Goal: Task Accomplishment & Management: Manage account settings

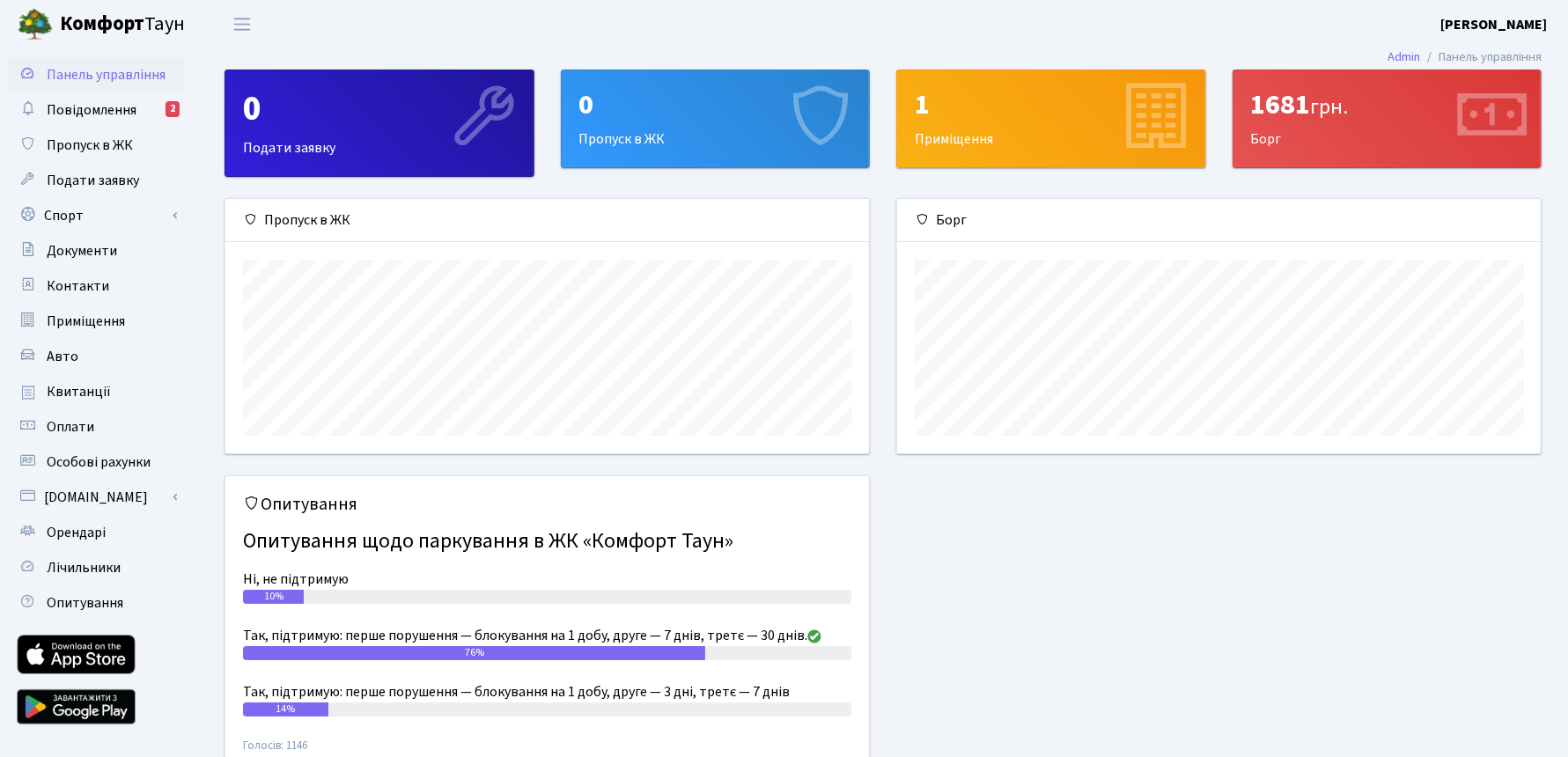
scroll to position [254, 643]
click at [62, 357] on span "Авто" at bounding box center [62, 356] width 31 height 19
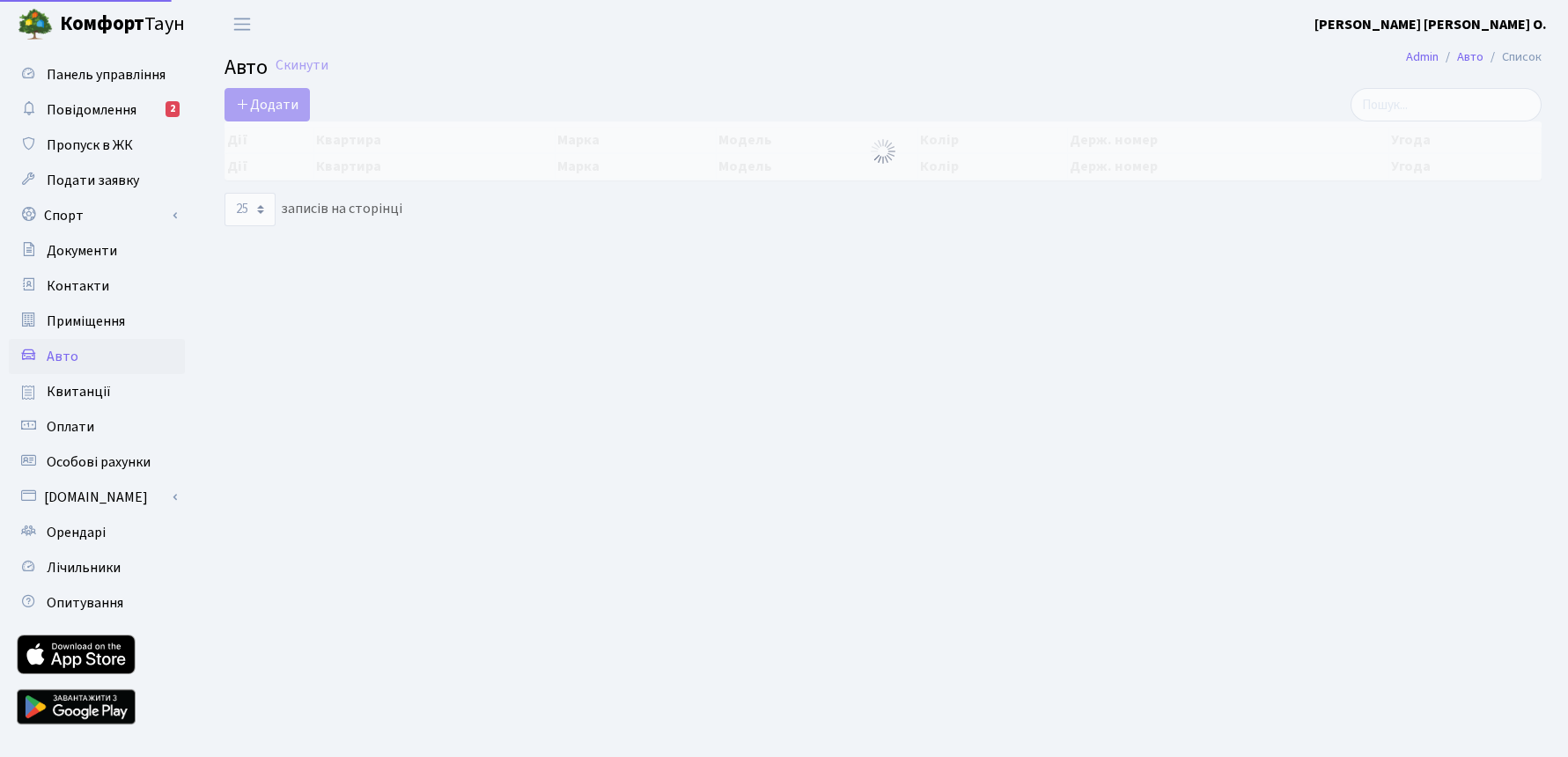
select select "25"
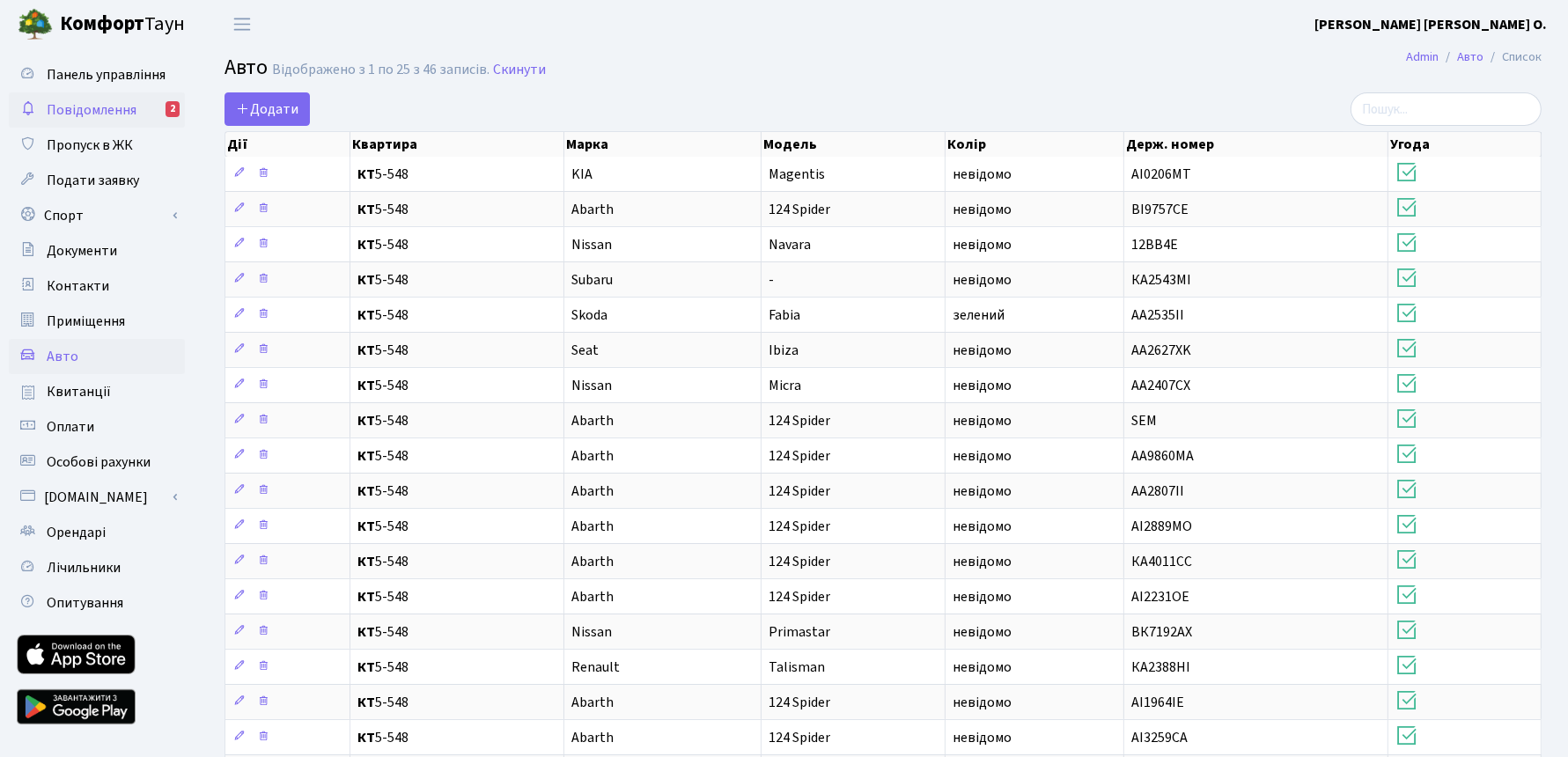
click at [102, 104] on span "Повідомлення" at bounding box center [92, 109] width 90 height 19
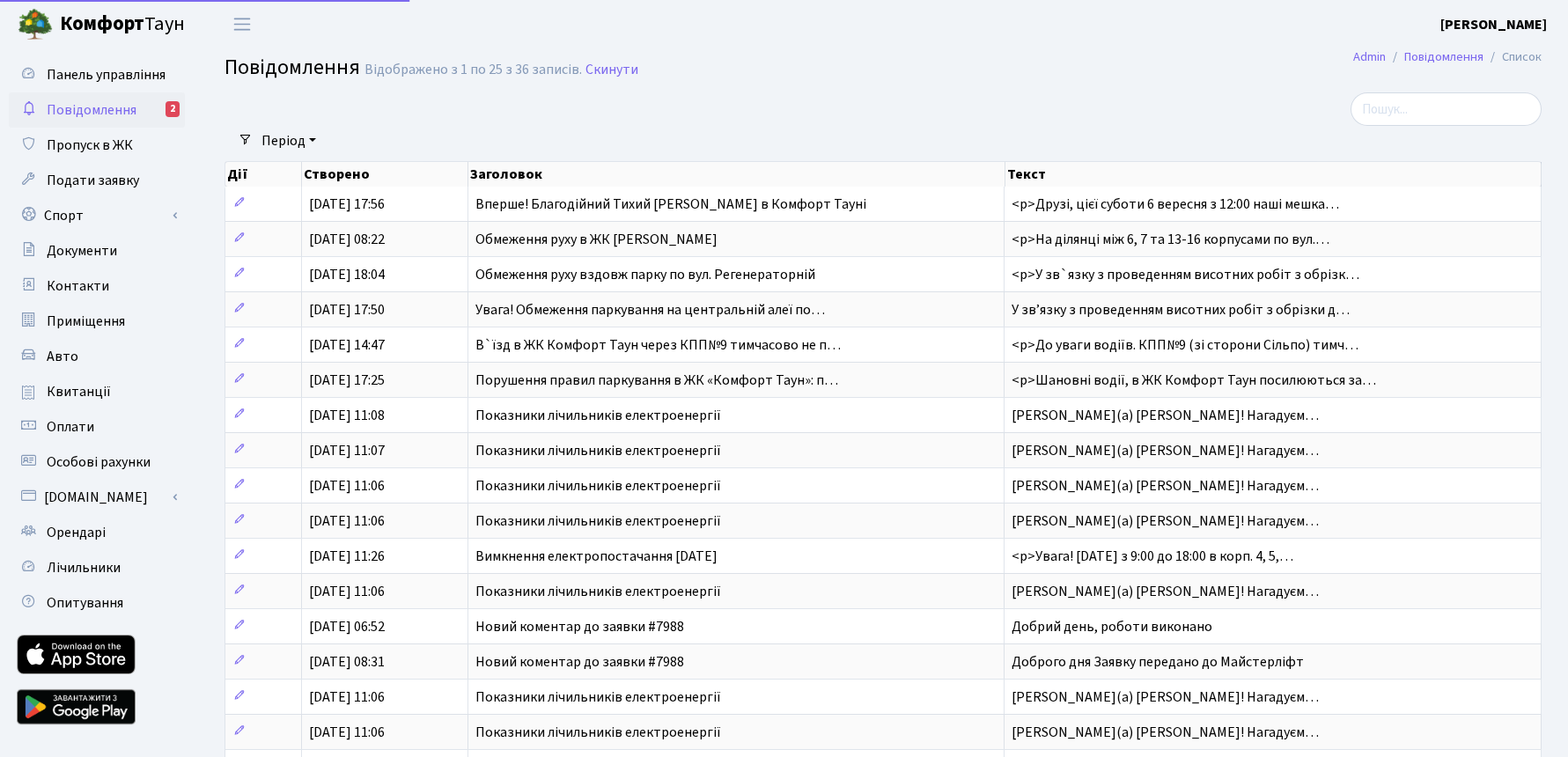
select select "25"
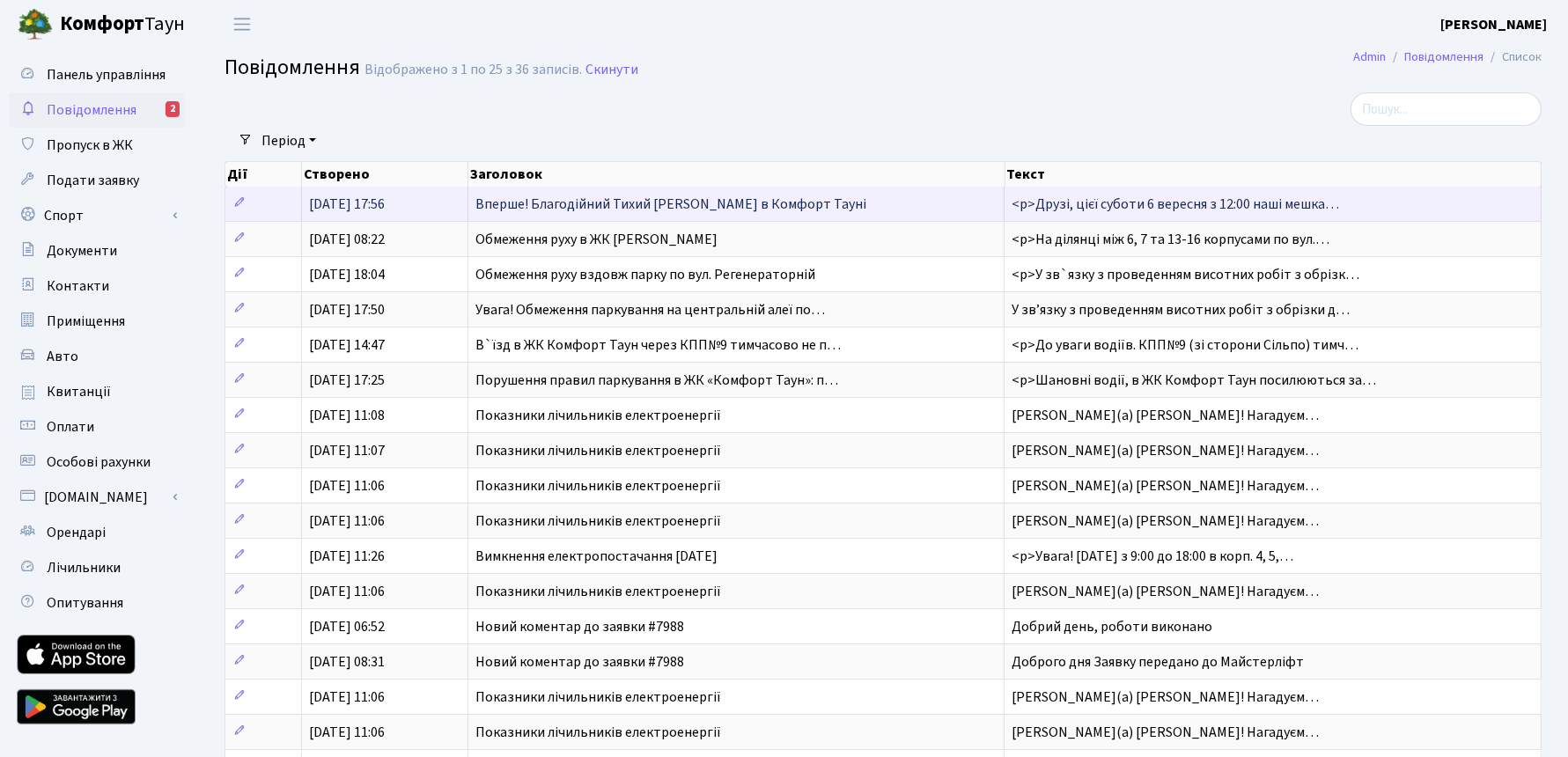
click at [591, 200] on span "Вперше! Благодійний Тихий Маркет в Комфорт Тауні" at bounding box center [670, 204] width 391 height 19
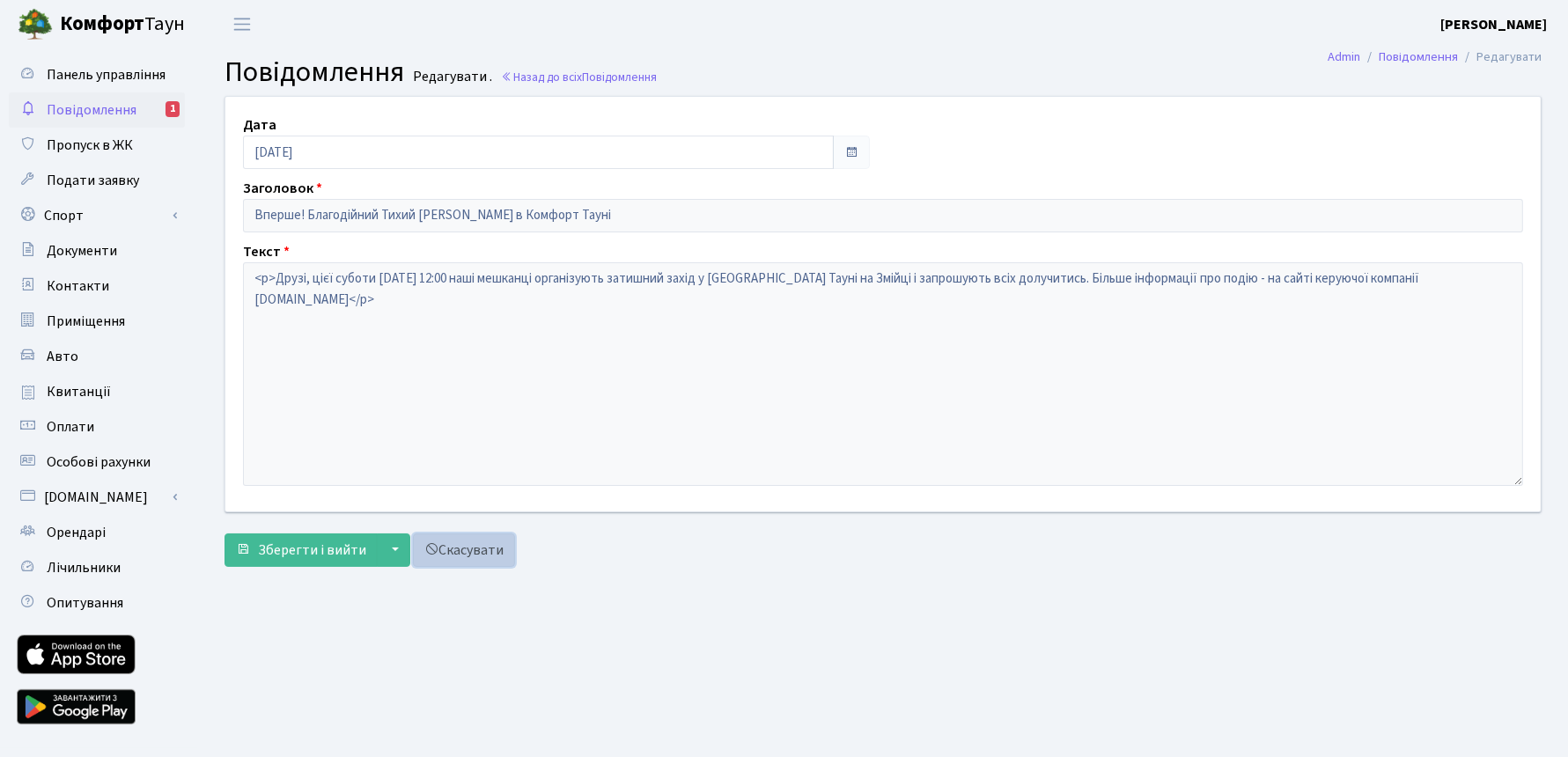
click at [467, 541] on link "Скасувати" at bounding box center [463, 550] width 102 height 33
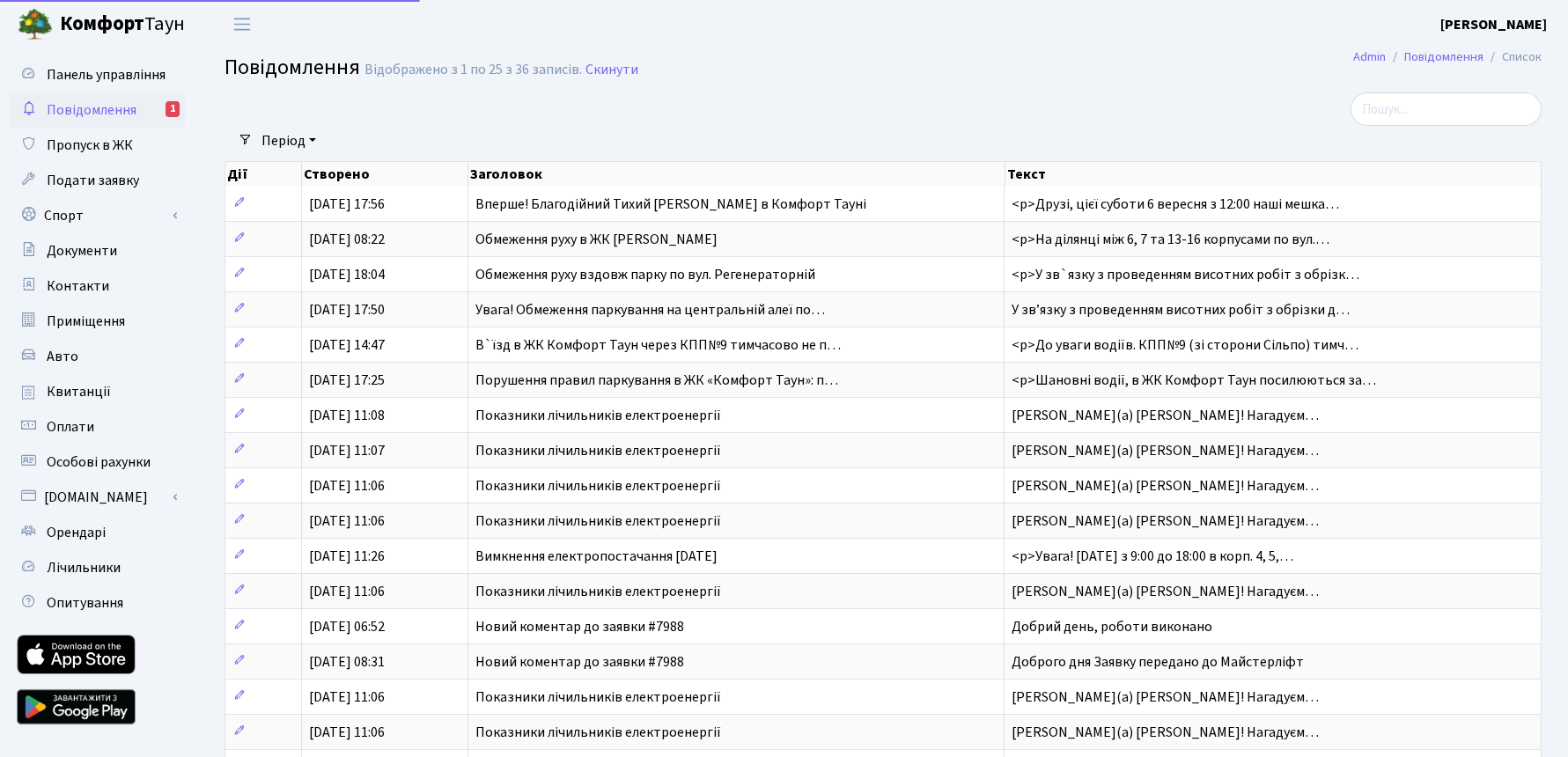
select select "25"
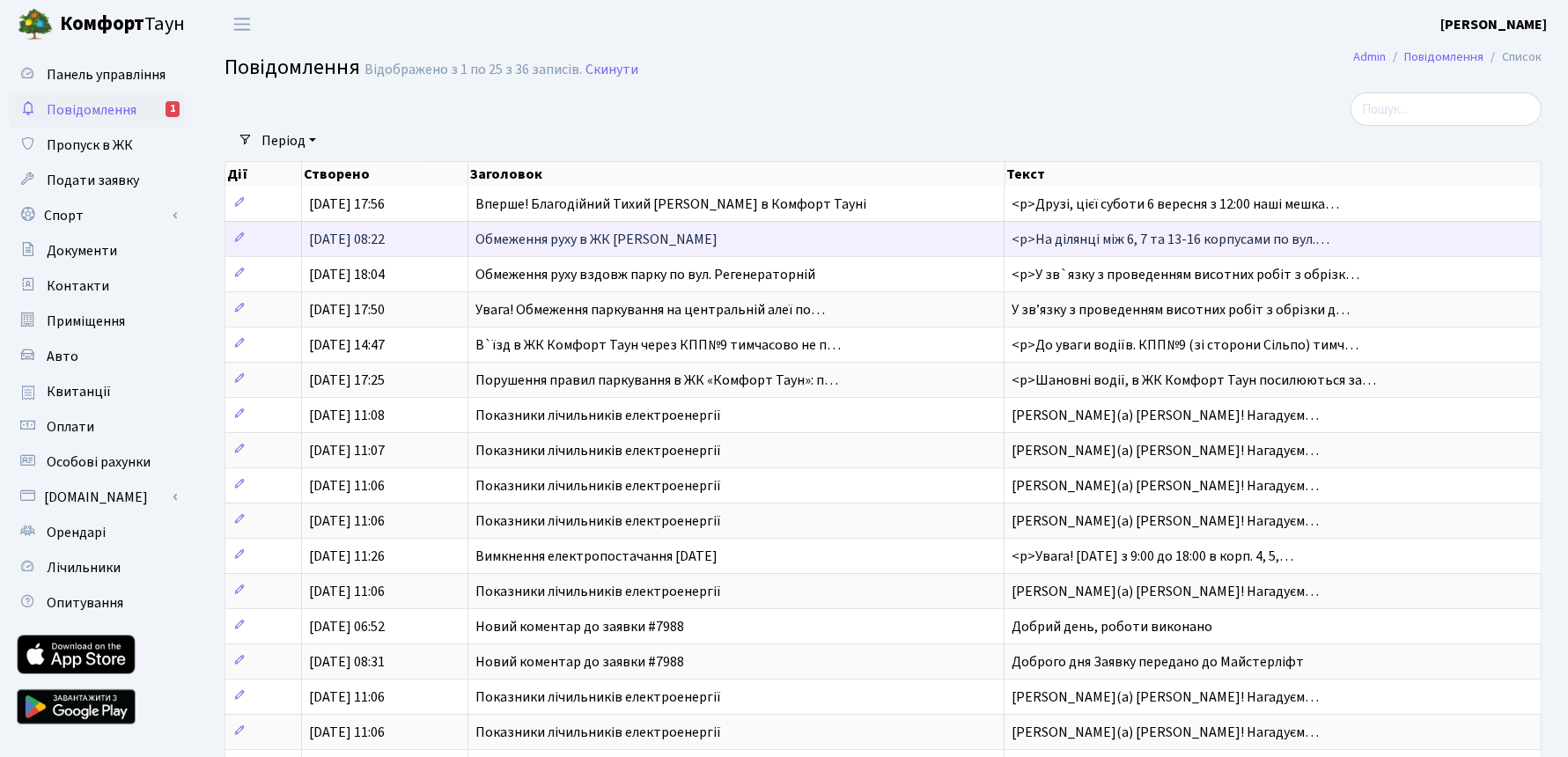
click at [368, 232] on span "28.08.2025, 08:22" at bounding box center [347, 239] width 75 height 19
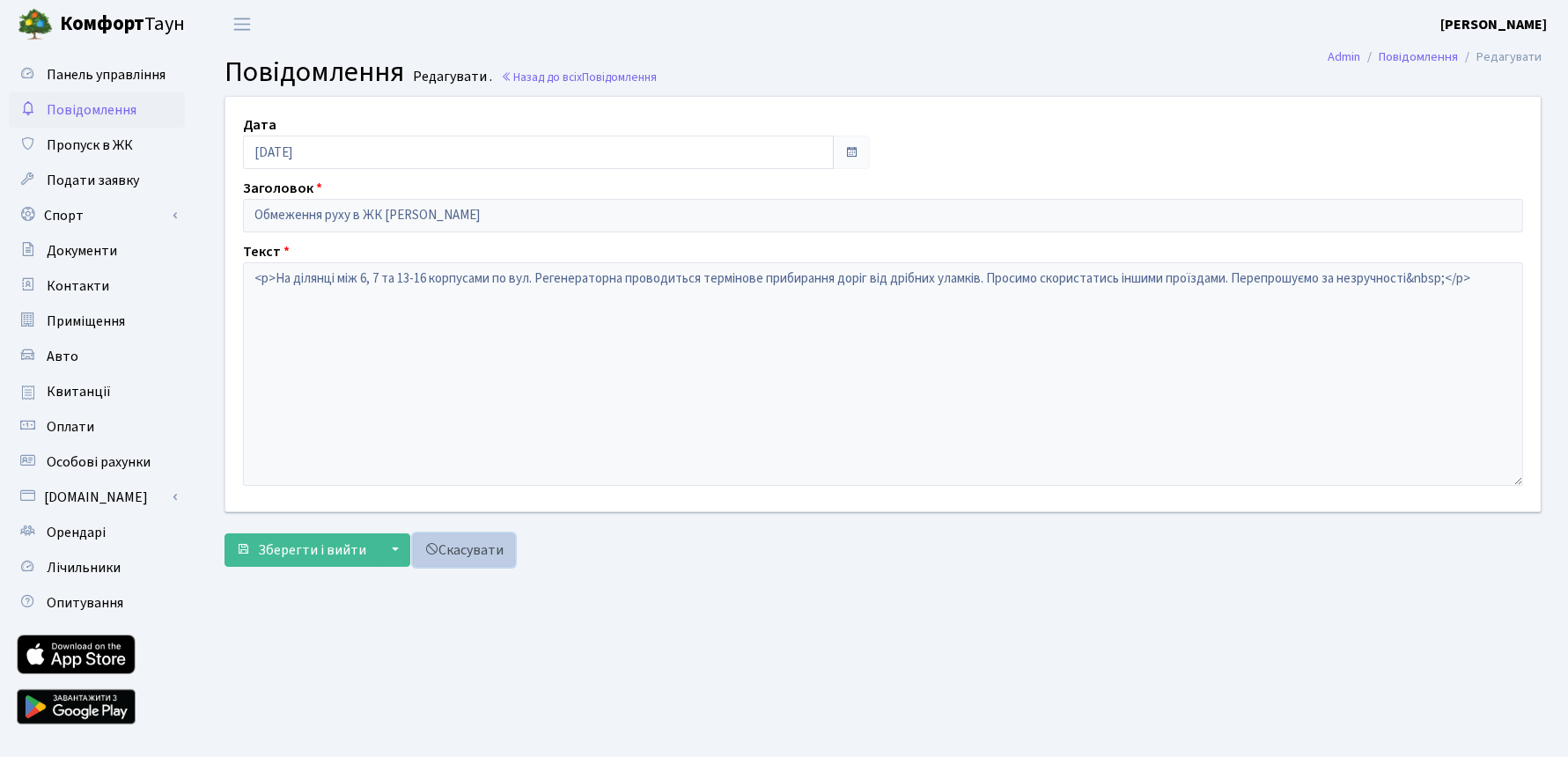
click at [481, 547] on link "Скасувати" at bounding box center [463, 550] width 102 height 33
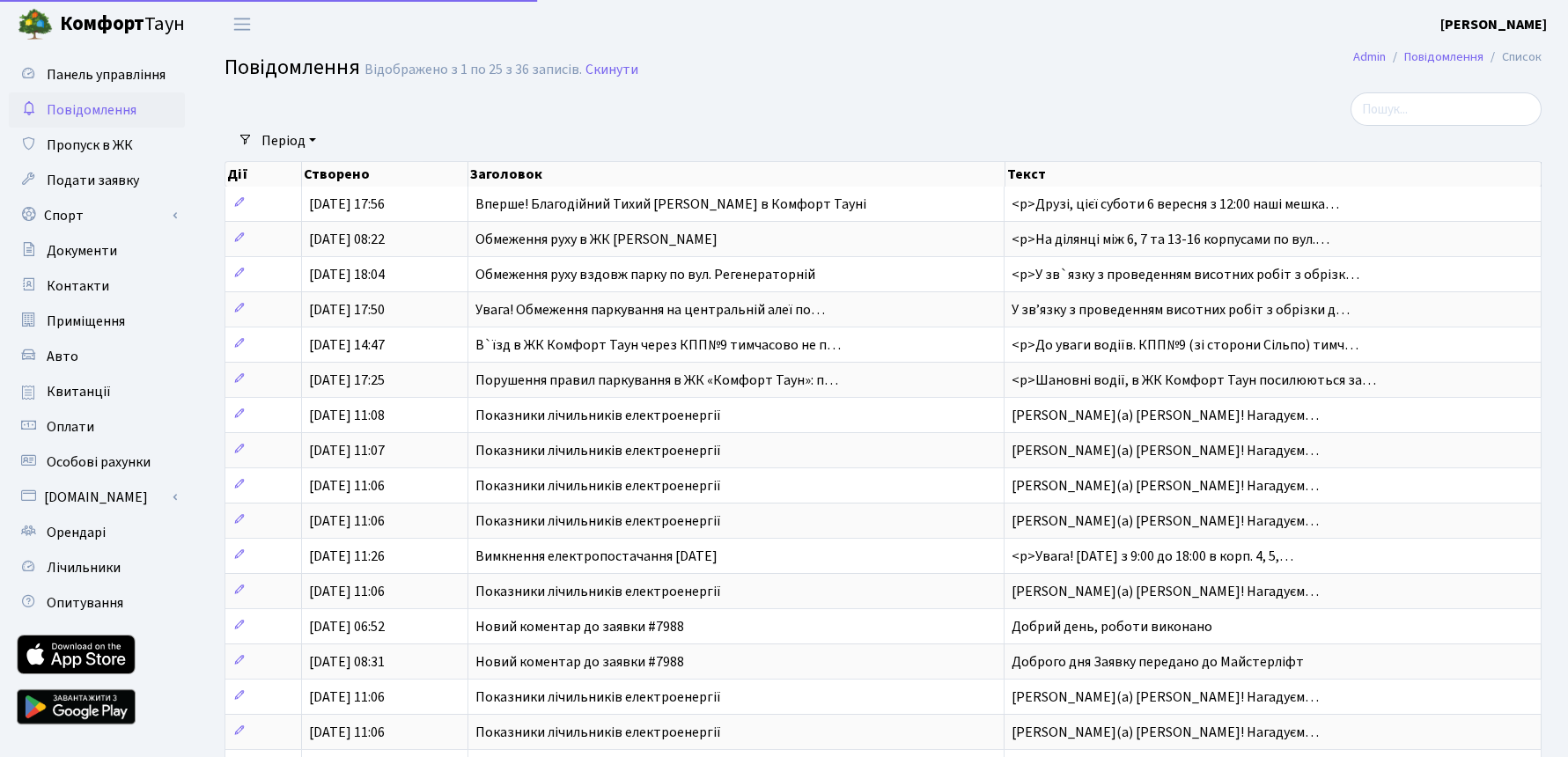
select select "25"
click at [60, 364] on span "Авто" at bounding box center [62, 356] width 31 height 19
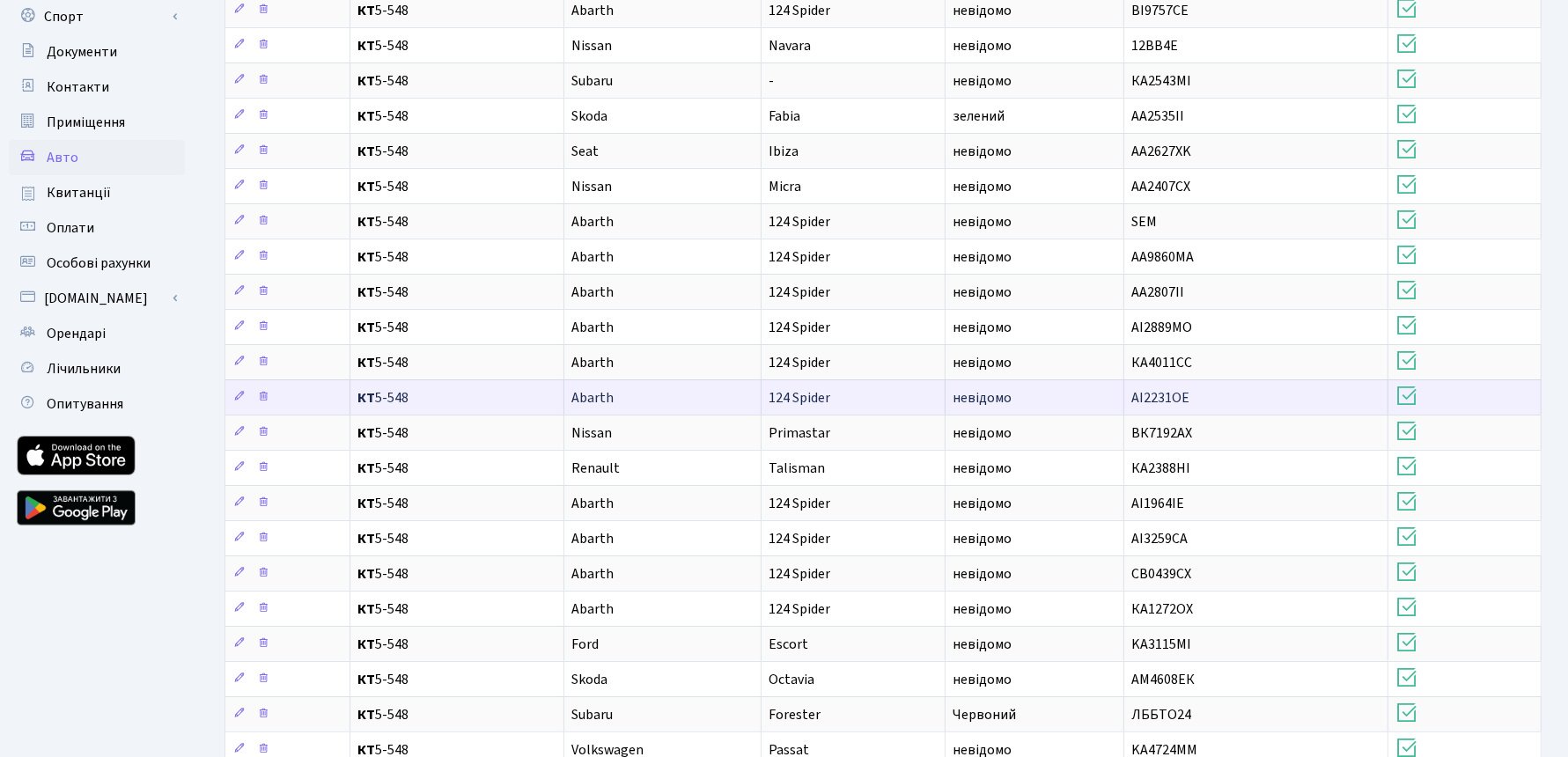
scroll to position [372, 0]
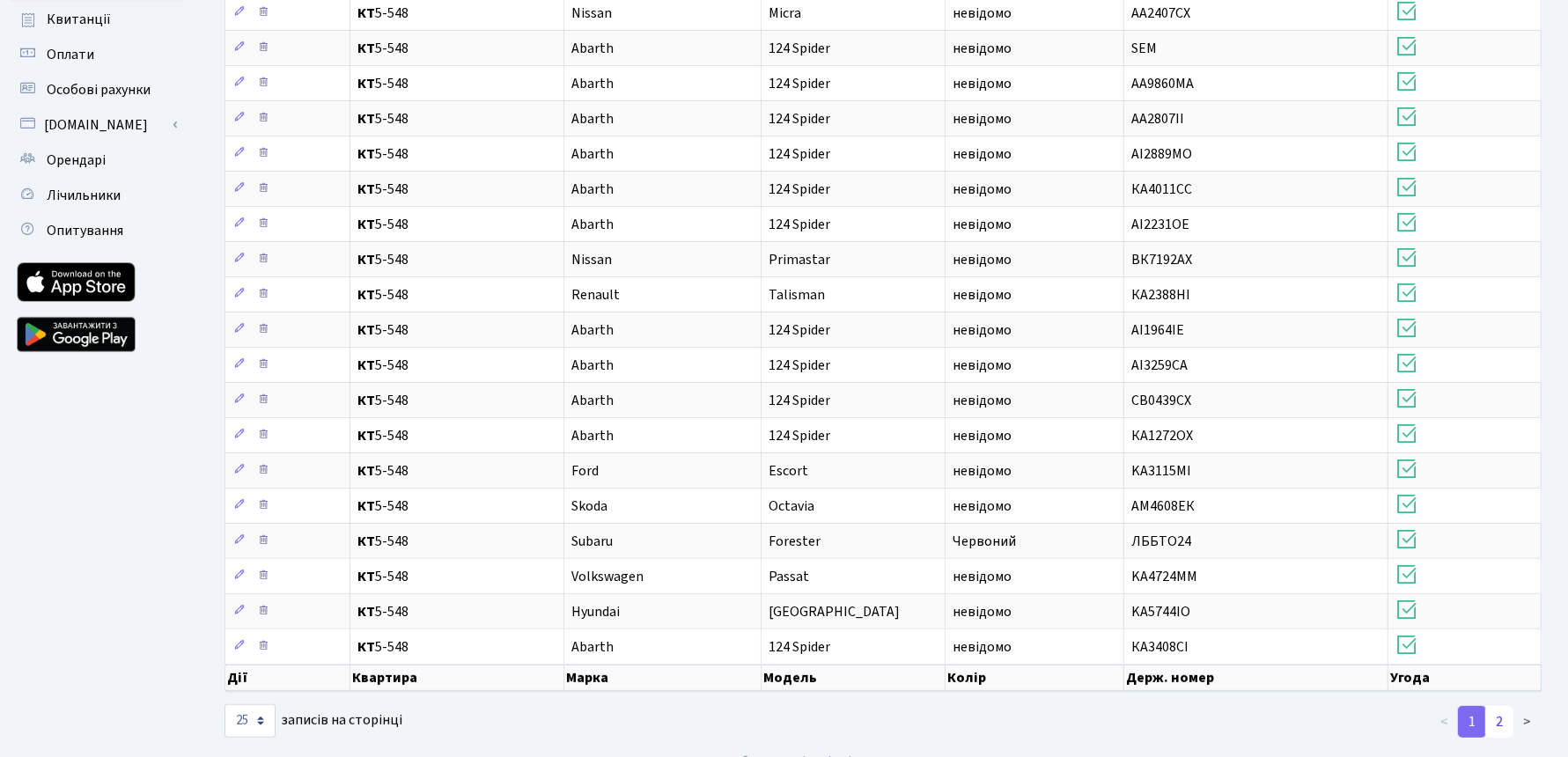
click at [1504, 706] on link "2" at bounding box center [1499, 721] width 28 height 31
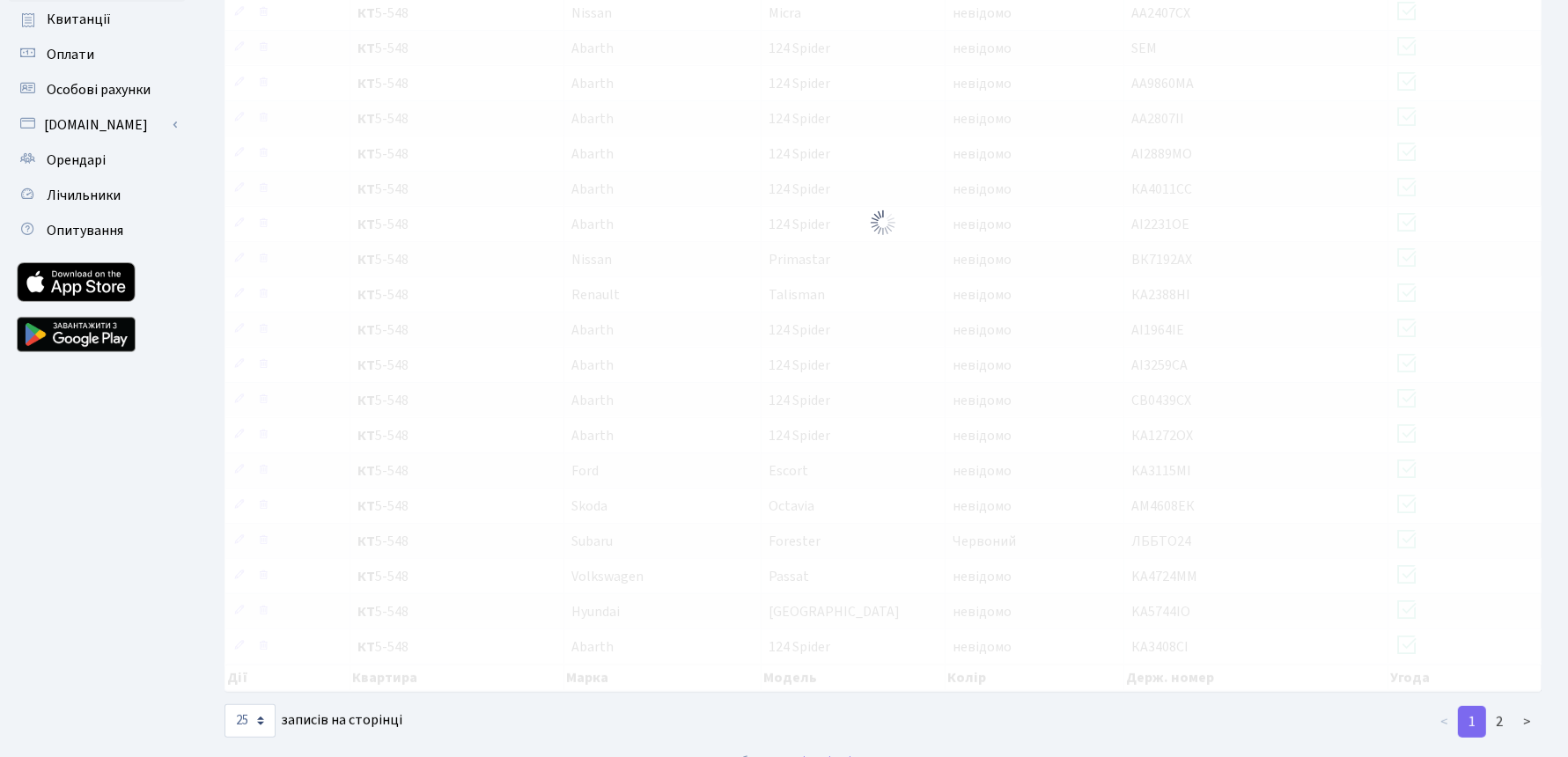
scroll to position [236, 0]
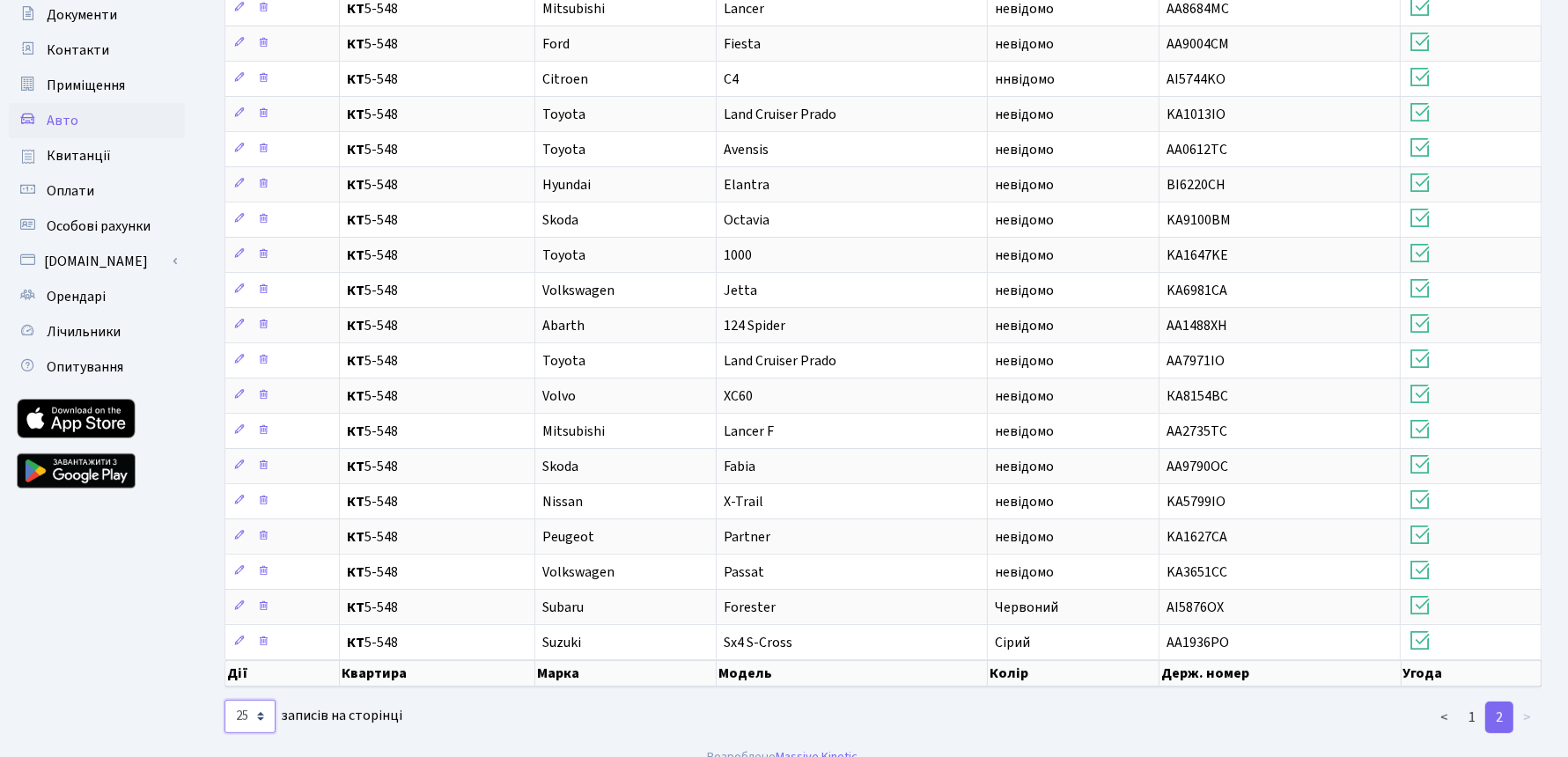
click at [255, 700] on select "10 25 50 100 250 500 1,000" at bounding box center [250, 717] width 51 height 33
select select "50"
click at [224, 700] on select "10 25 50 100 250 500 1,000" at bounding box center [250, 717] width 51 height 33
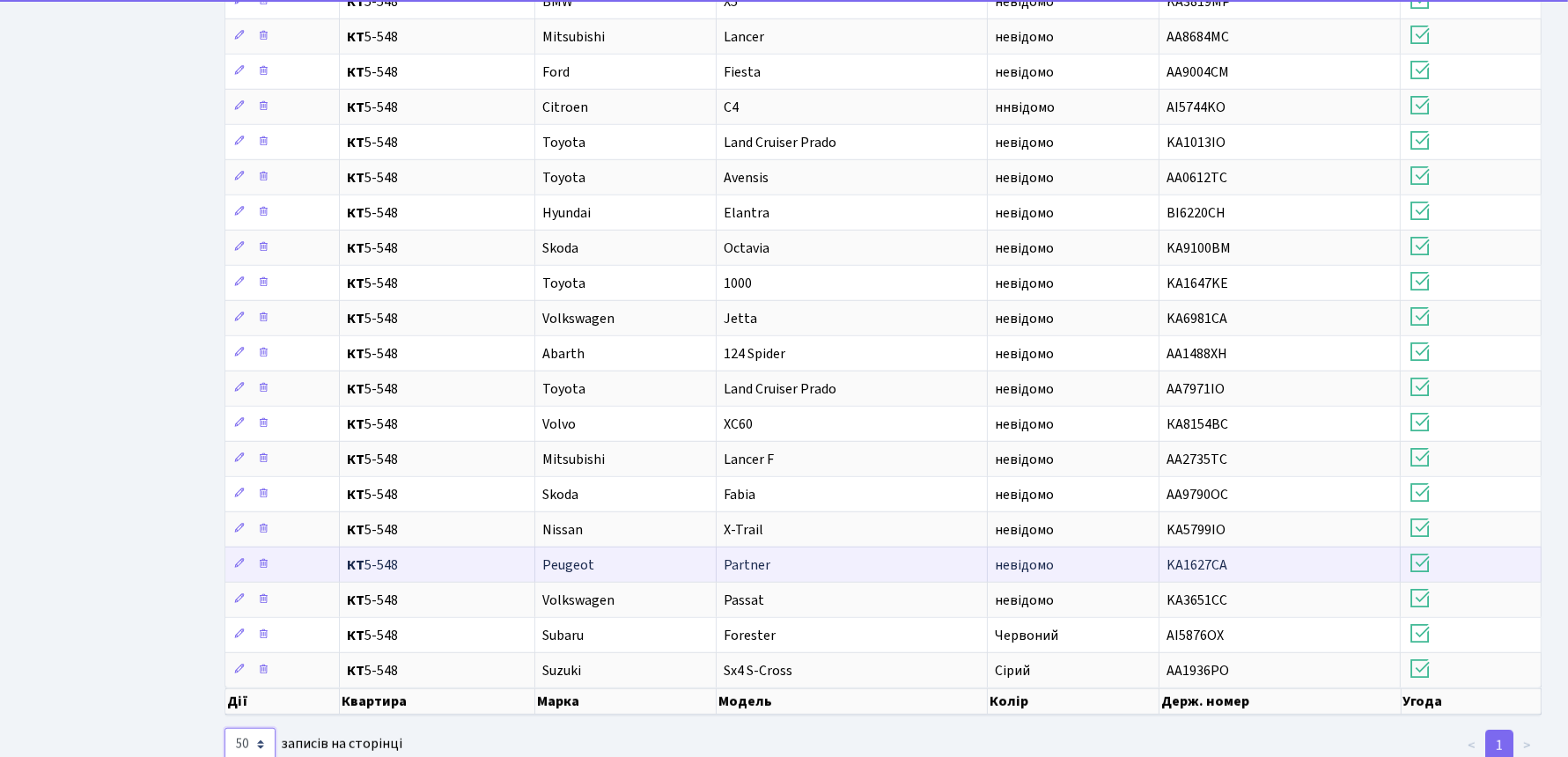
scroll to position [1090, 0]
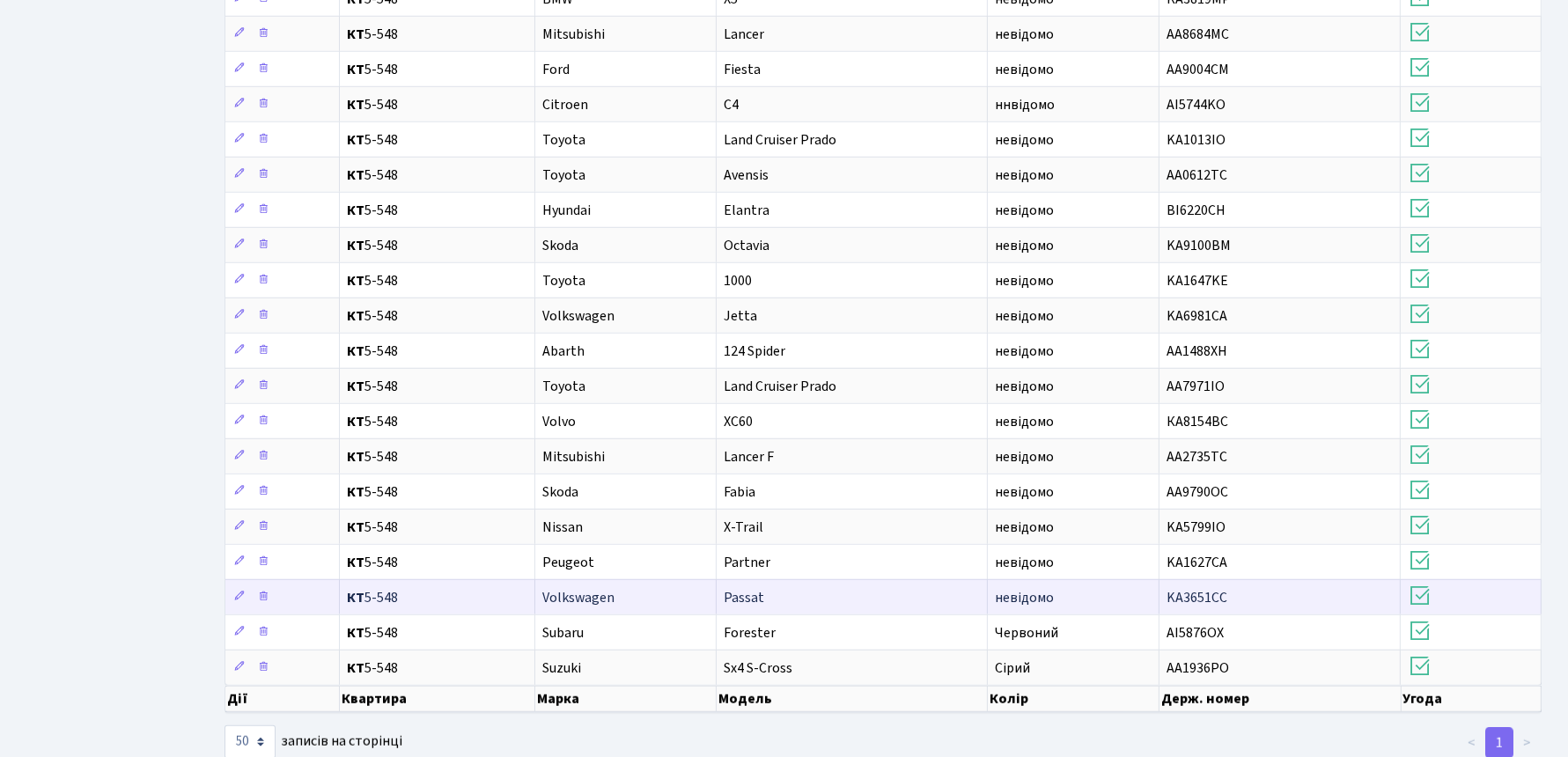
drag, startPoint x: 1231, startPoint y: 553, endPoint x: 1166, endPoint y: 555, distance: 65.0
click at [1166, 579] on td "KA3651CC" at bounding box center [1280, 596] width 242 height 35
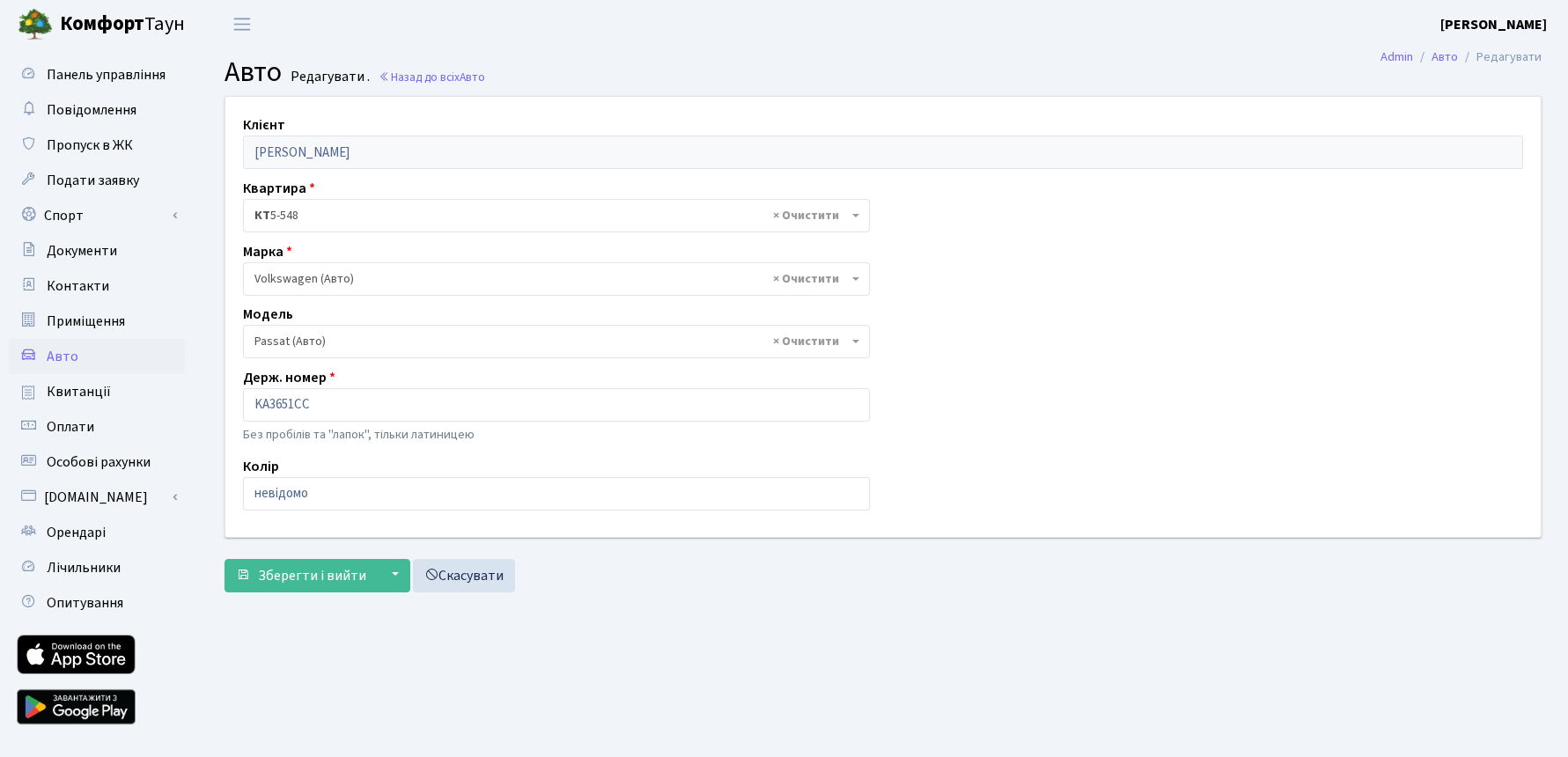
select select "2477"
drag, startPoint x: 334, startPoint y: 403, endPoint x: 246, endPoint y: 399, distance: 88.1
click at [246, 399] on input "KA3651CC" at bounding box center [556, 405] width 627 height 33
click at [489, 568] on link "Скасувати" at bounding box center [463, 575] width 102 height 33
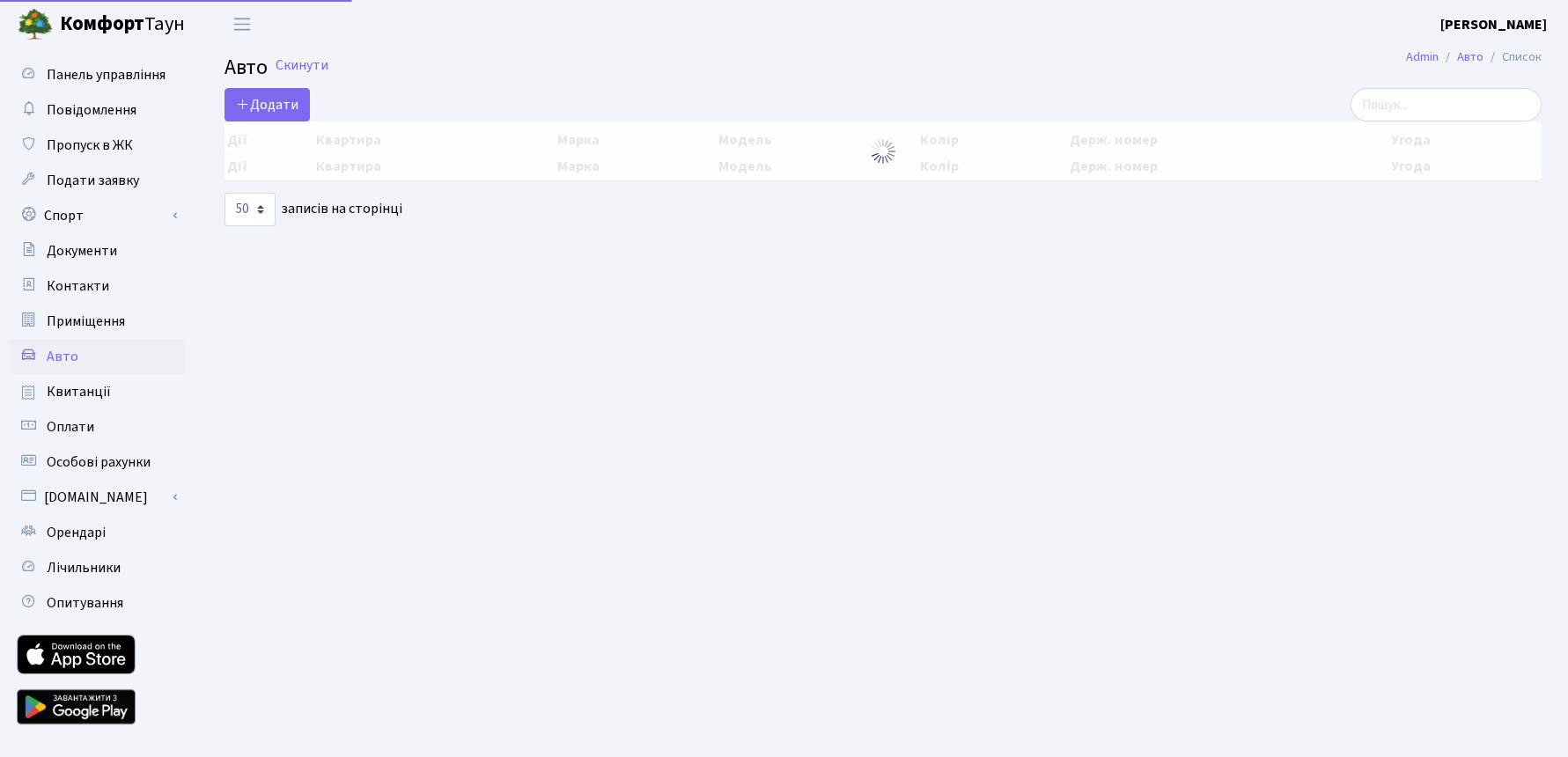
select select "50"
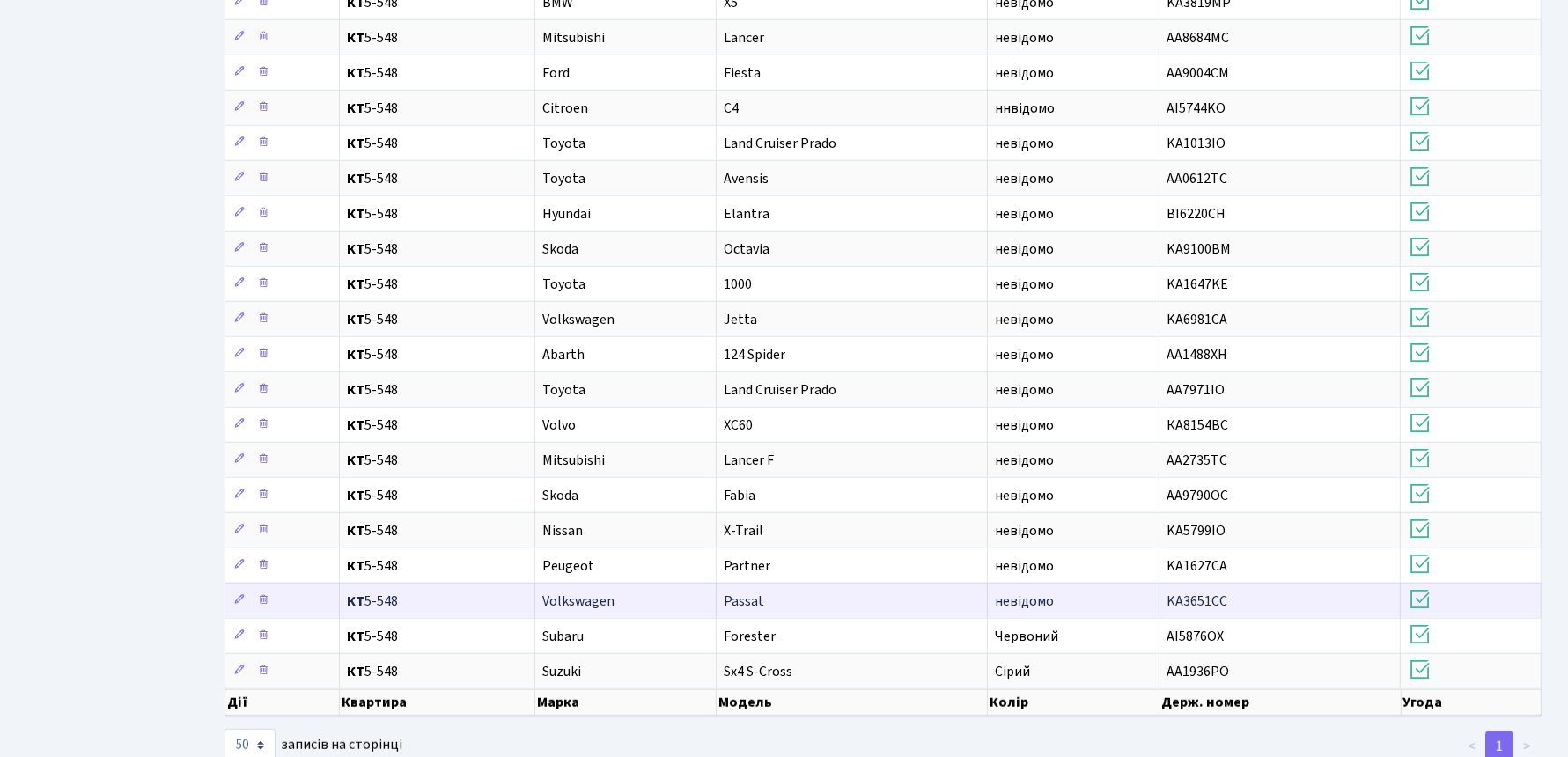
scroll to position [1090, 0]
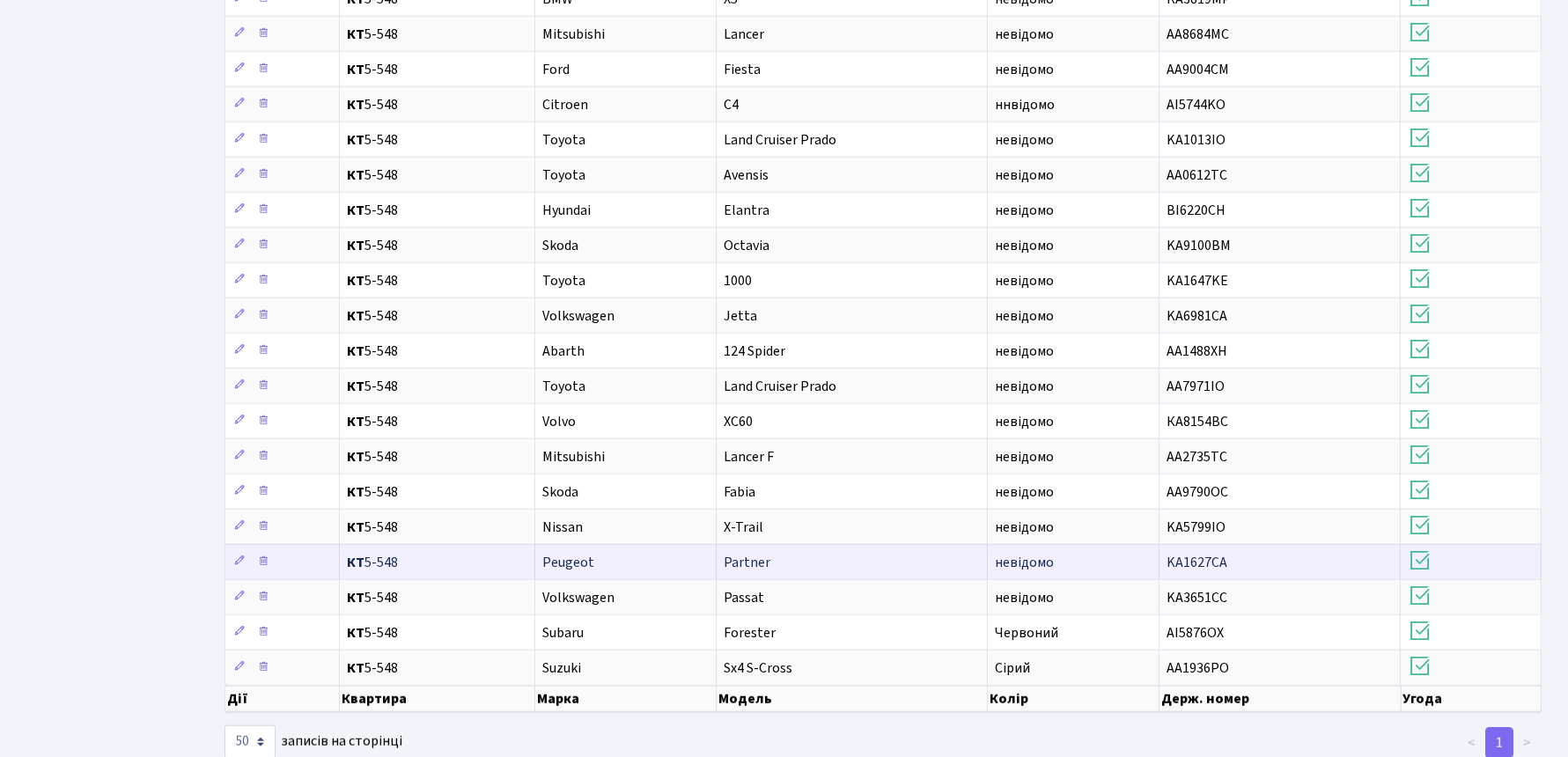
click at [756, 553] on span "Partner" at bounding box center [747, 562] width 47 height 19
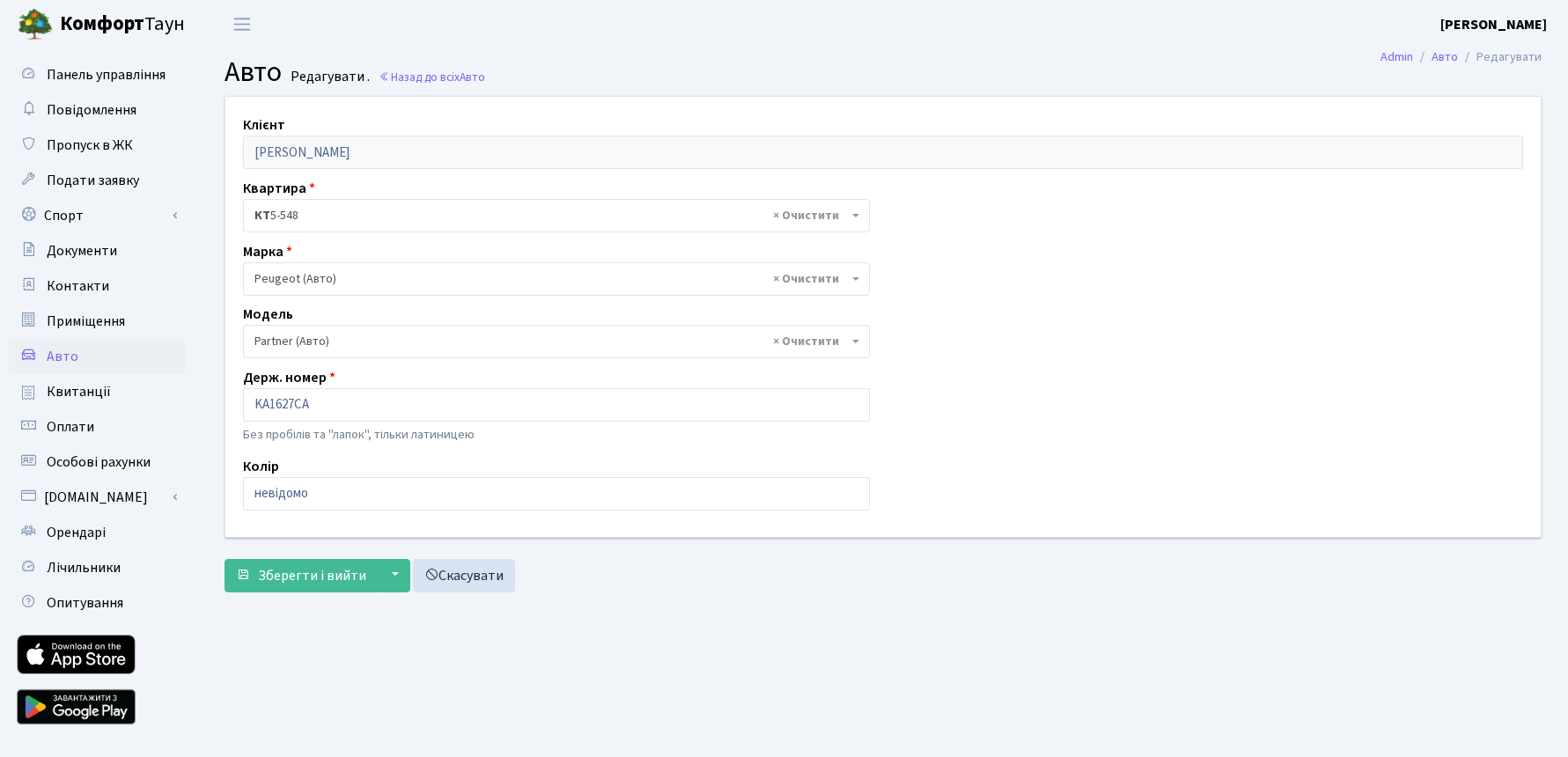
select select "1897"
drag, startPoint x: 328, startPoint y: 401, endPoint x: 224, endPoint y: 404, distance: 104.0
click at [224, 404] on div "Клієнт [PERSON_NAME] Квартира - <b>КТ</b>&nbsp;&nbsp;&nbsp;&nbsp;5-548 × КТ 5-5…" at bounding box center [883, 316] width 1342 height 439
click at [487, 565] on link "Скасувати" at bounding box center [463, 575] width 102 height 33
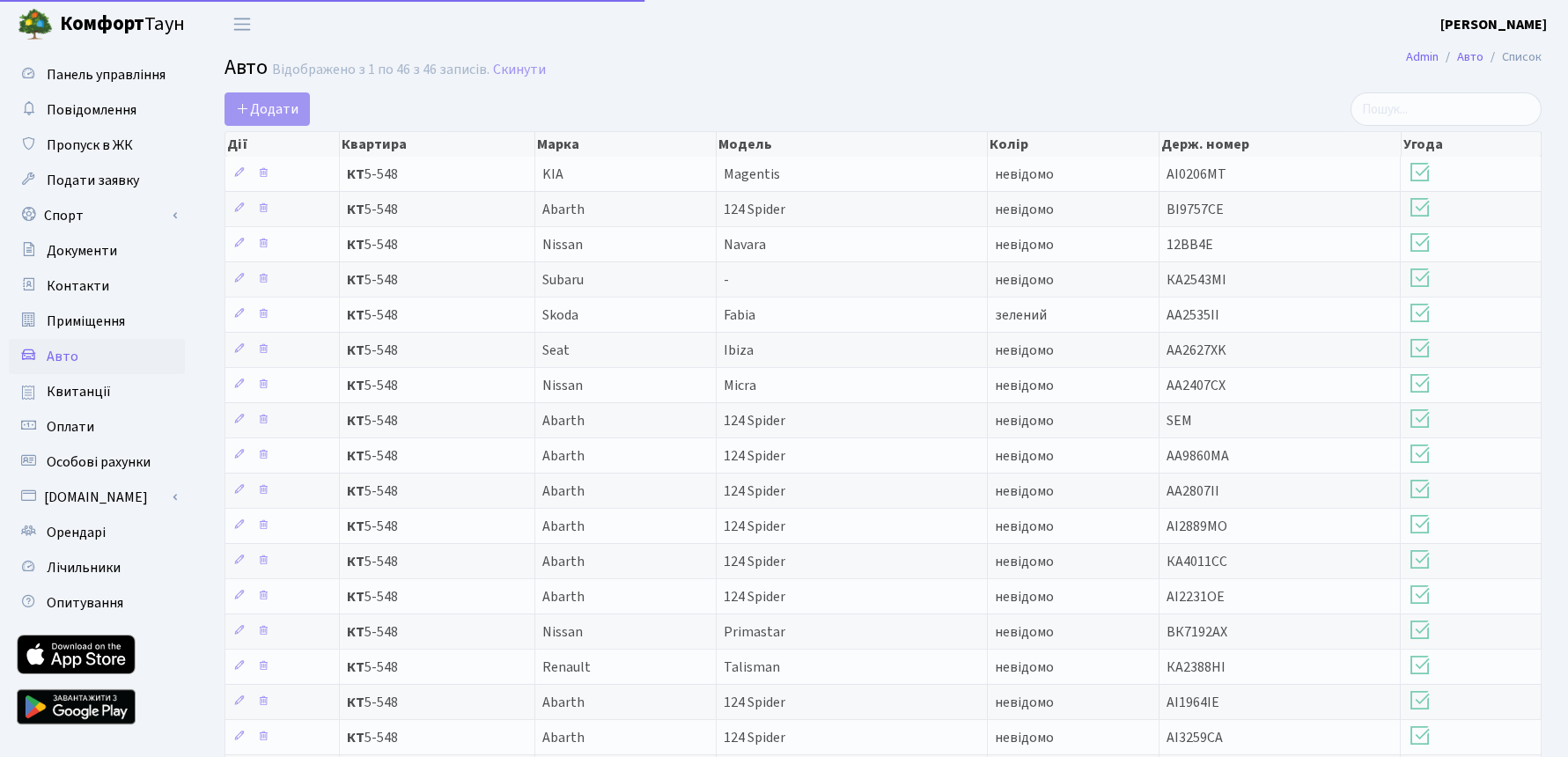
select select "50"
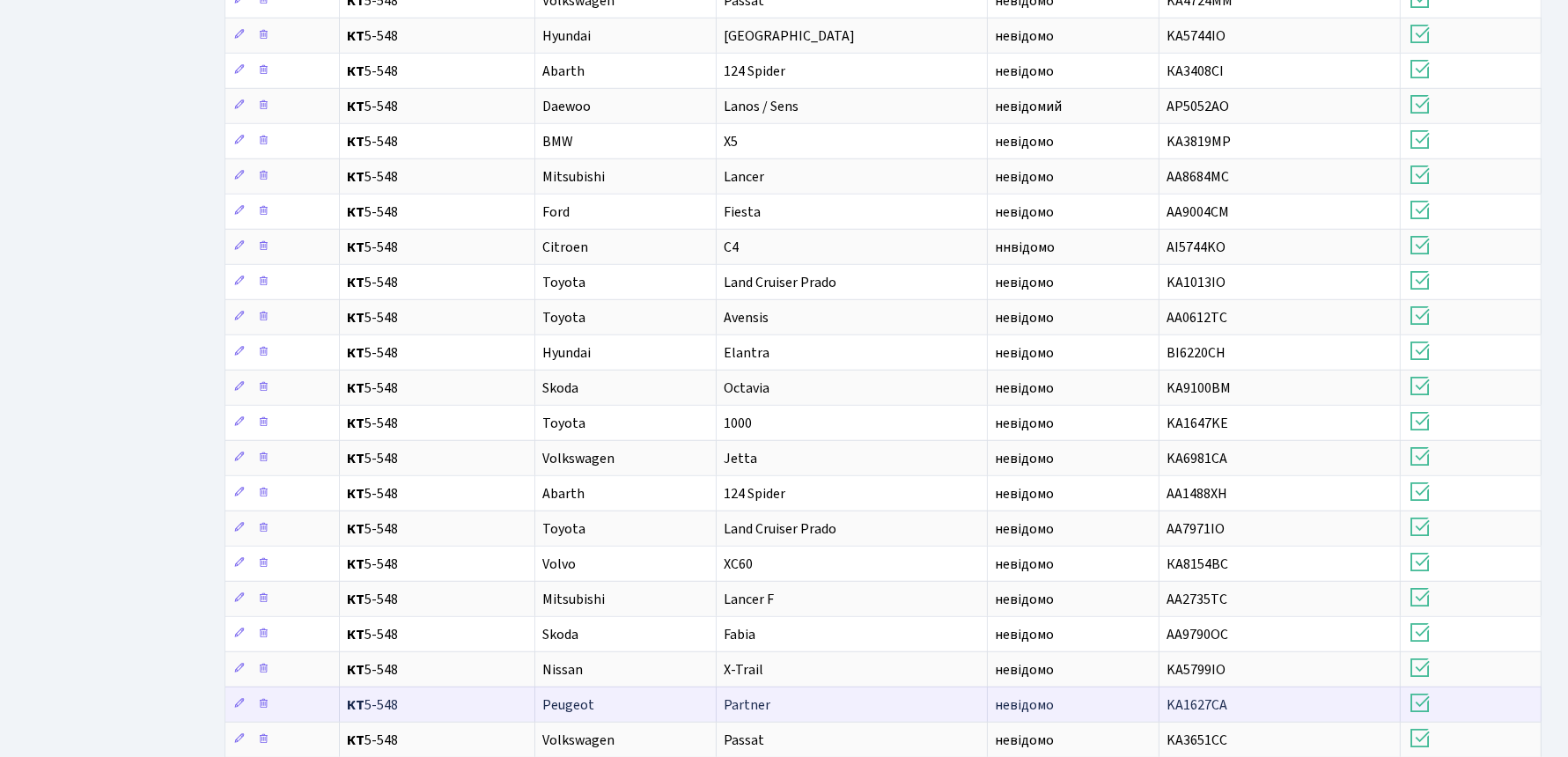
scroll to position [1090, 0]
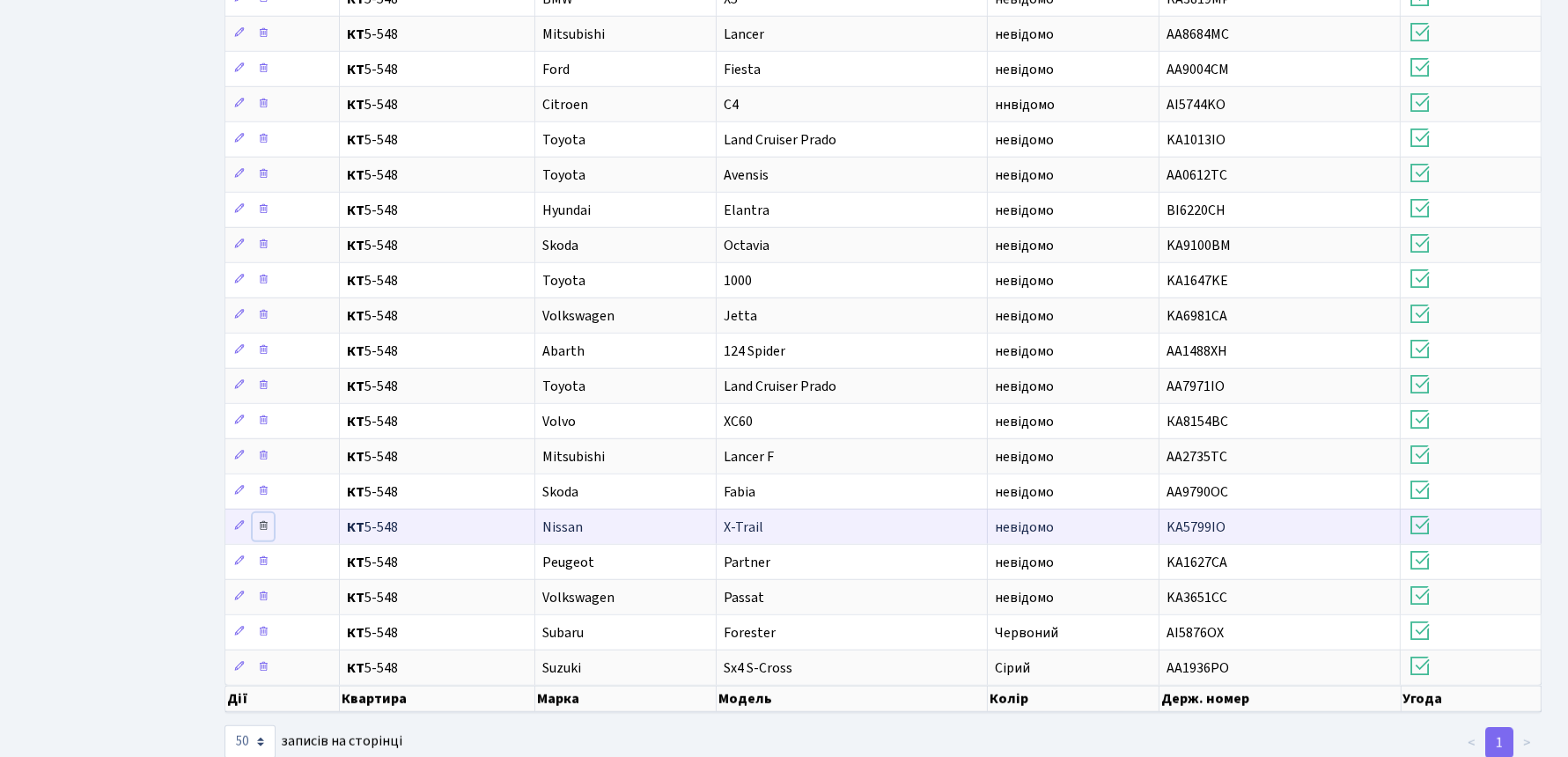
click at [263, 519] on icon at bounding box center [263, 525] width 12 height 12
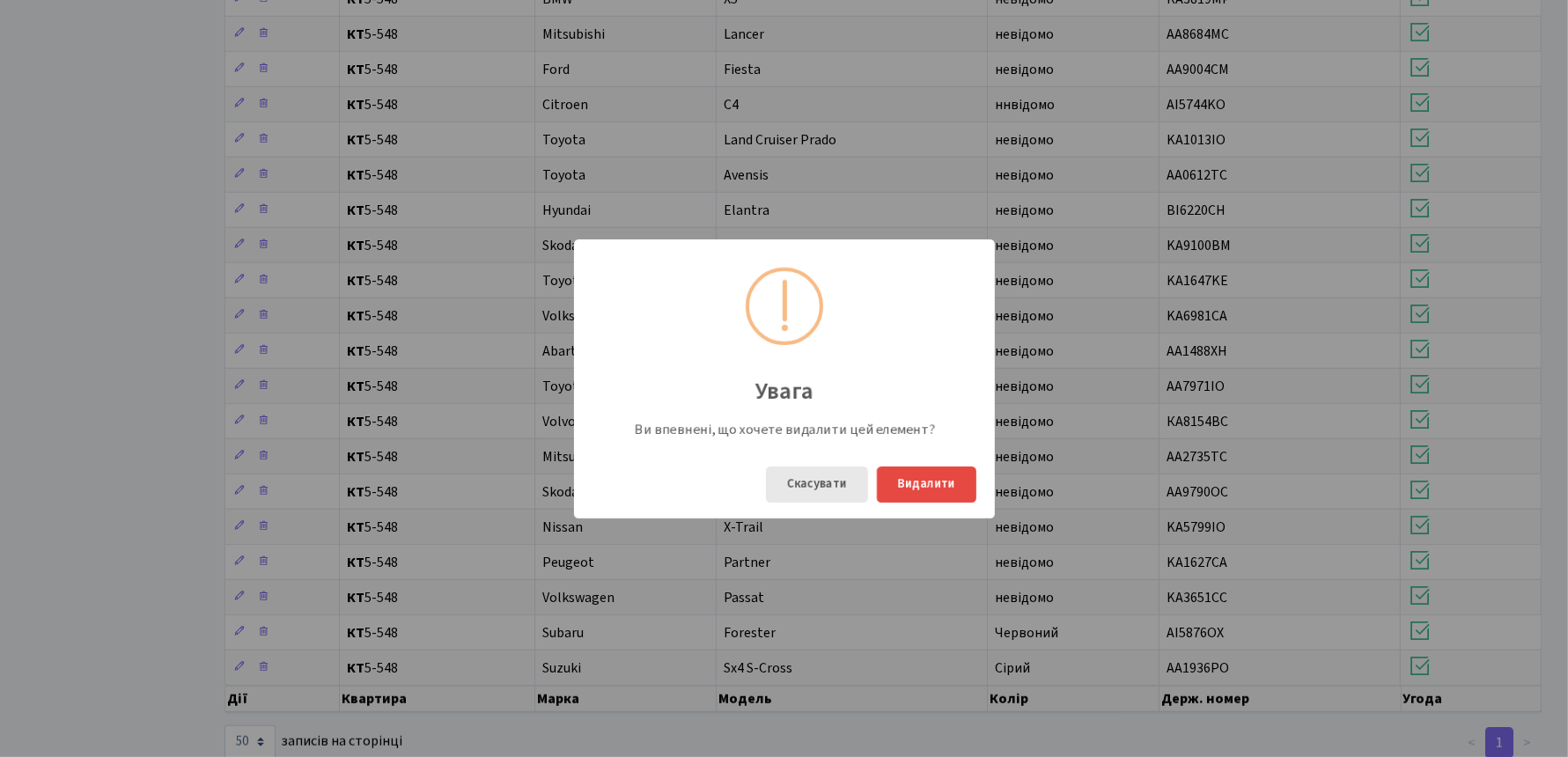
click at [829, 484] on button "Скасувати" at bounding box center [817, 484] width 102 height 36
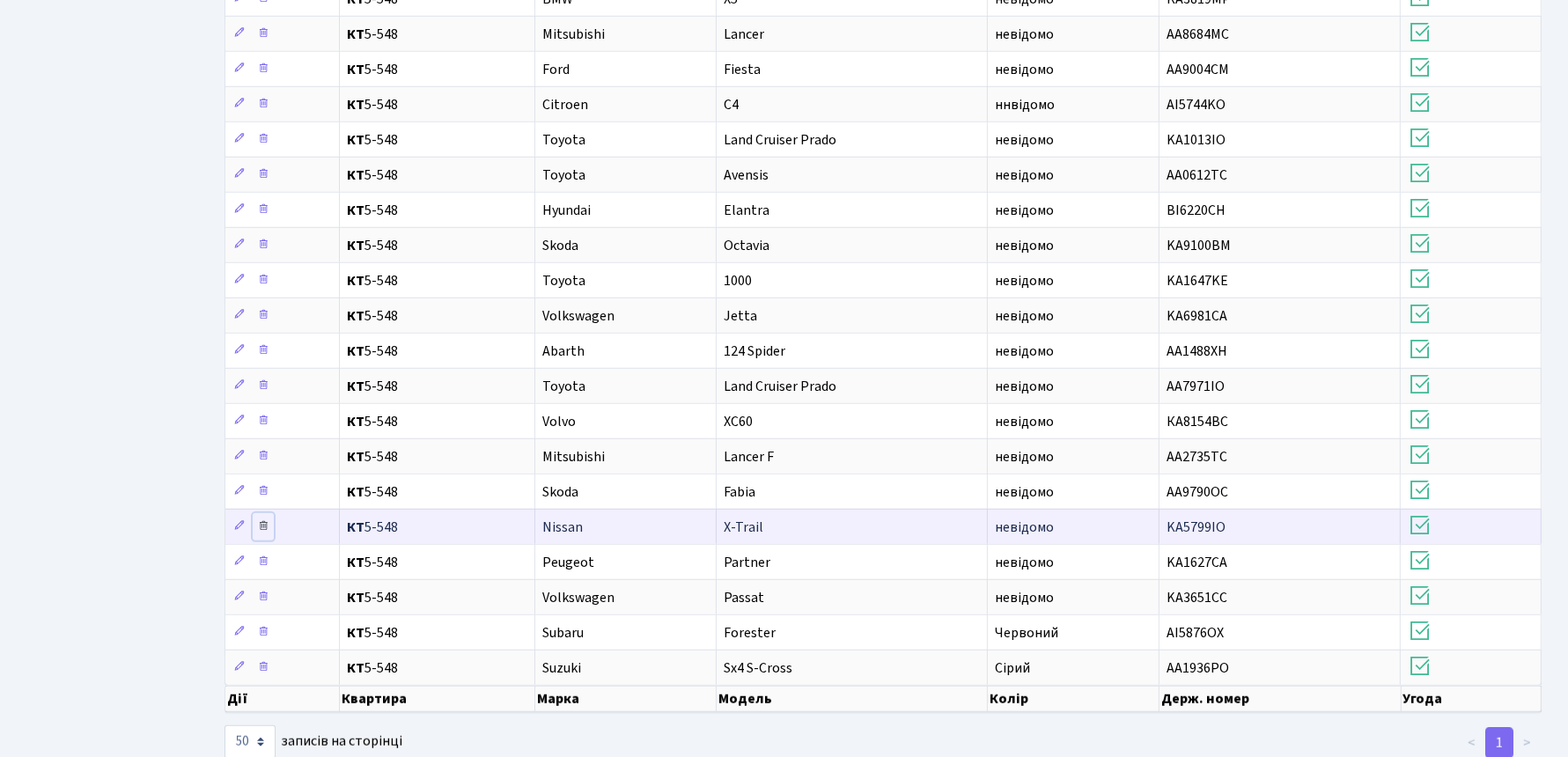
click at [264, 519] on icon at bounding box center [263, 525] width 12 height 12
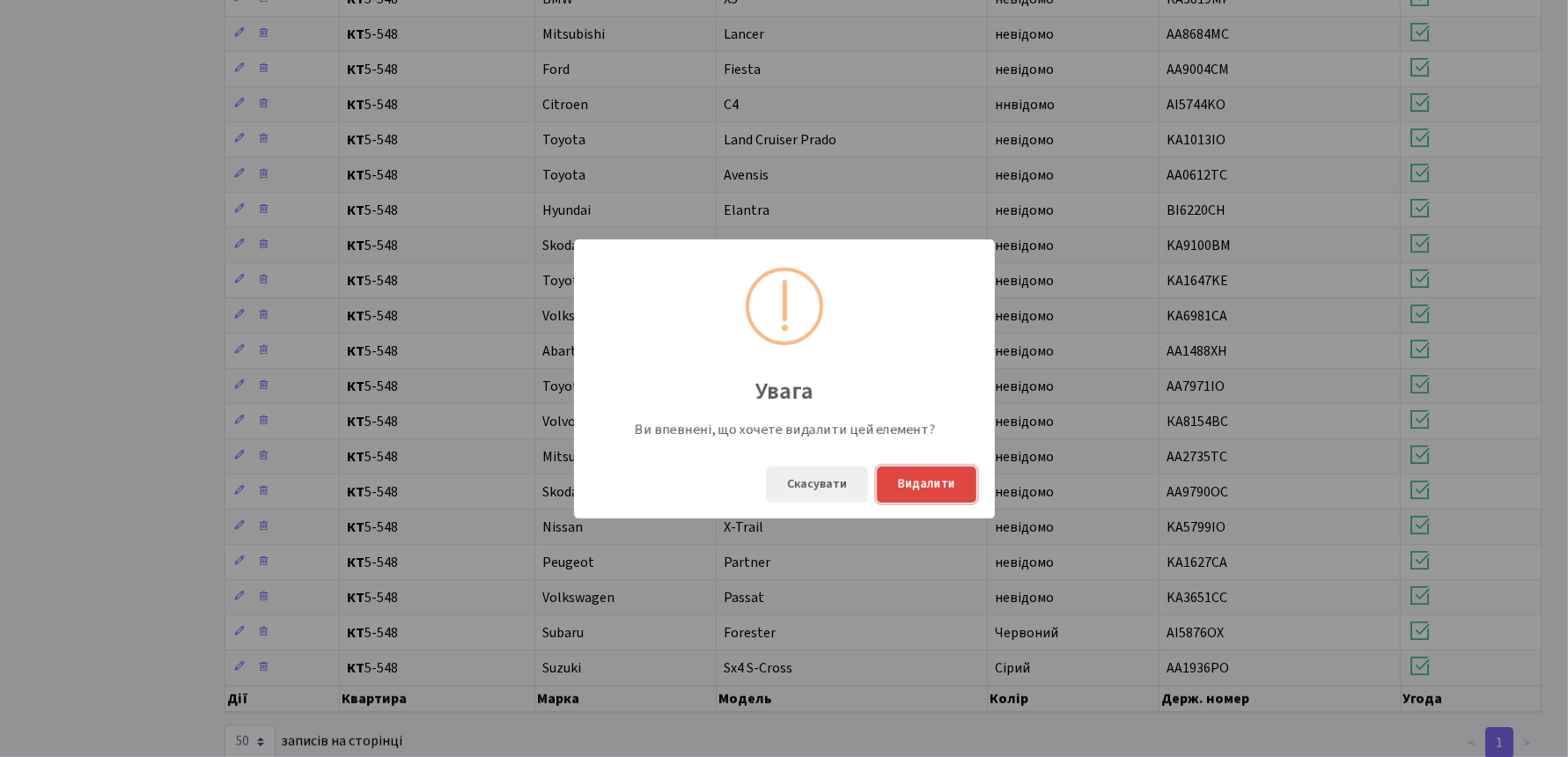
click at [913, 480] on button "Видалити" at bounding box center [926, 484] width 99 height 36
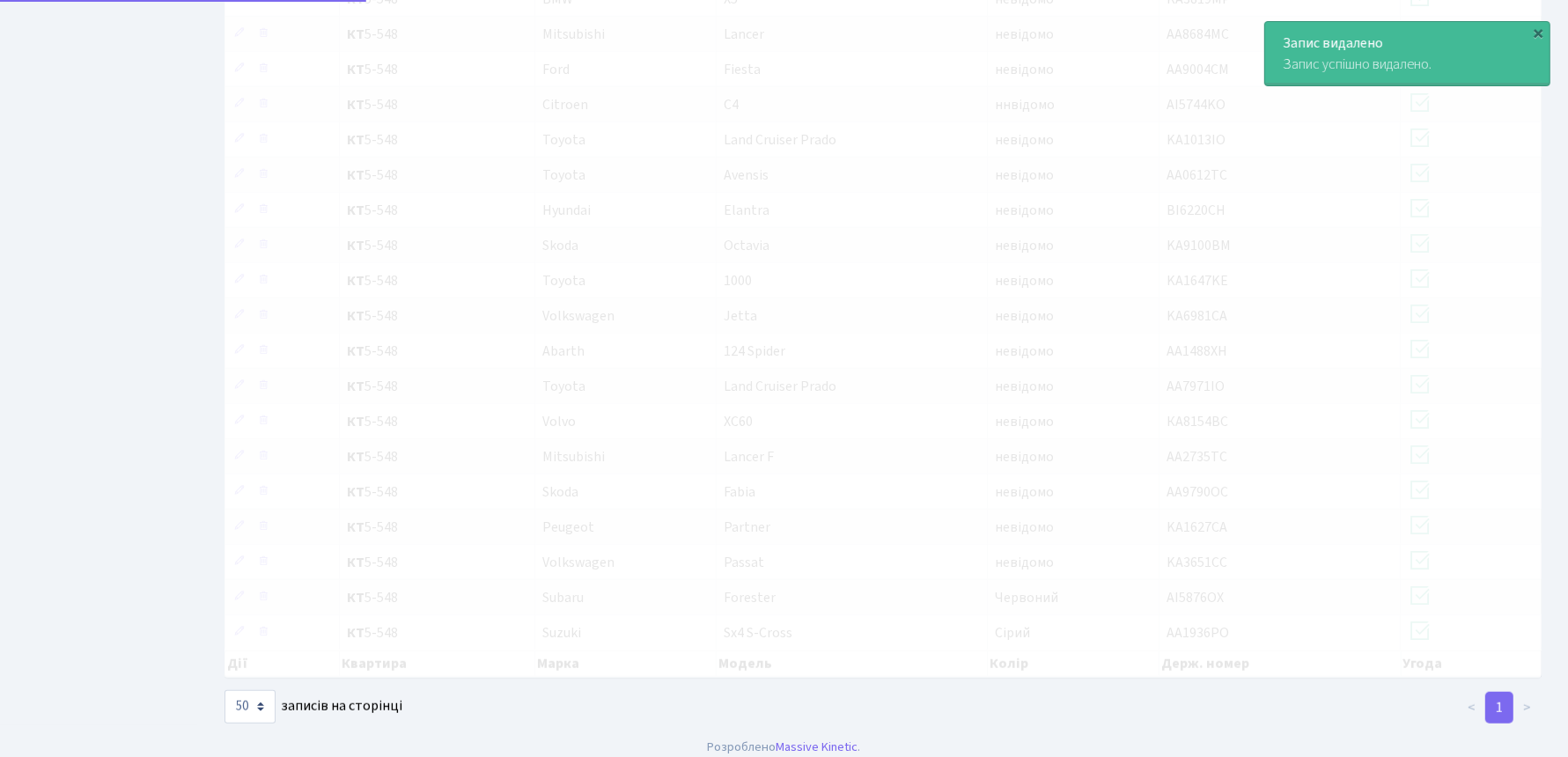
scroll to position [1056, 0]
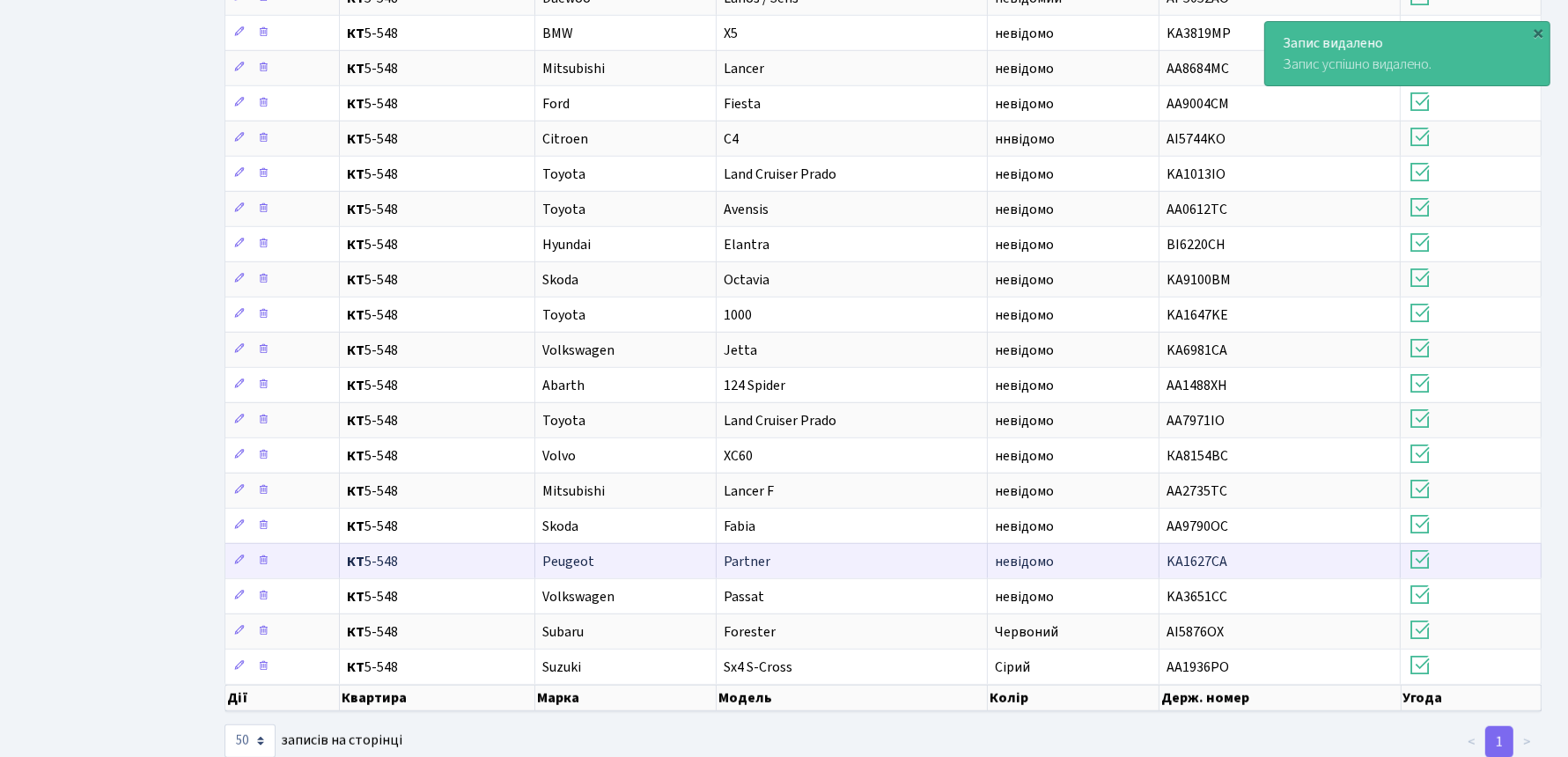
click at [566, 552] on span "Peugeot" at bounding box center [568, 561] width 52 height 19
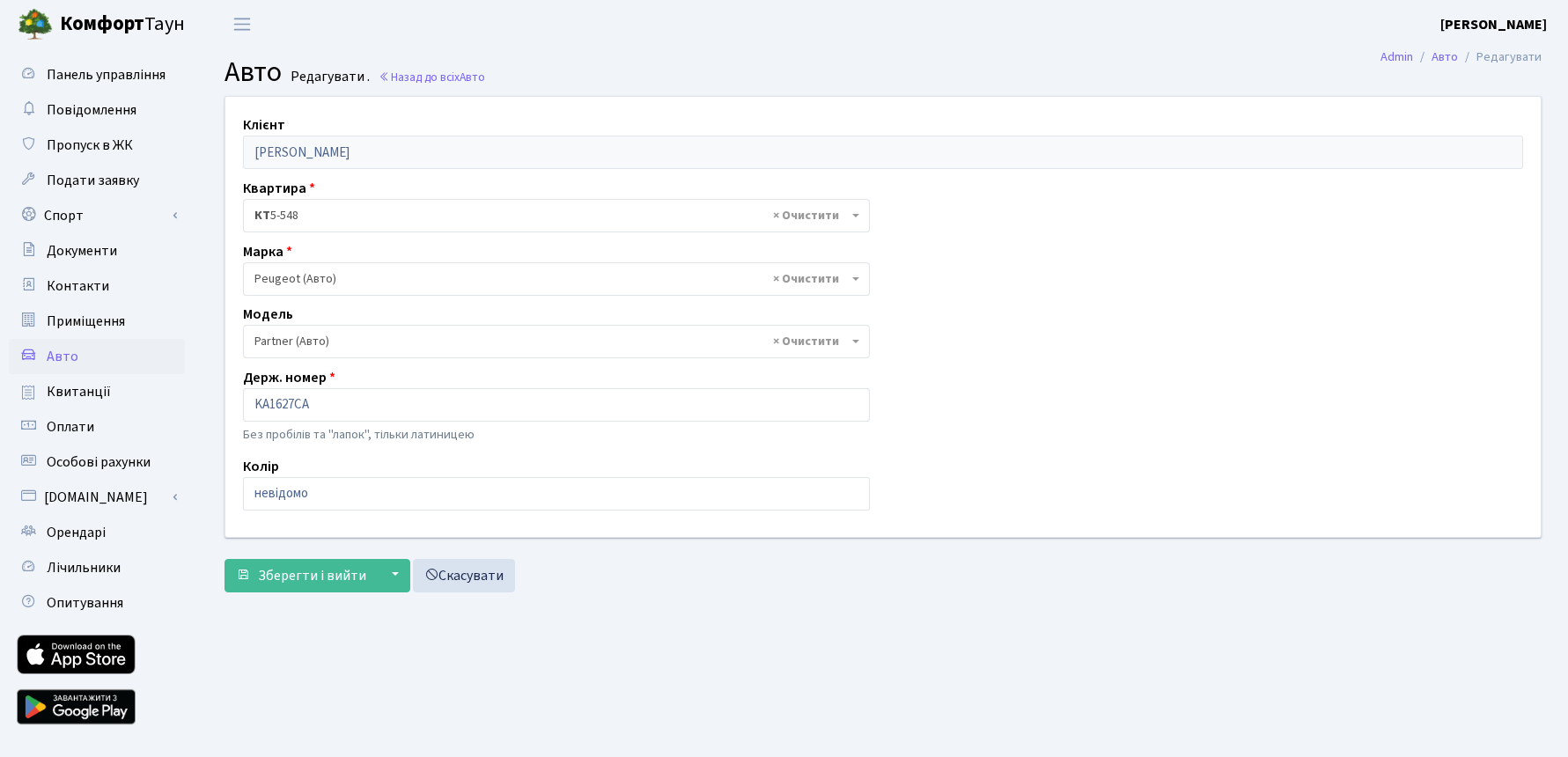
select select "1897"
drag, startPoint x: 267, startPoint y: 405, endPoint x: 295, endPoint y: 405, distance: 28.0
click at [295, 405] on input "KA1627CA" at bounding box center [556, 405] width 627 height 33
click at [566, 458] on div "Колір невідомо" at bounding box center [556, 482] width 653 height 54
click at [494, 575] on link "Скасувати" at bounding box center [463, 575] width 102 height 33
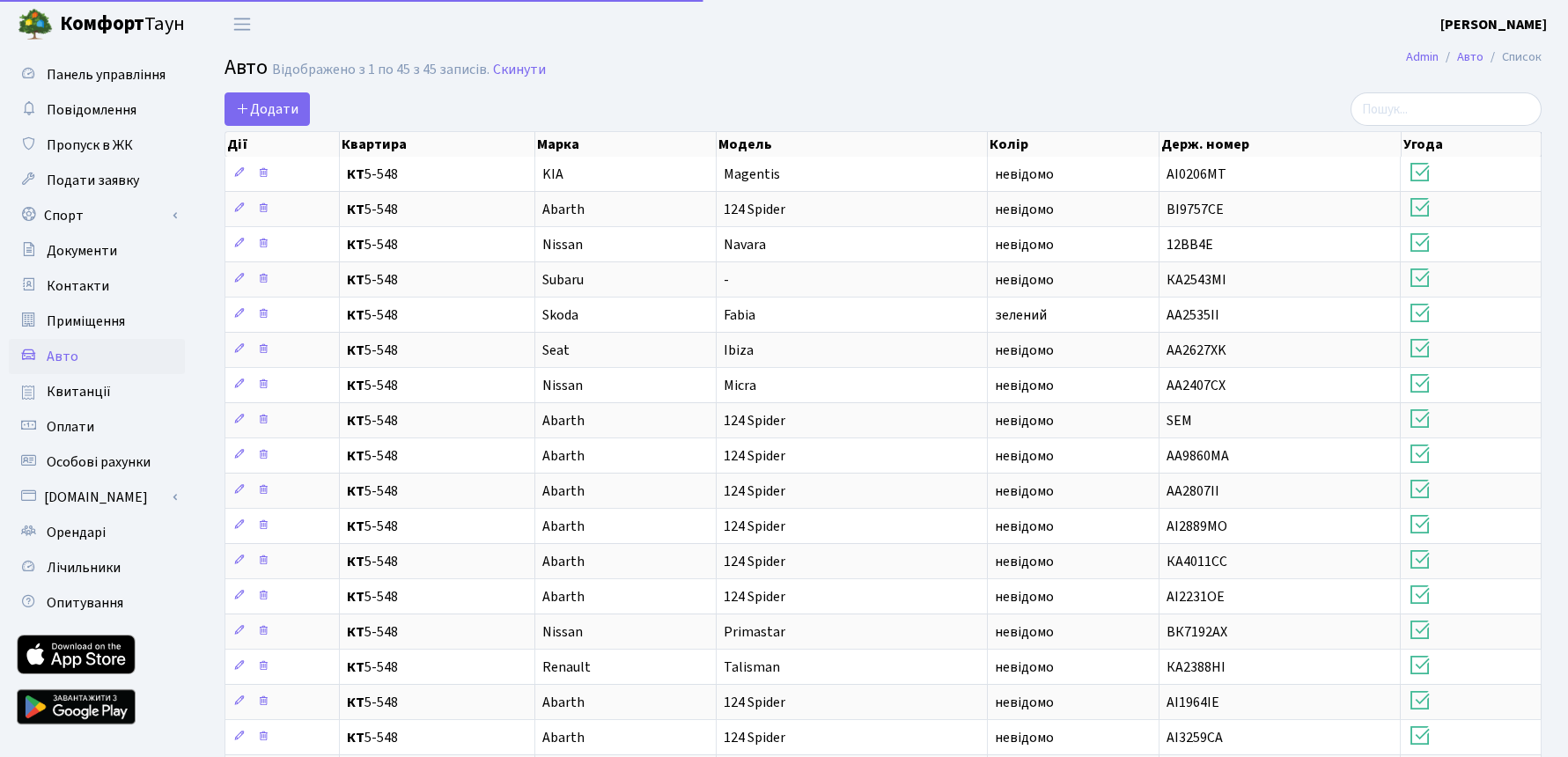
select select "50"
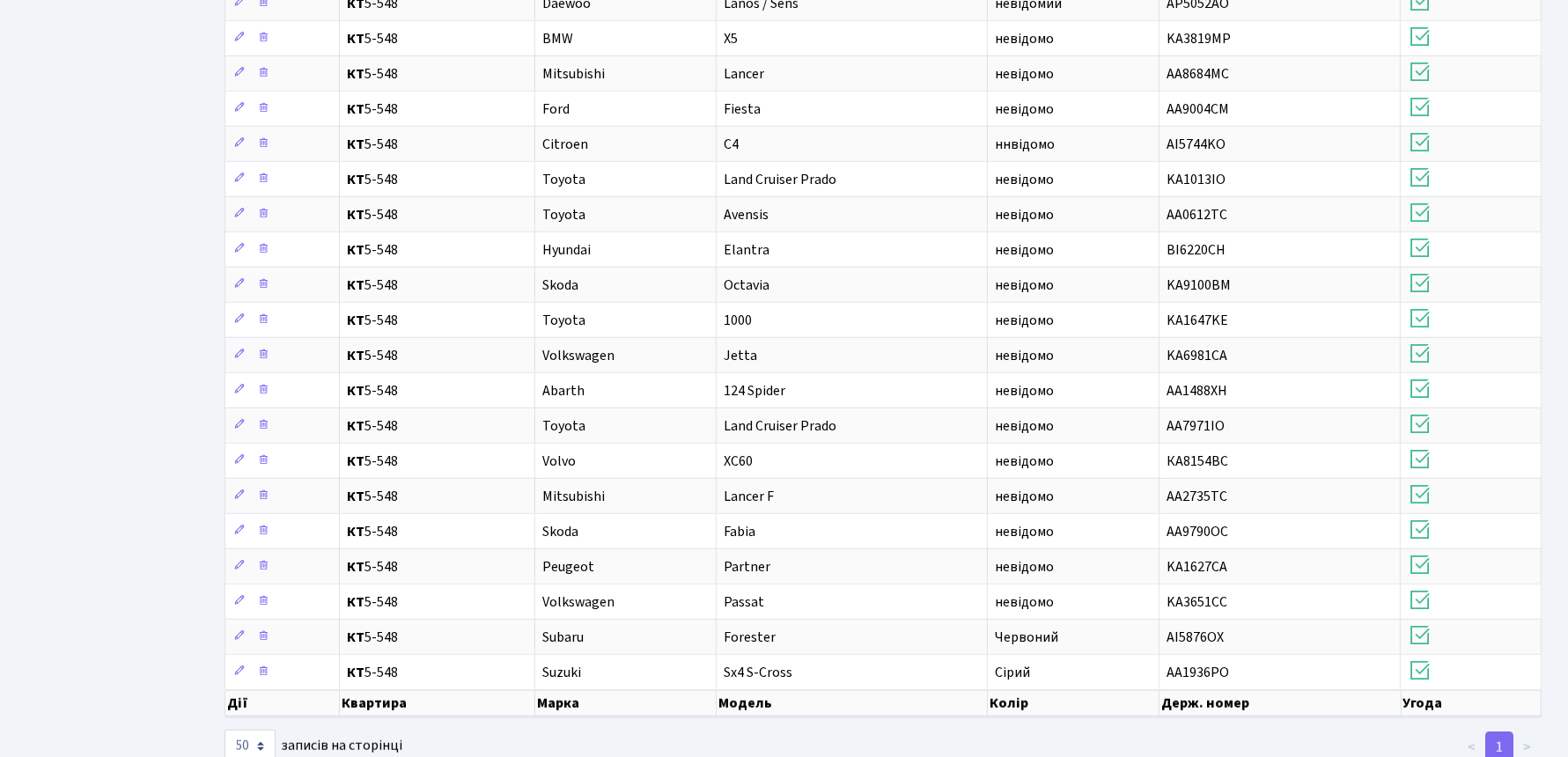
scroll to position [1056, 0]
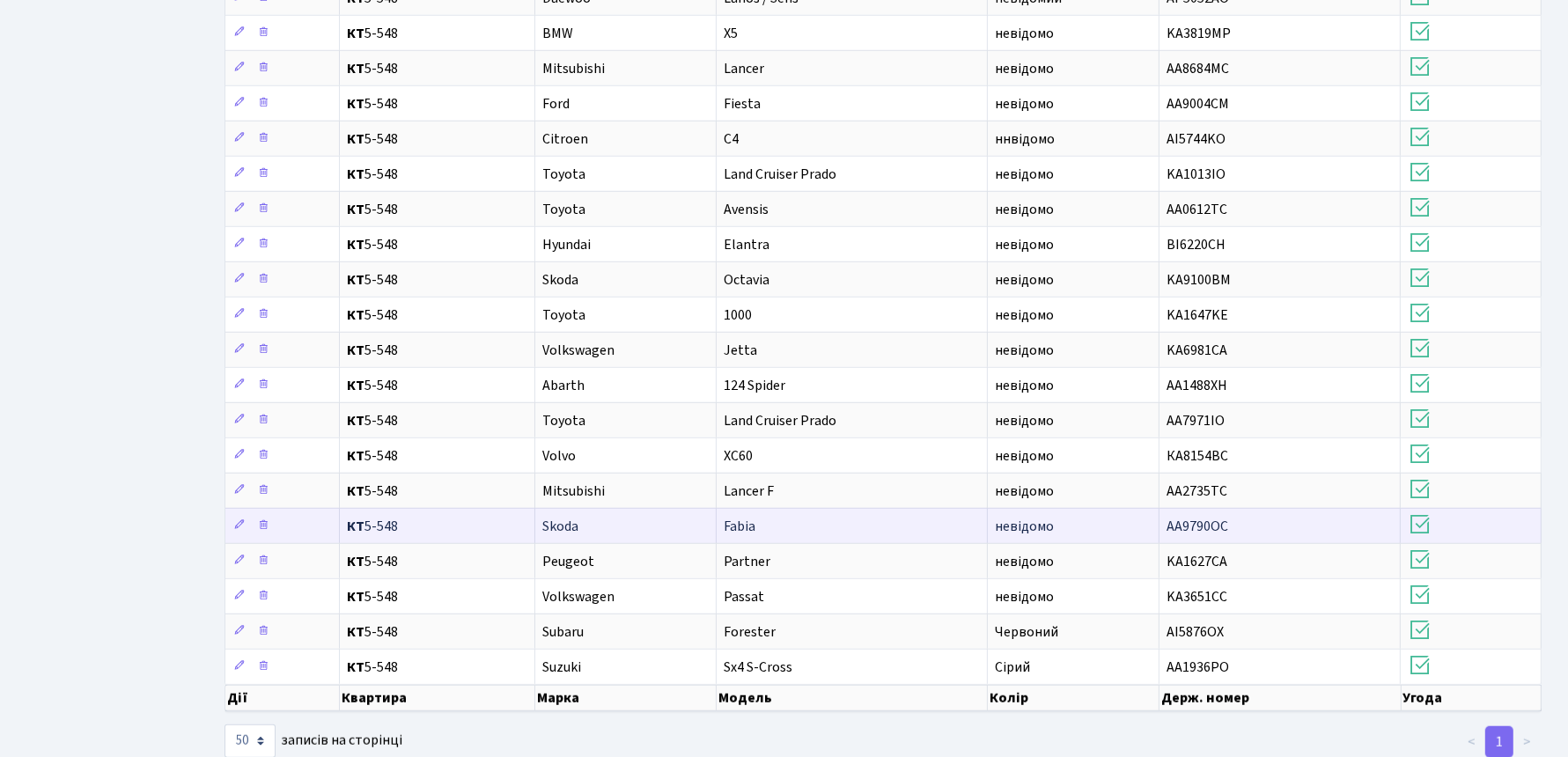
click at [782, 508] on td "Fabia" at bounding box center [852, 525] width 271 height 35
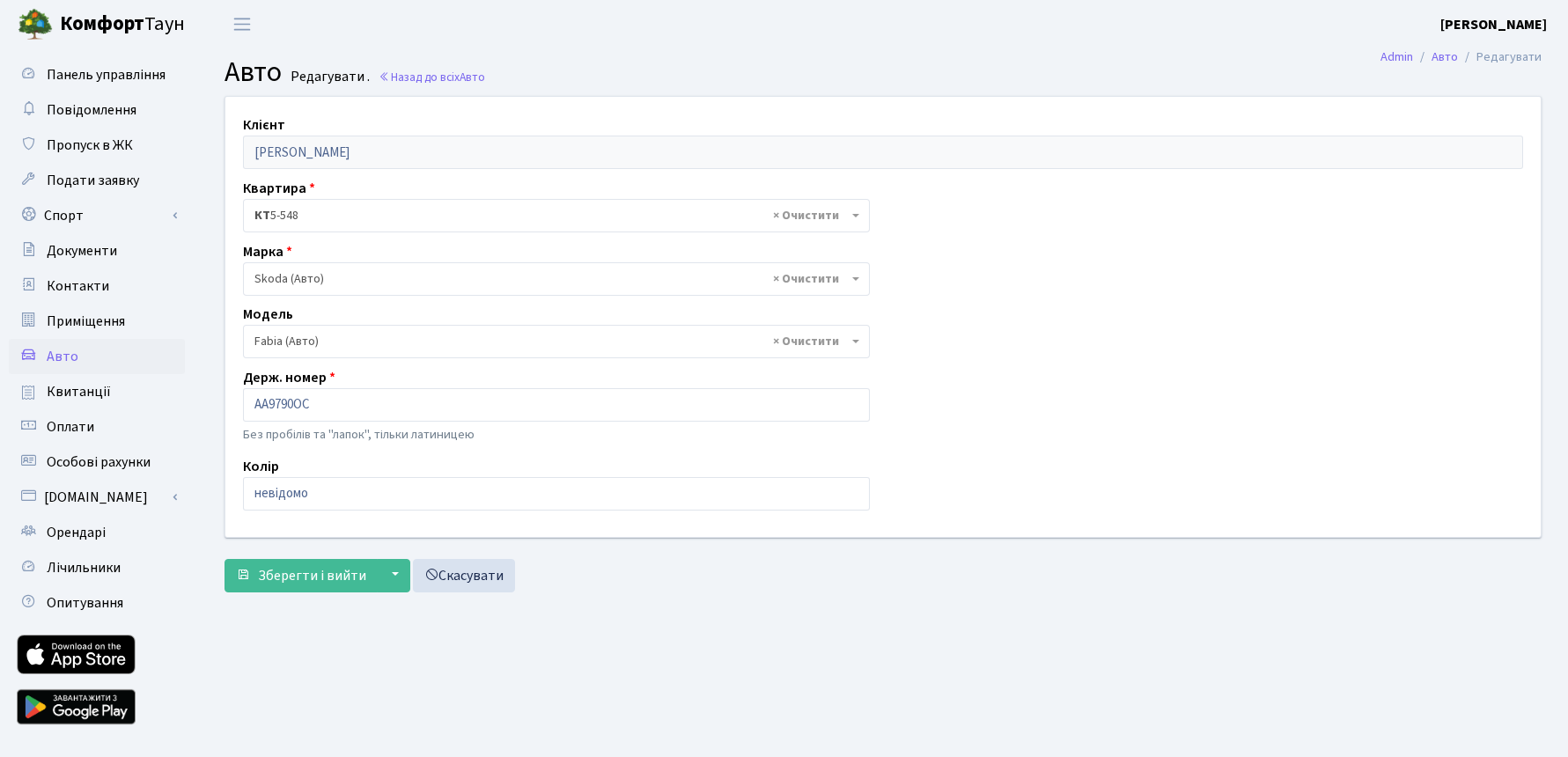
select select "2136"
drag, startPoint x: 333, startPoint y: 412, endPoint x: 245, endPoint y: 409, distance: 88.1
click at [245, 409] on input "AA9790OC" at bounding box center [556, 405] width 627 height 33
click at [483, 572] on link "Скасувати" at bounding box center [463, 575] width 102 height 33
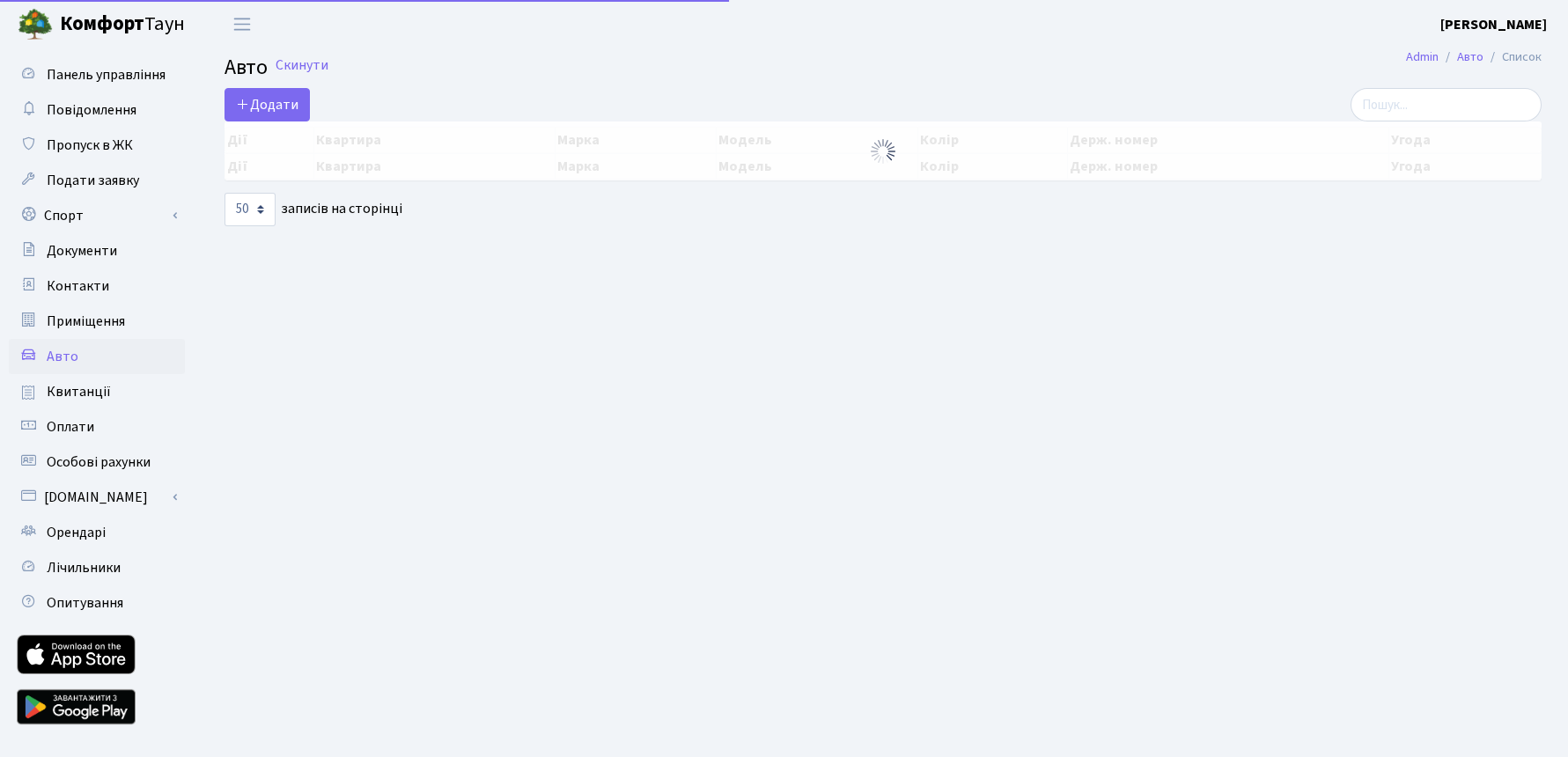
select select "50"
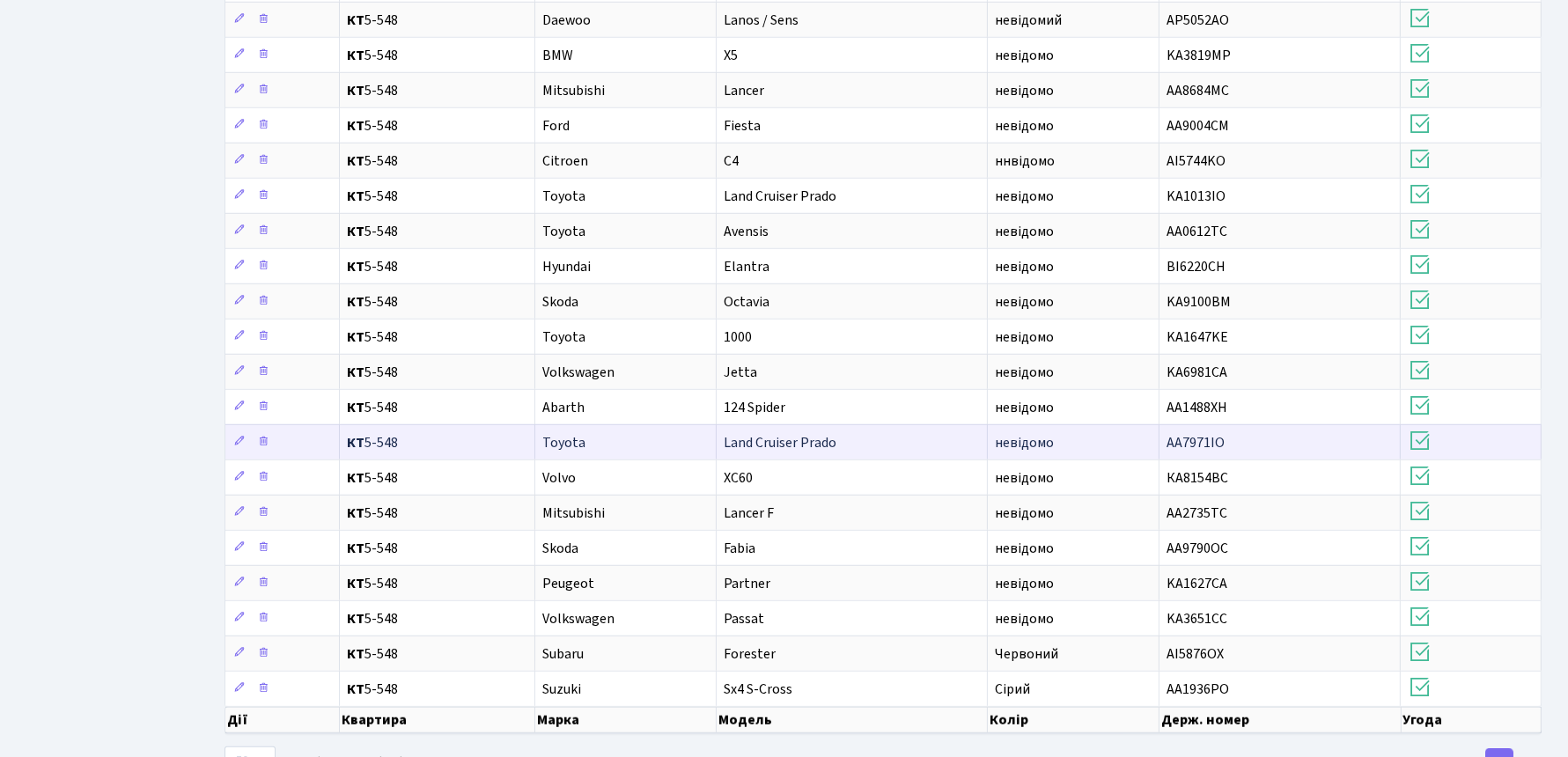
scroll to position [1056, 0]
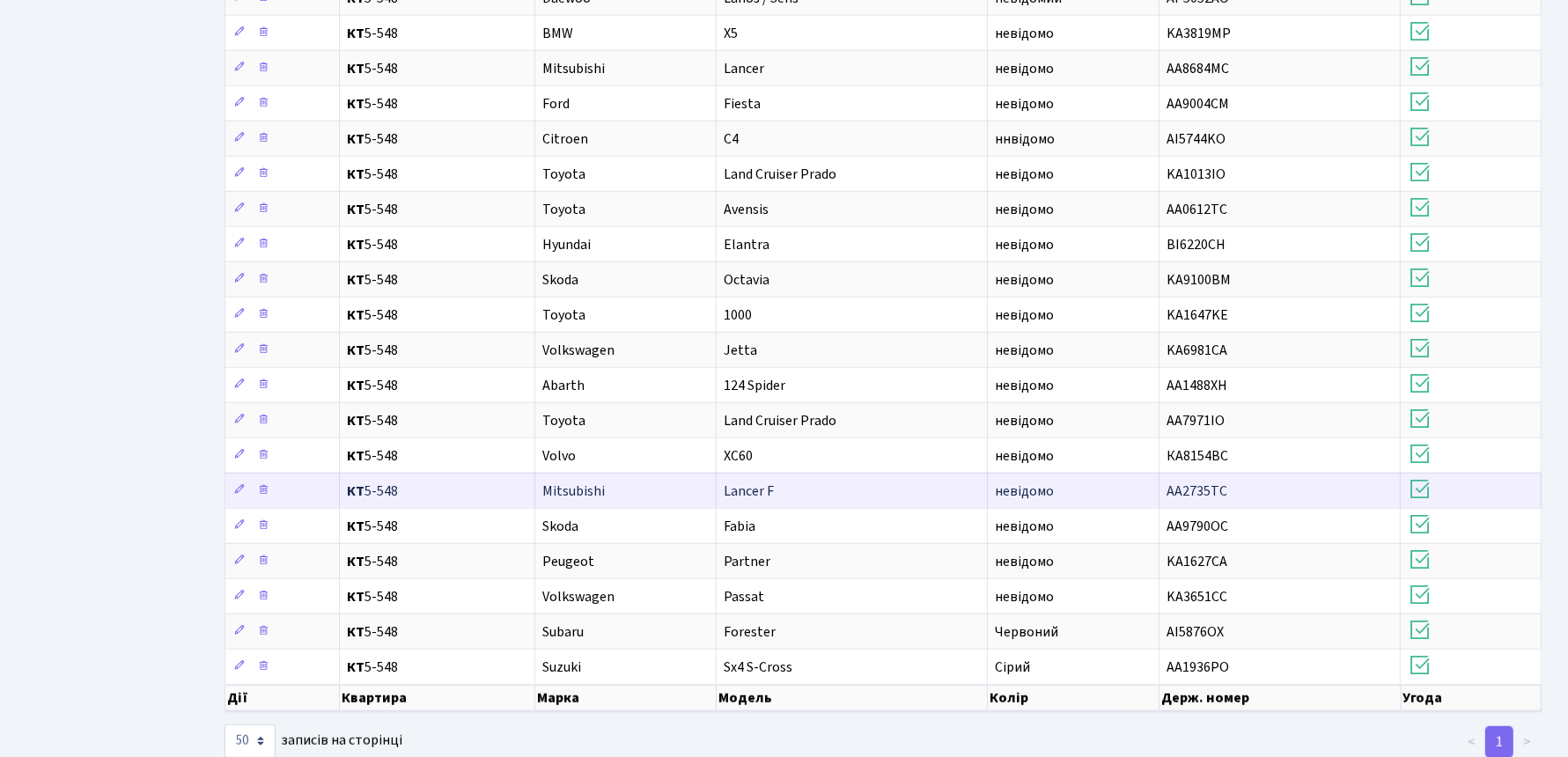
click at [744, 481] on span "Lancer F" at bounding box center [749, 491] width 51 height 19
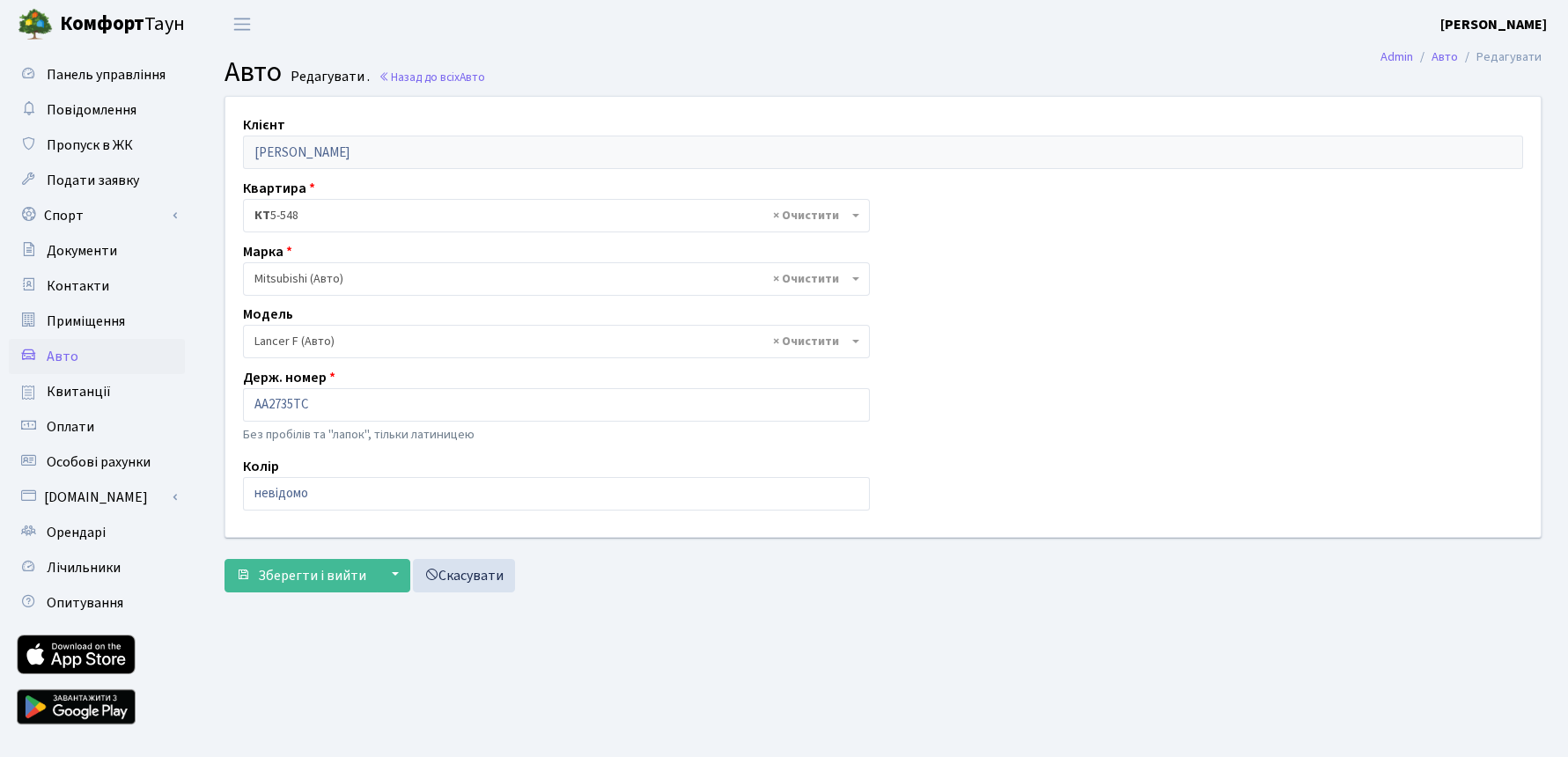
select select "1623"
drag, startPoint x: 326, startPoint y: 404, endPoint x: 238, endPoint y: 405, distance: 88.0
click at [238, 405] on div "Держ. номер AA2735TC Без пробілів та "лапок", тільки латиницею" at bounding box center [556, 408] width 653 height 81
click at [367, 412] on input "AA2735TC" at bounding box center [556, 405] width 627 height 33
drag, startPoint x: 266, startPoint y: 403, endPoint x: 292, endPoint y: 403, distance: 26.0
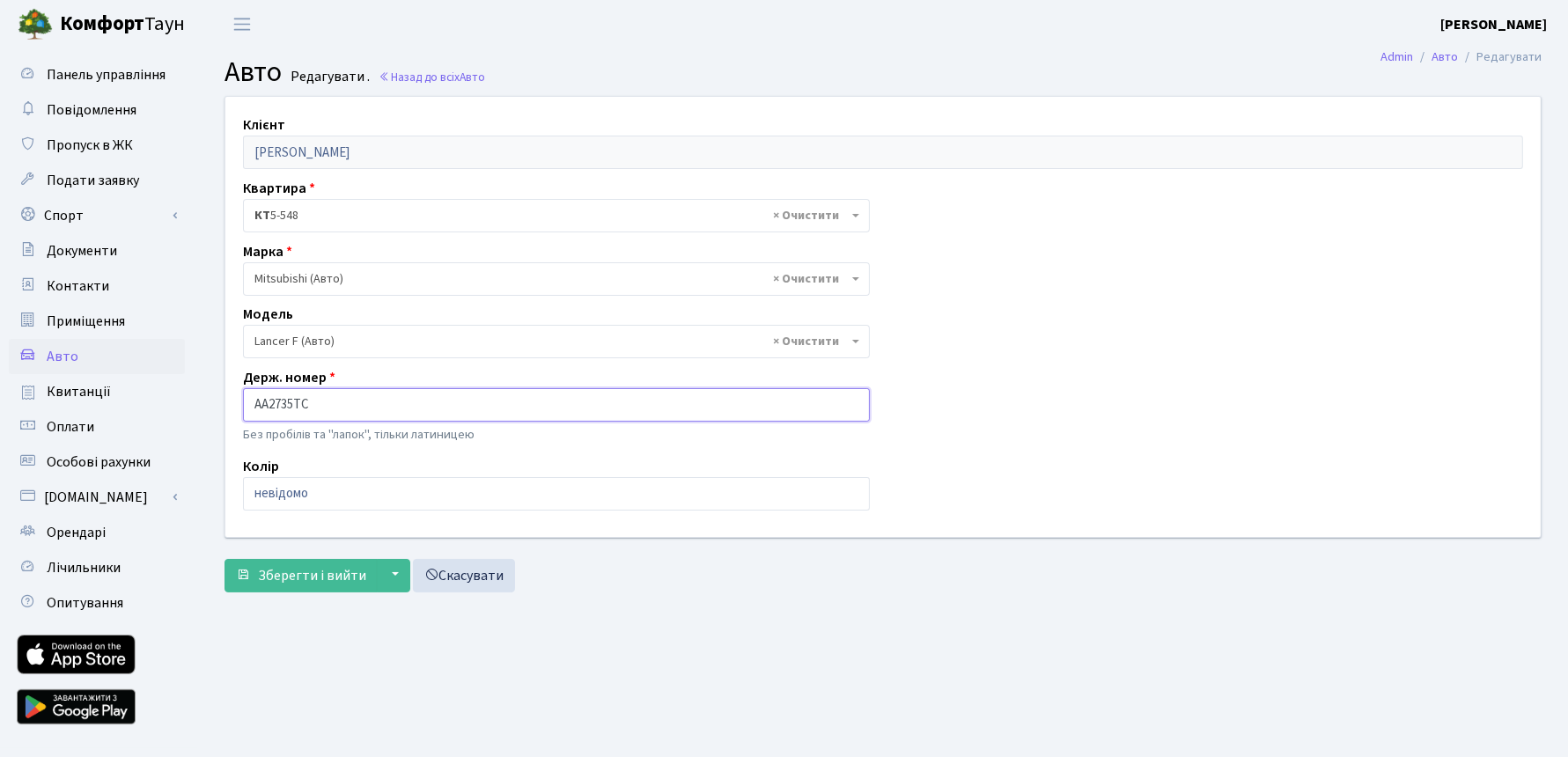
click at [292, 403] on input "AA2735TC" at bounding box center [556, 405] width 627 height 33
click at [458, 566] on link "Скасувати" at bounding box center [463, 575] width 102 height 33
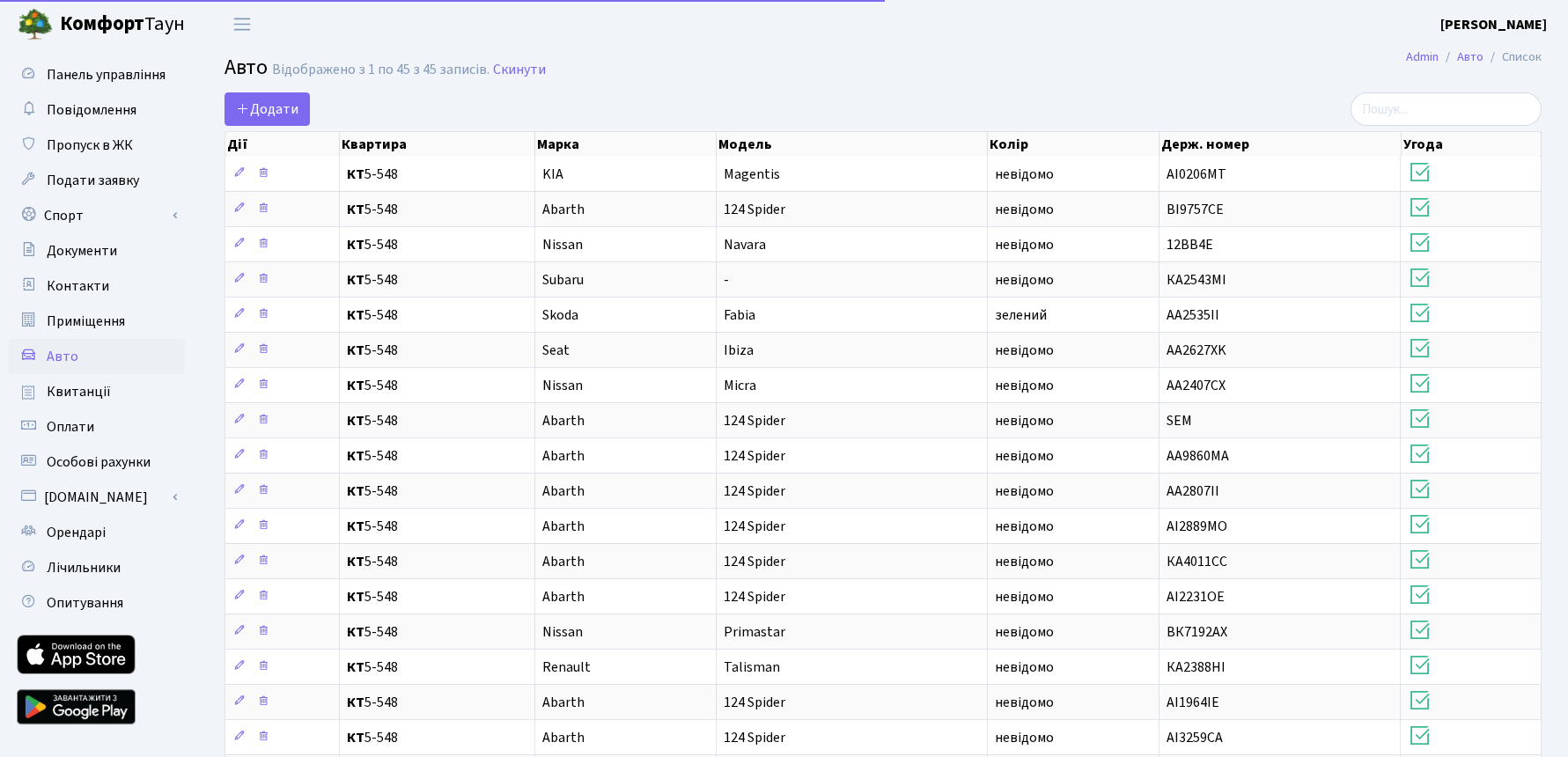
select select "50"
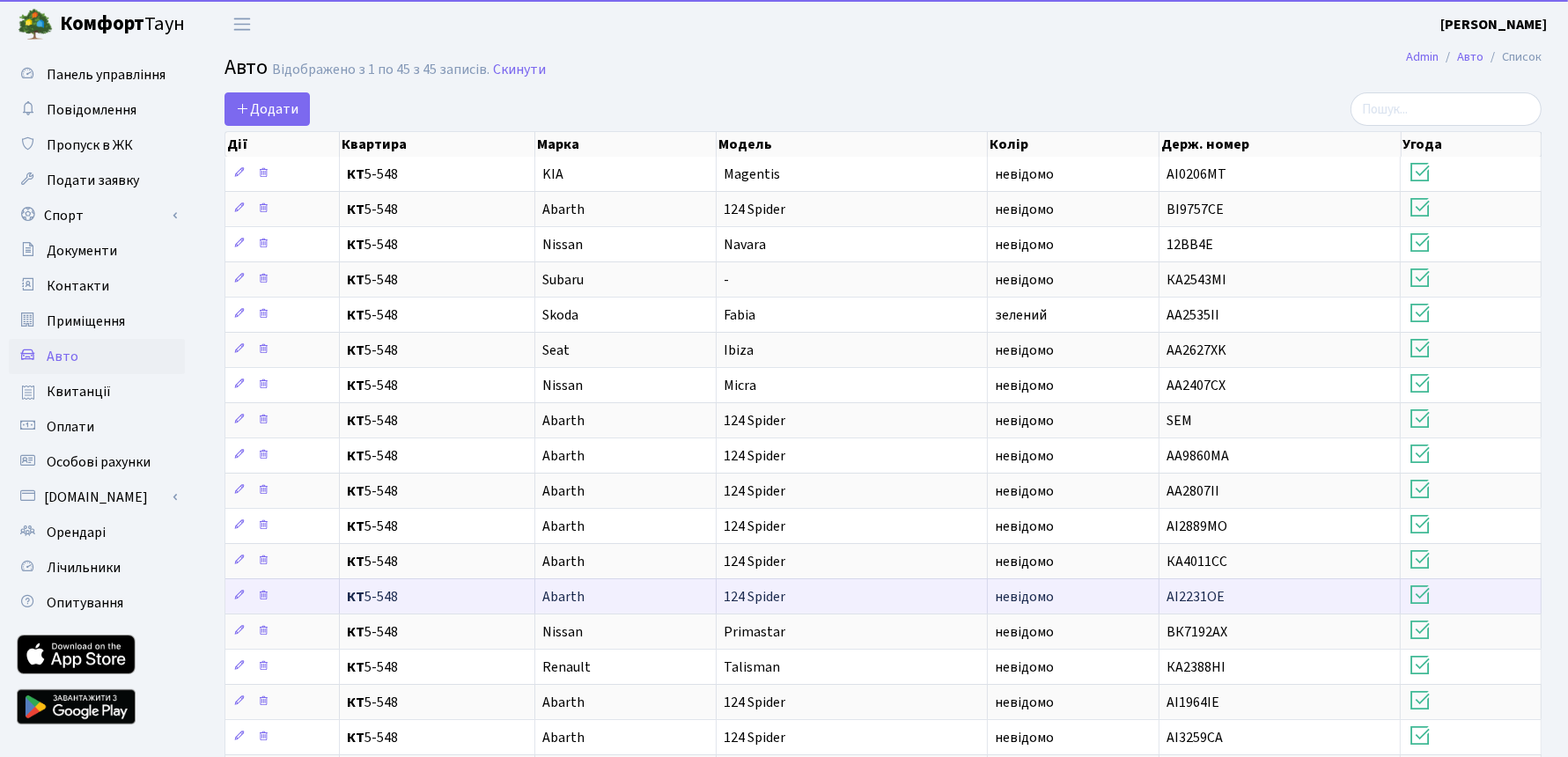
scroll to position [1026, 0]
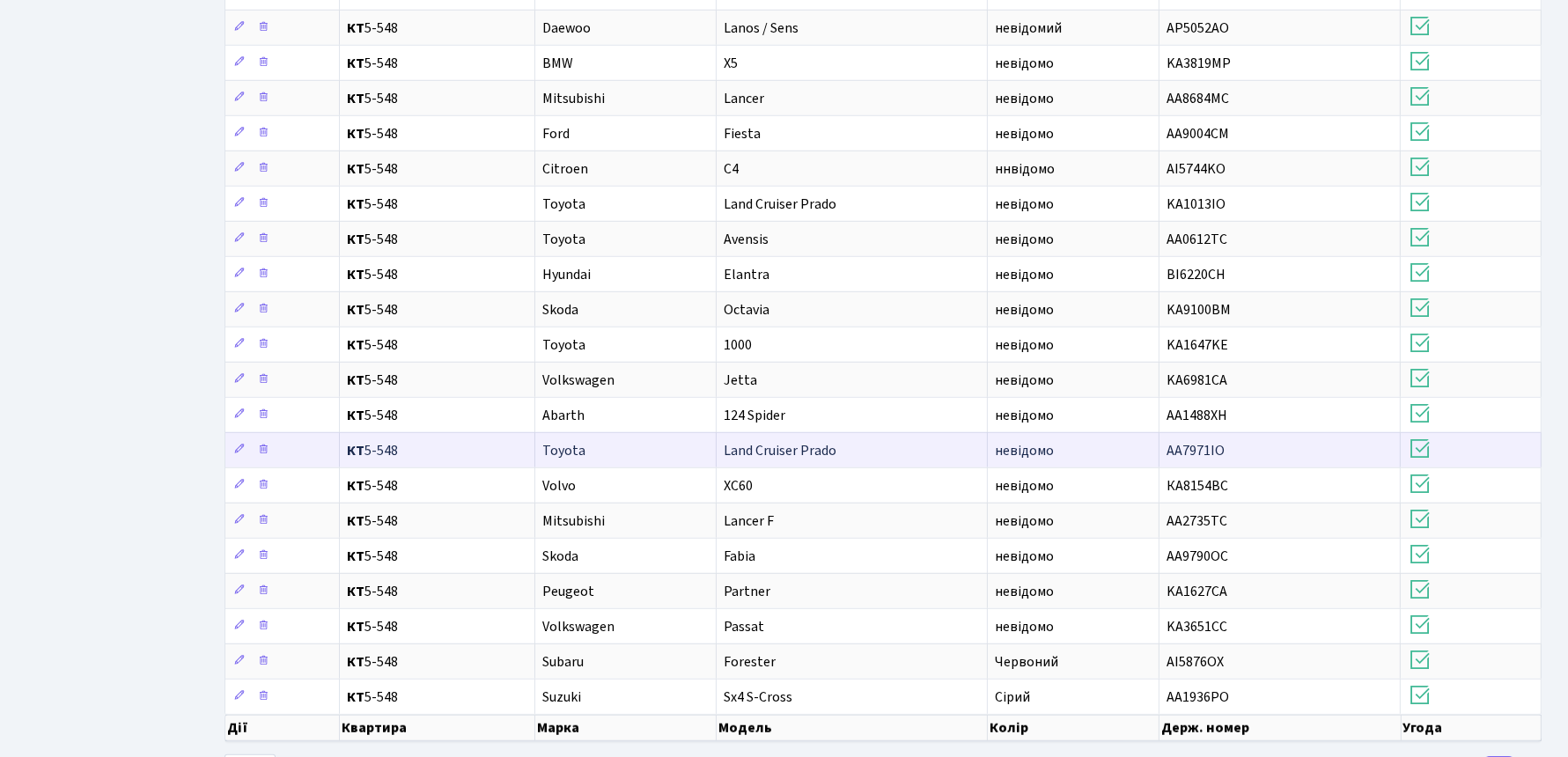
click at [832, 441] on span "Land Cruiser Prado" at bounding box center [780, 450] width 113 height 19
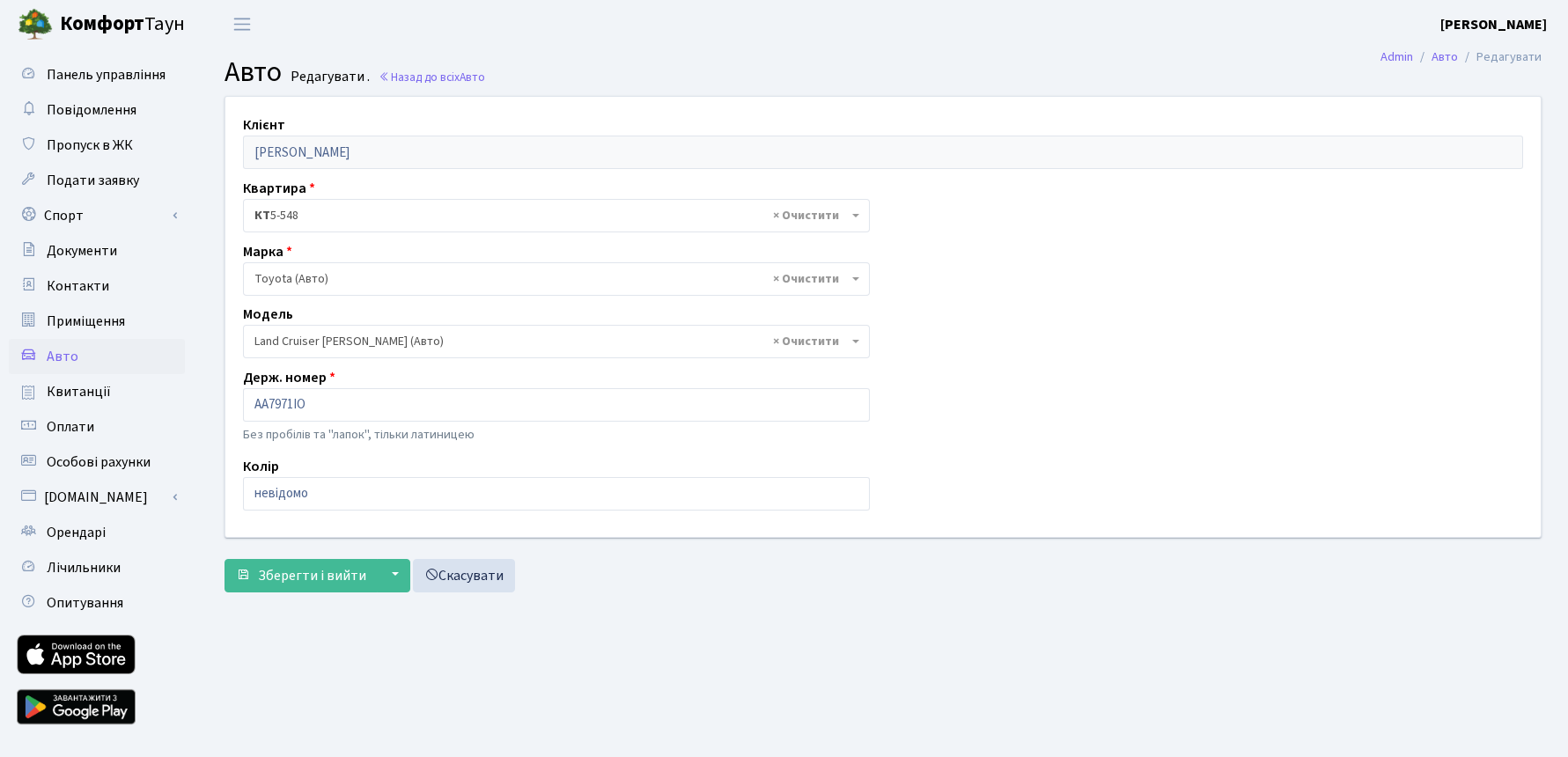
select select "2347"
drag, startPoint x: 320, startPoint y: 406, endPoint x: 241, endPoint y: 406, distance: 79.0
click at [241, 406] on div "Держ. номер АА7971ІО Без пробілів та "лапок", тільки латиницею" at bounding box center [556, 408] width 653 height 81
click at [497, 571] on link "Скасувати" at bounding box center [463, 575] width 102 height 33
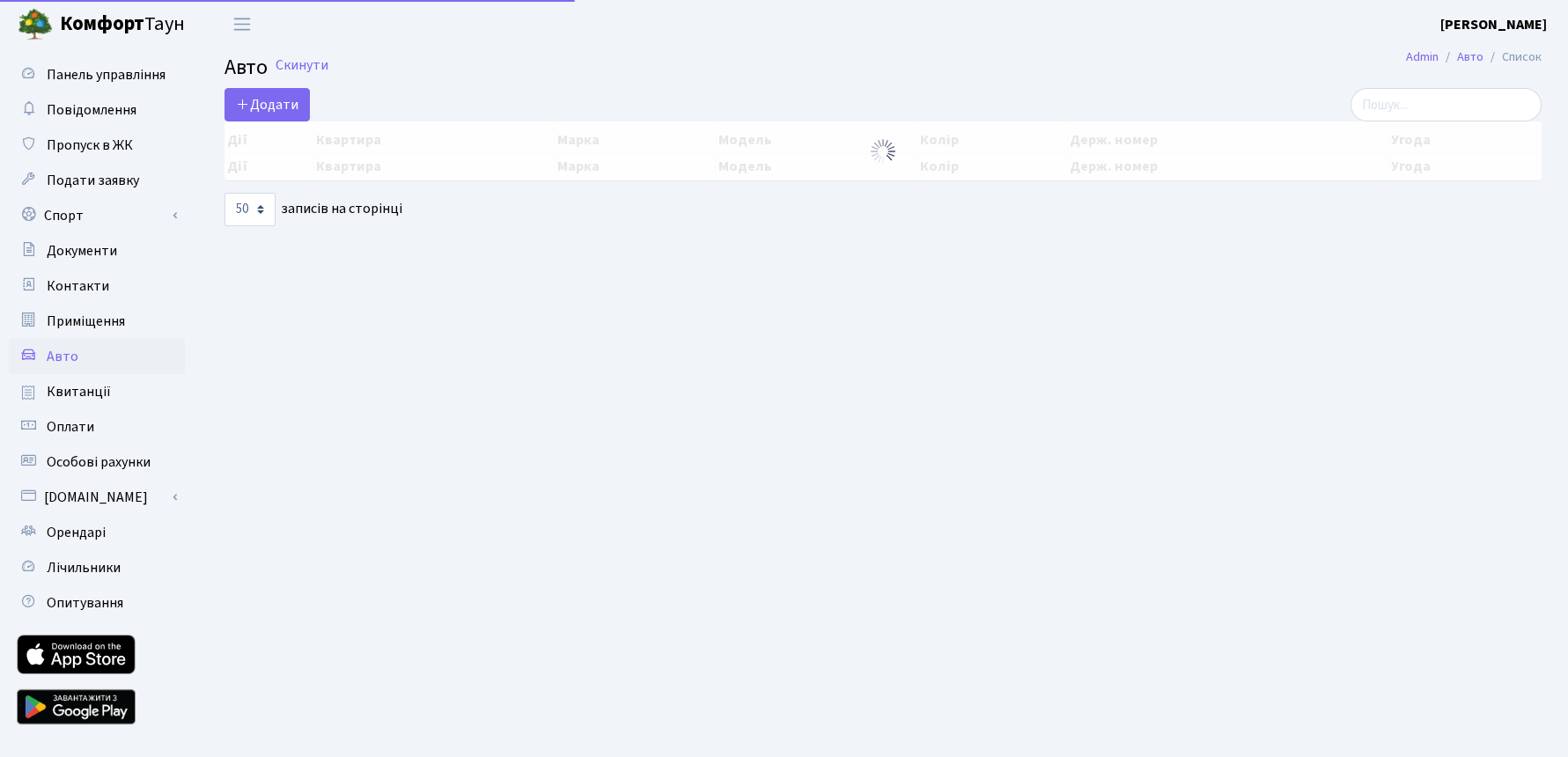
select select "50"
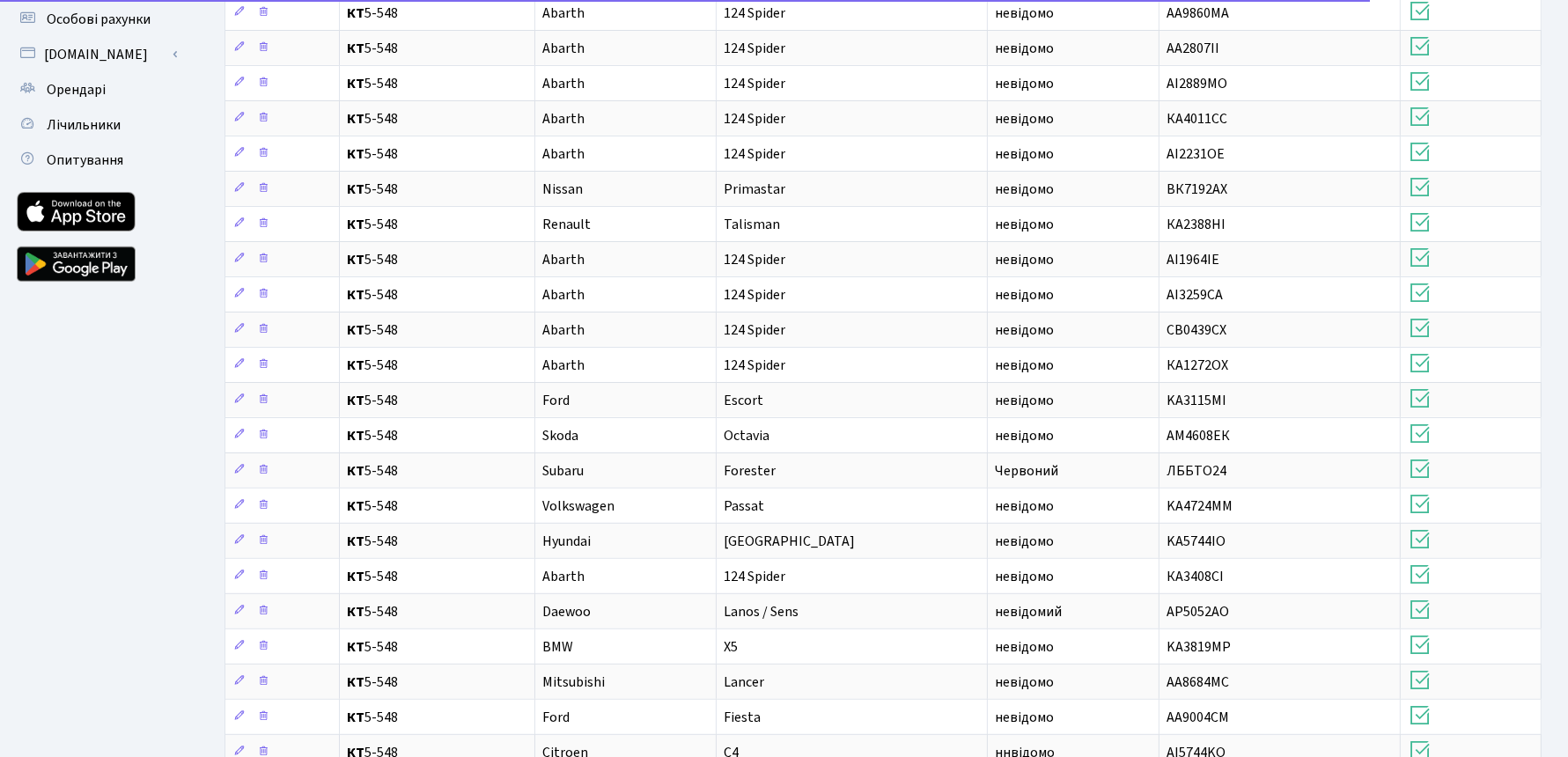
scroll to position [1026, 0]
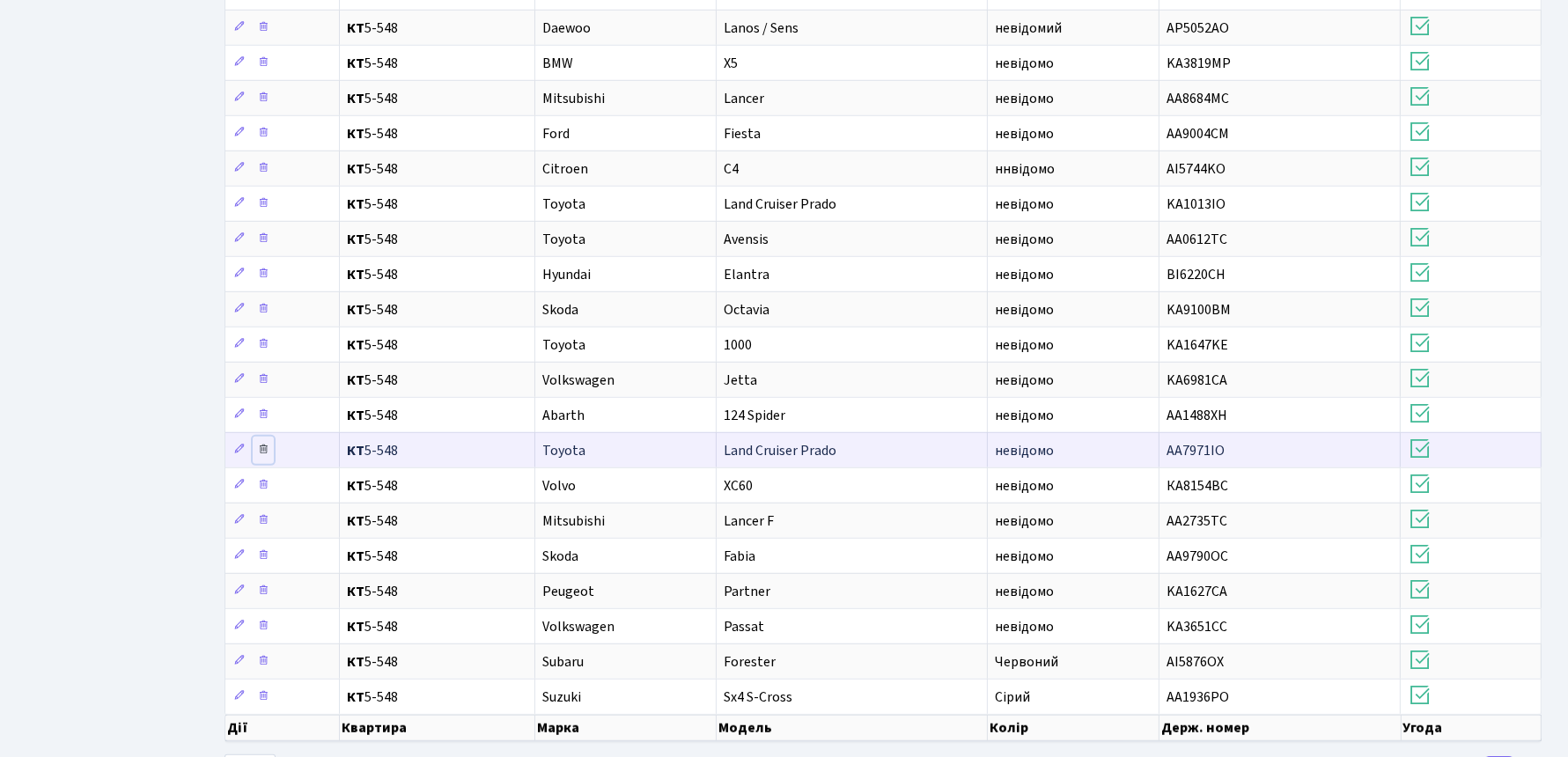
click at [267, 443] on icon at bounding box center [263, 448] width 12 height 12
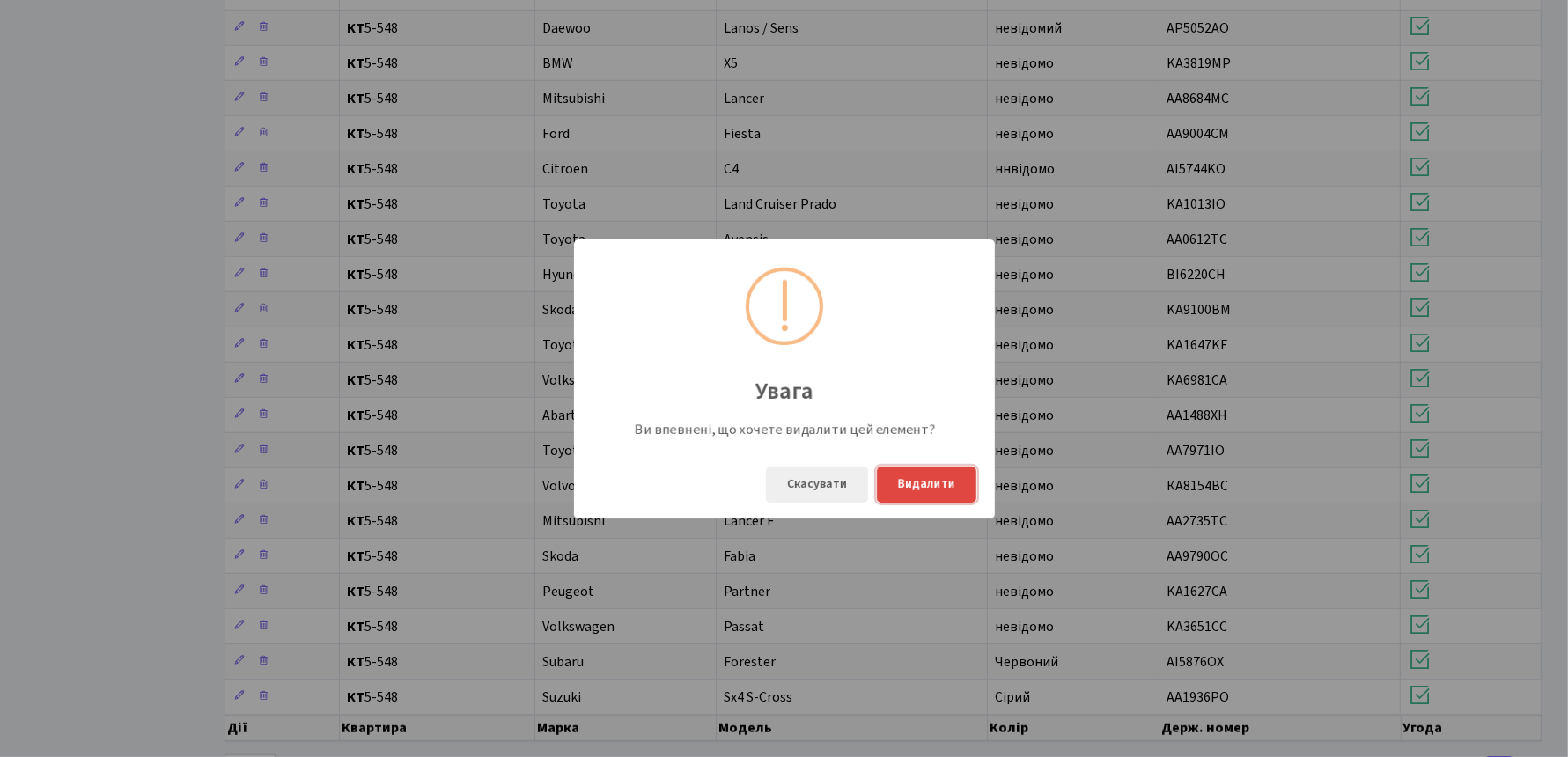
click at [914, 480] on button "Видалити" at bounding box center [926, 484] width 99 height 36
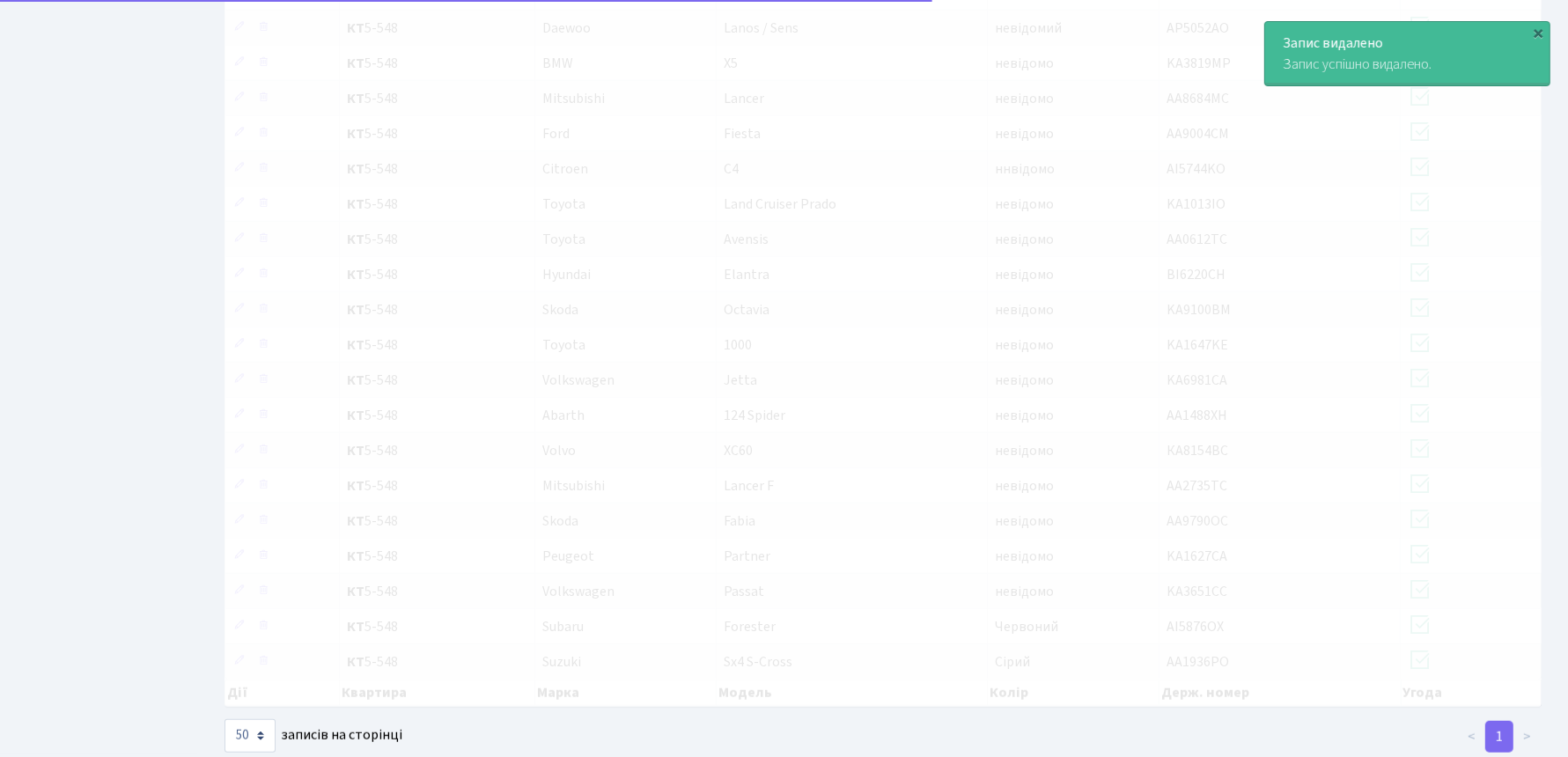
scroll to position [1022, 0]
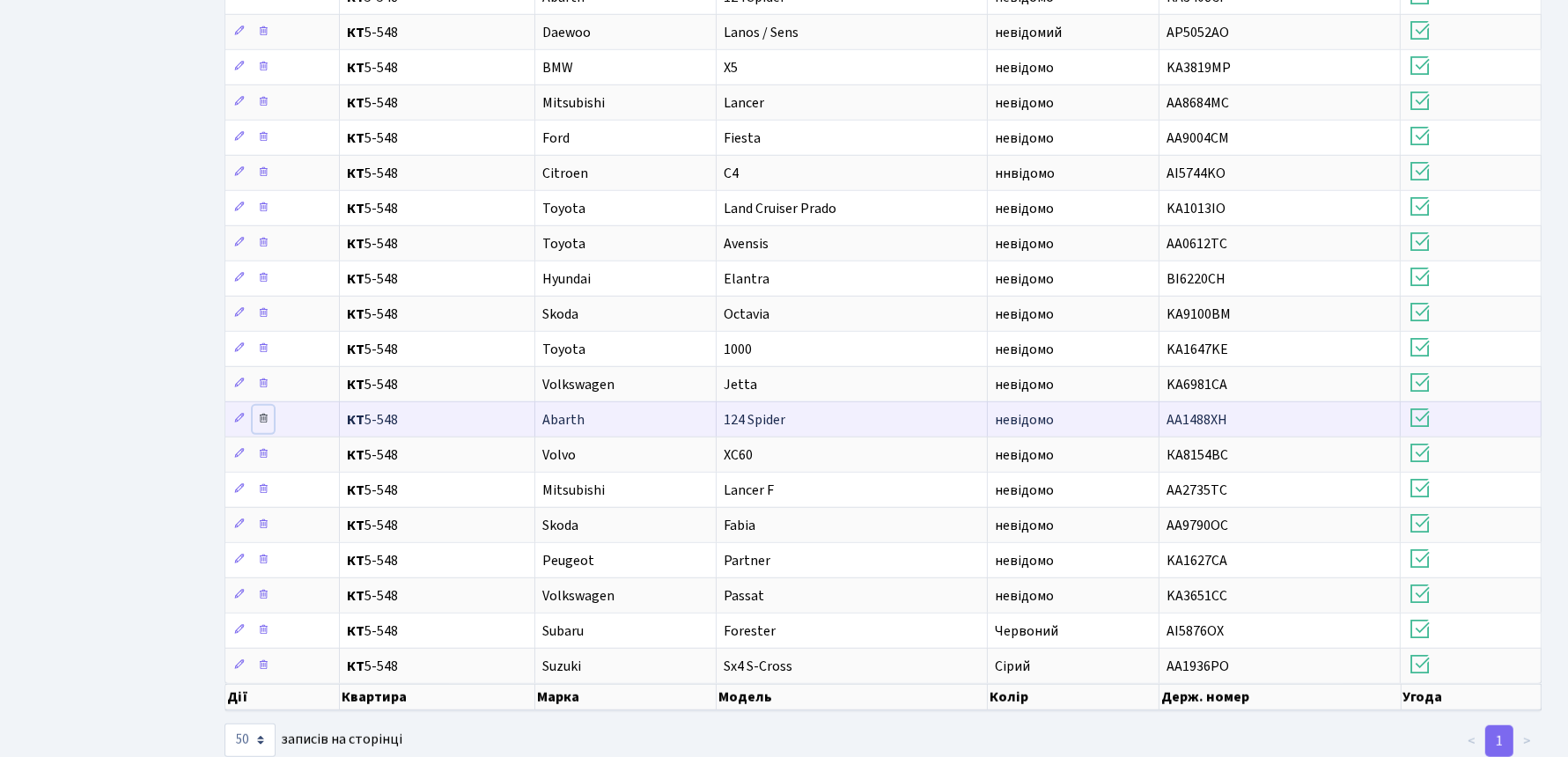
click at [263, 412] on icon at bounding box center [263, 417] width 12 height 12
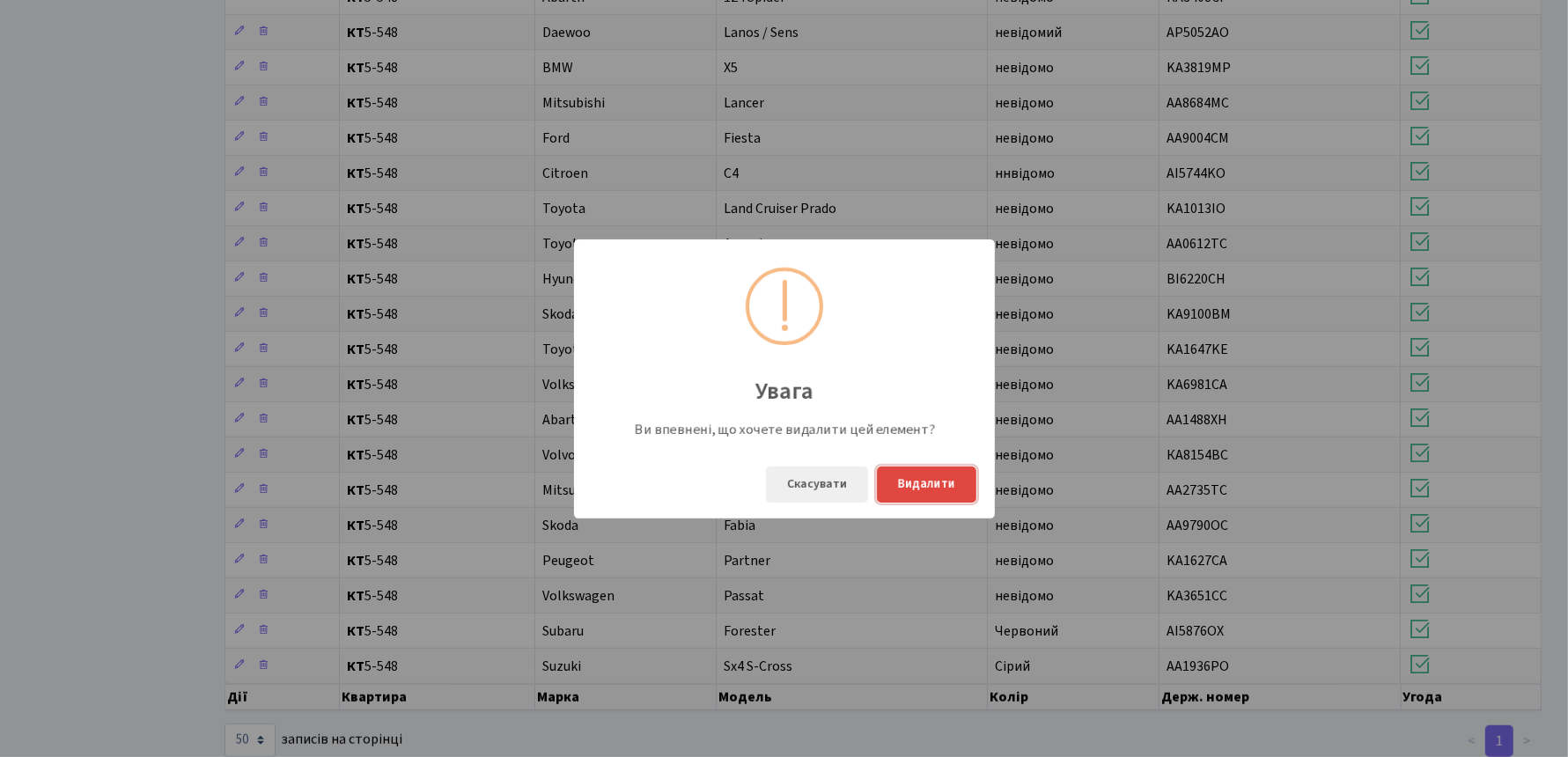
click at [923, 487] on button "Видалити" at bounding box center [926, 484] width 99 height 36
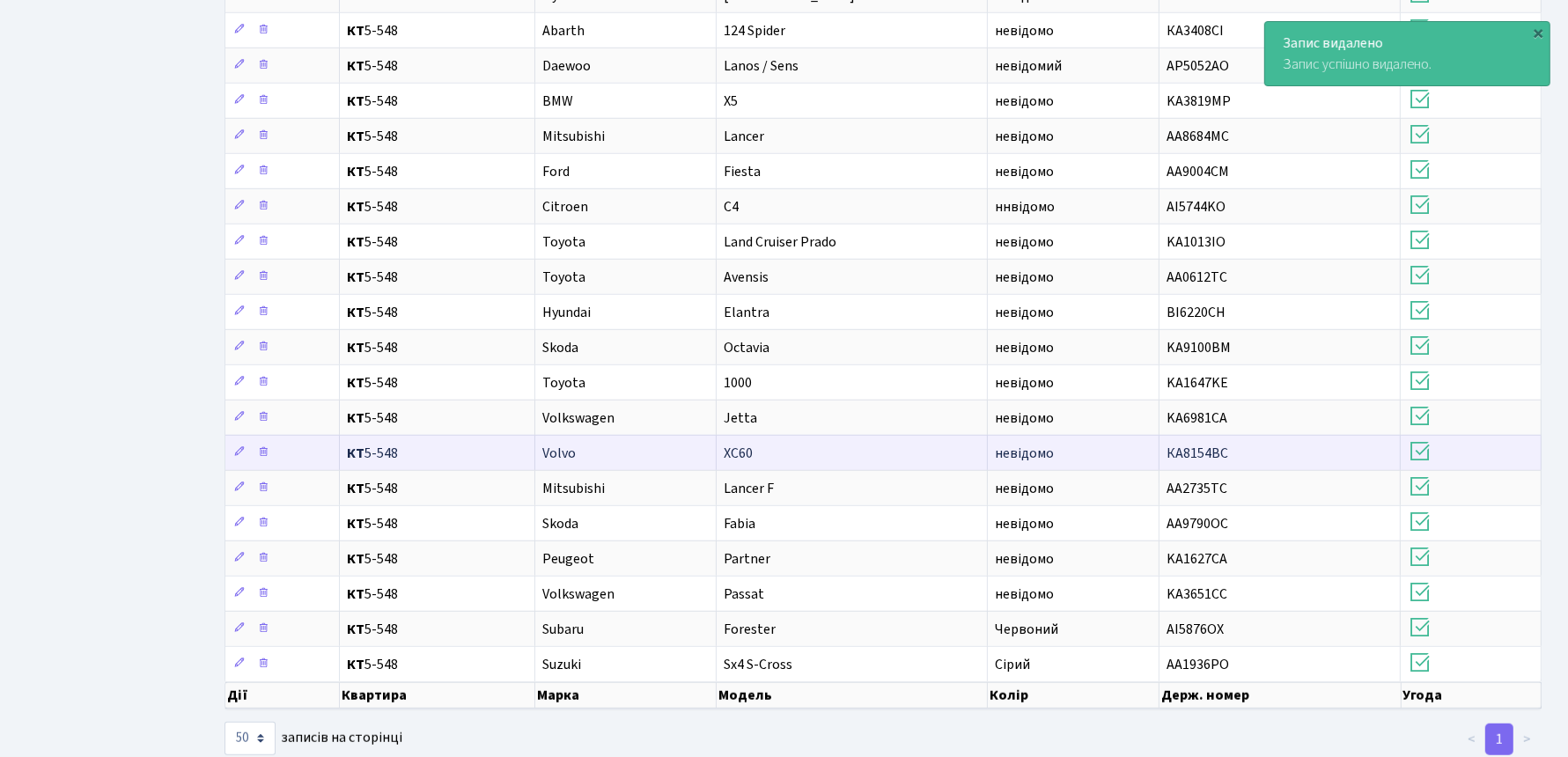
scroll to position [731, 0]
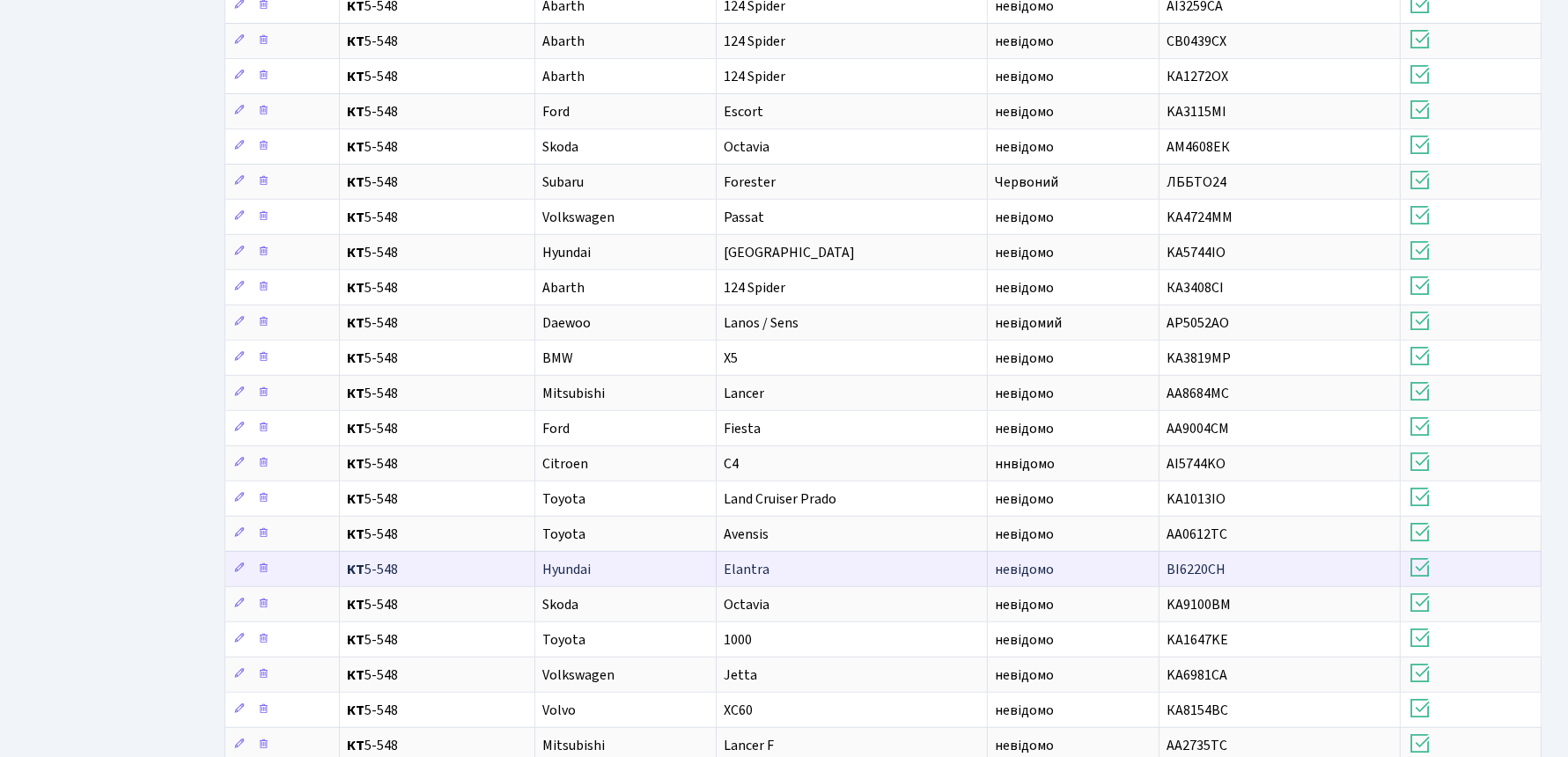
drag, startPoint x: 1230, startPoint y: 534, endPoint x: 1167, endPoint y: 534, distance: 63.0
click at [1167, 551] on td "BI6220CH" at bounding box center [1280, 569] width 242 height 35
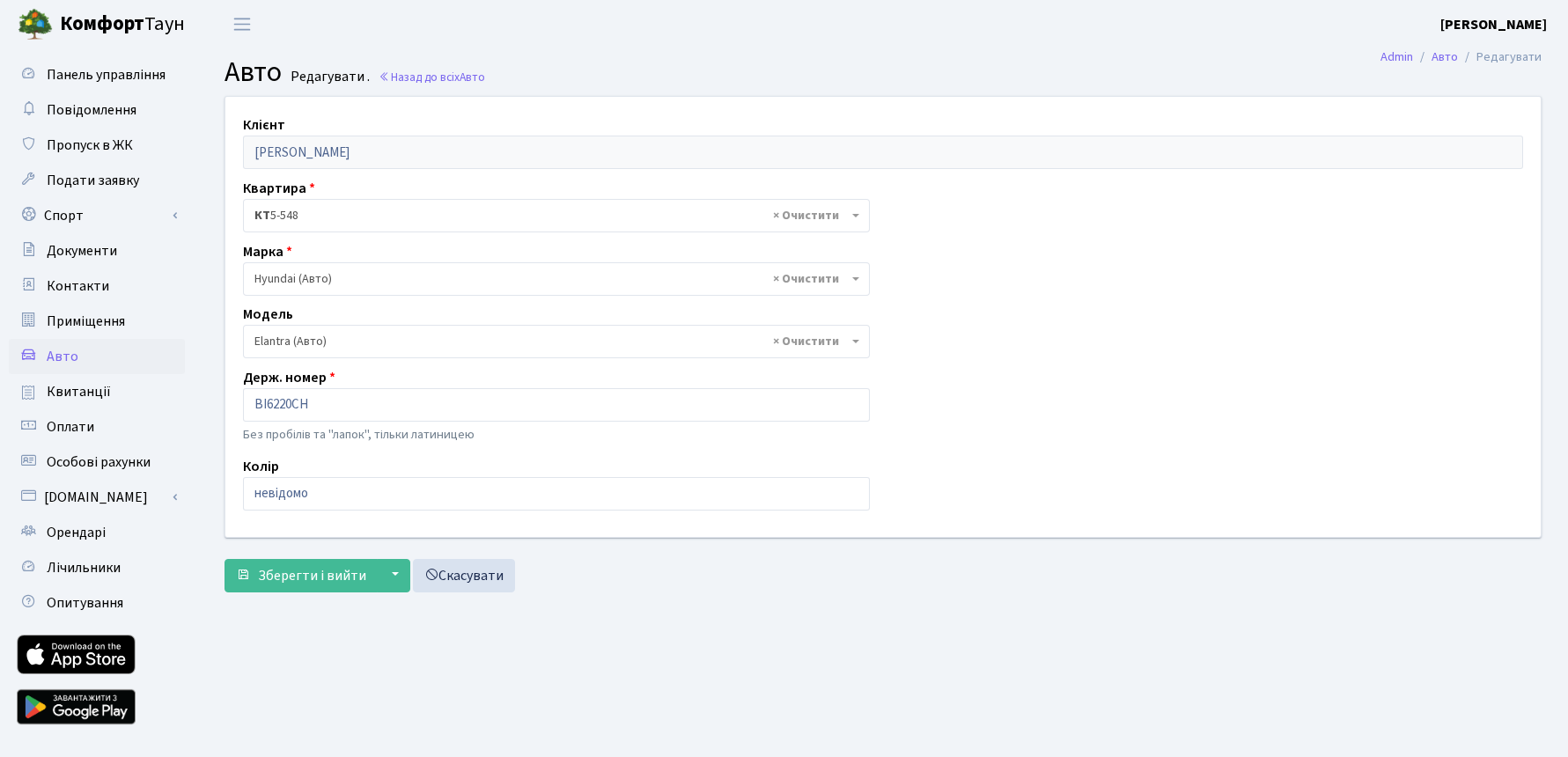
select select "996"
drag, startPoint x: 331, startPoint y: 408, endPoint x: 234, endPoint y: 401, distance: 97.3
click at [234, 401] on div "Держ. номер BI6220CH Без пробілів та "лапок", тільки латиницею" at bounding box center [556, 408] width 653 height 81
click at [472, 564] on link "Скасувати" at bounding box center [463, 575] width 102 height 33
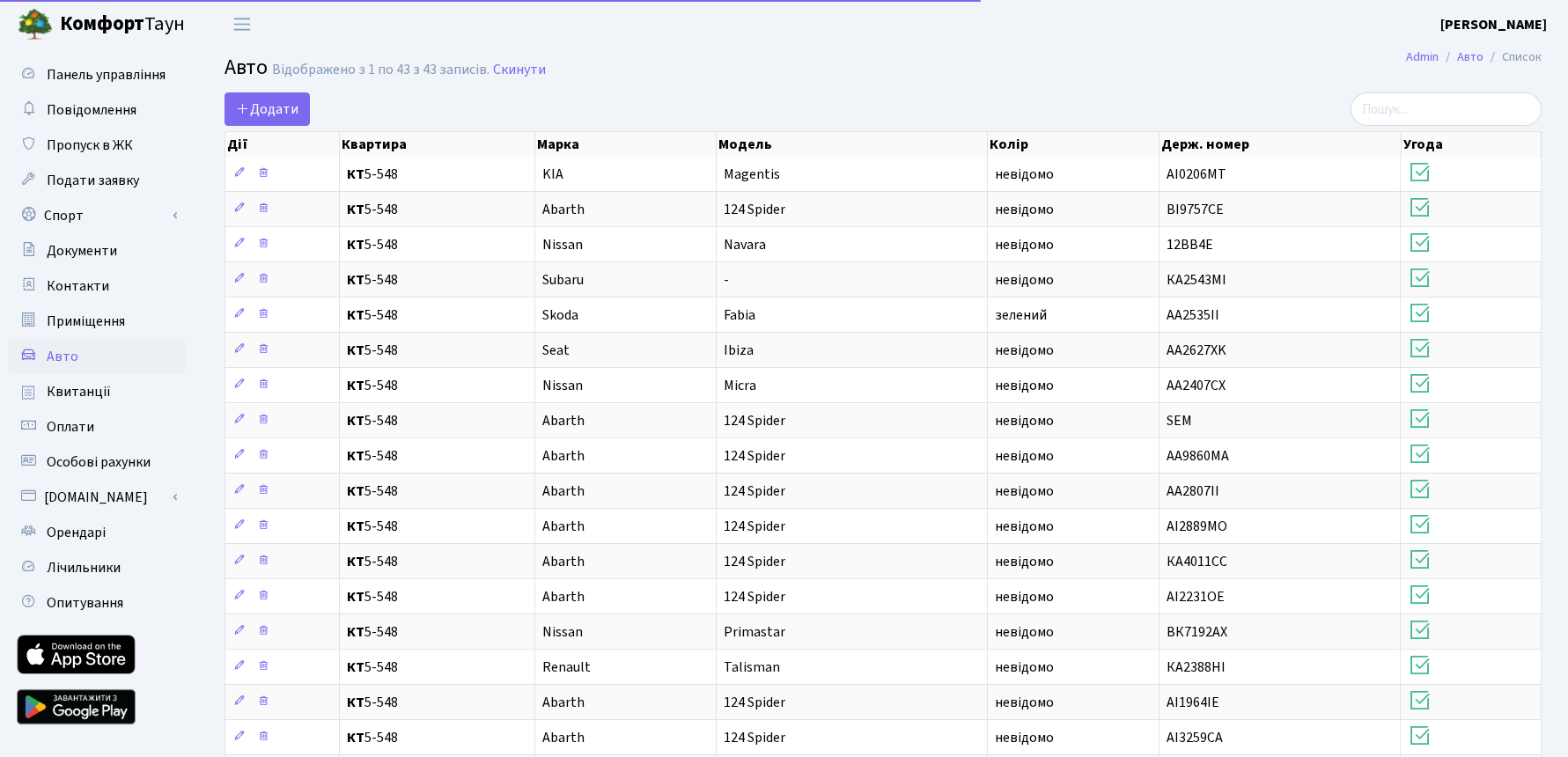
select select "50"
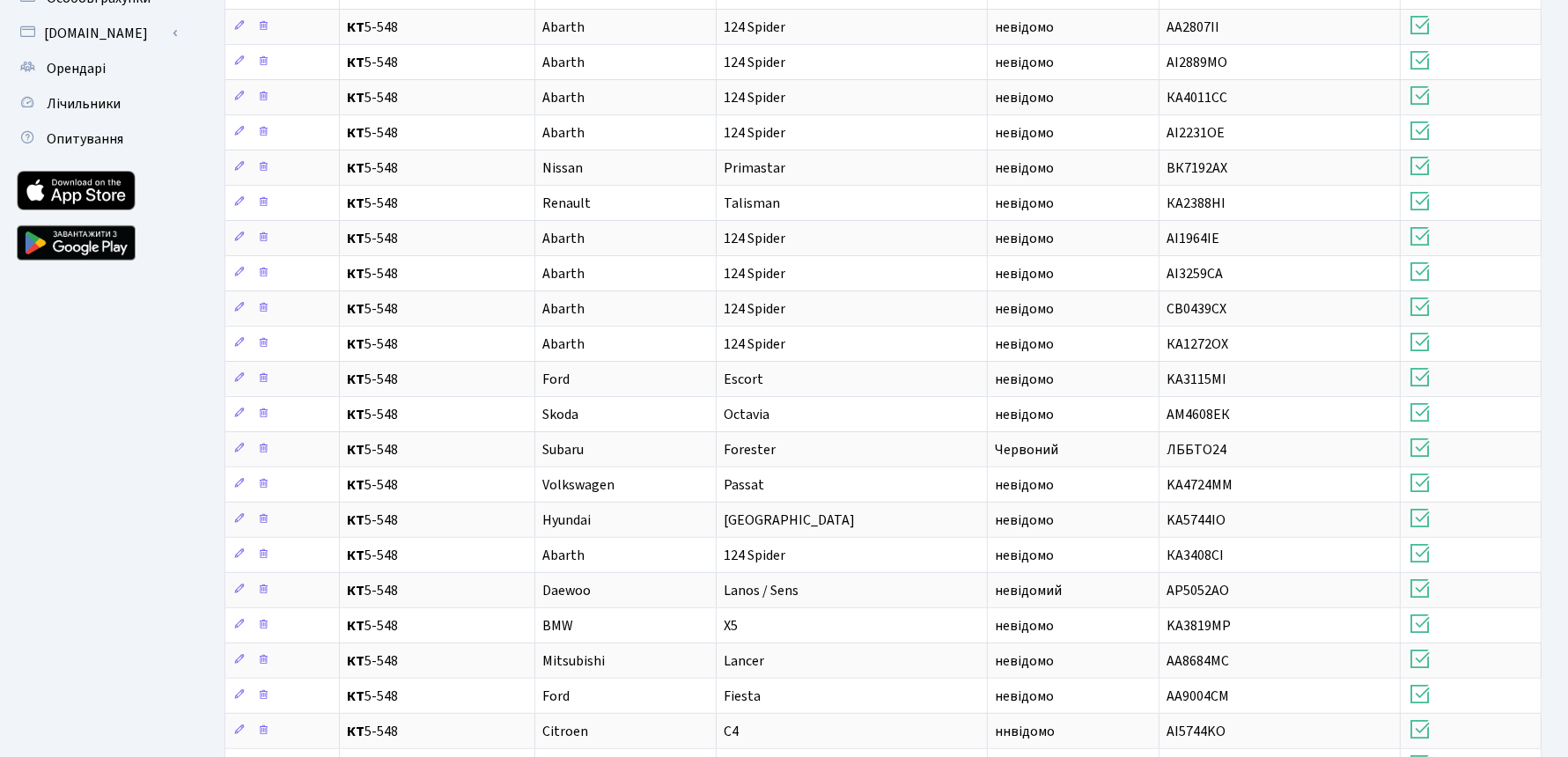
scroll to position [444, 0]
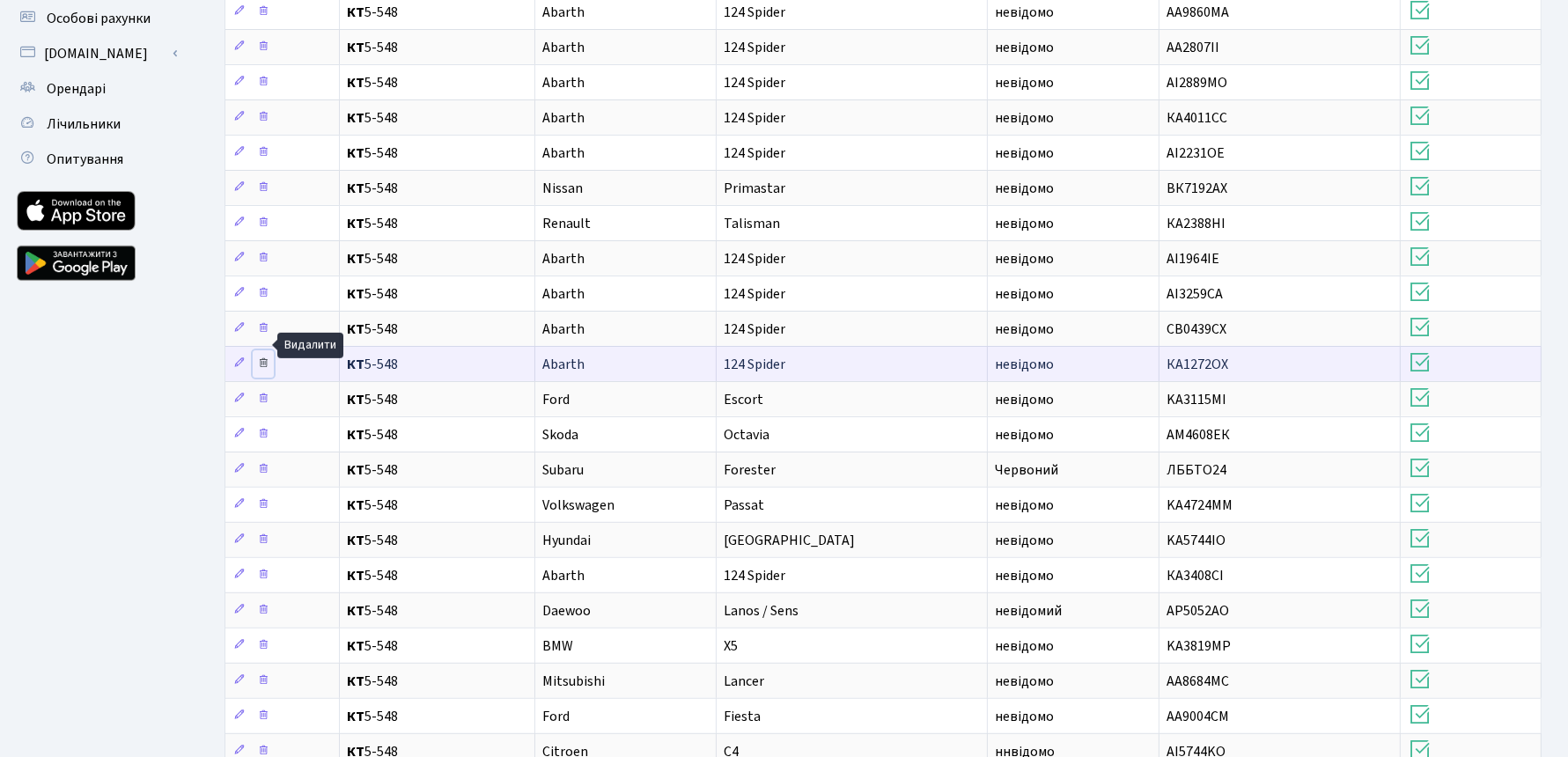
click at [263, 356] on icon at bounding box center [263, 362] width 12 height 12
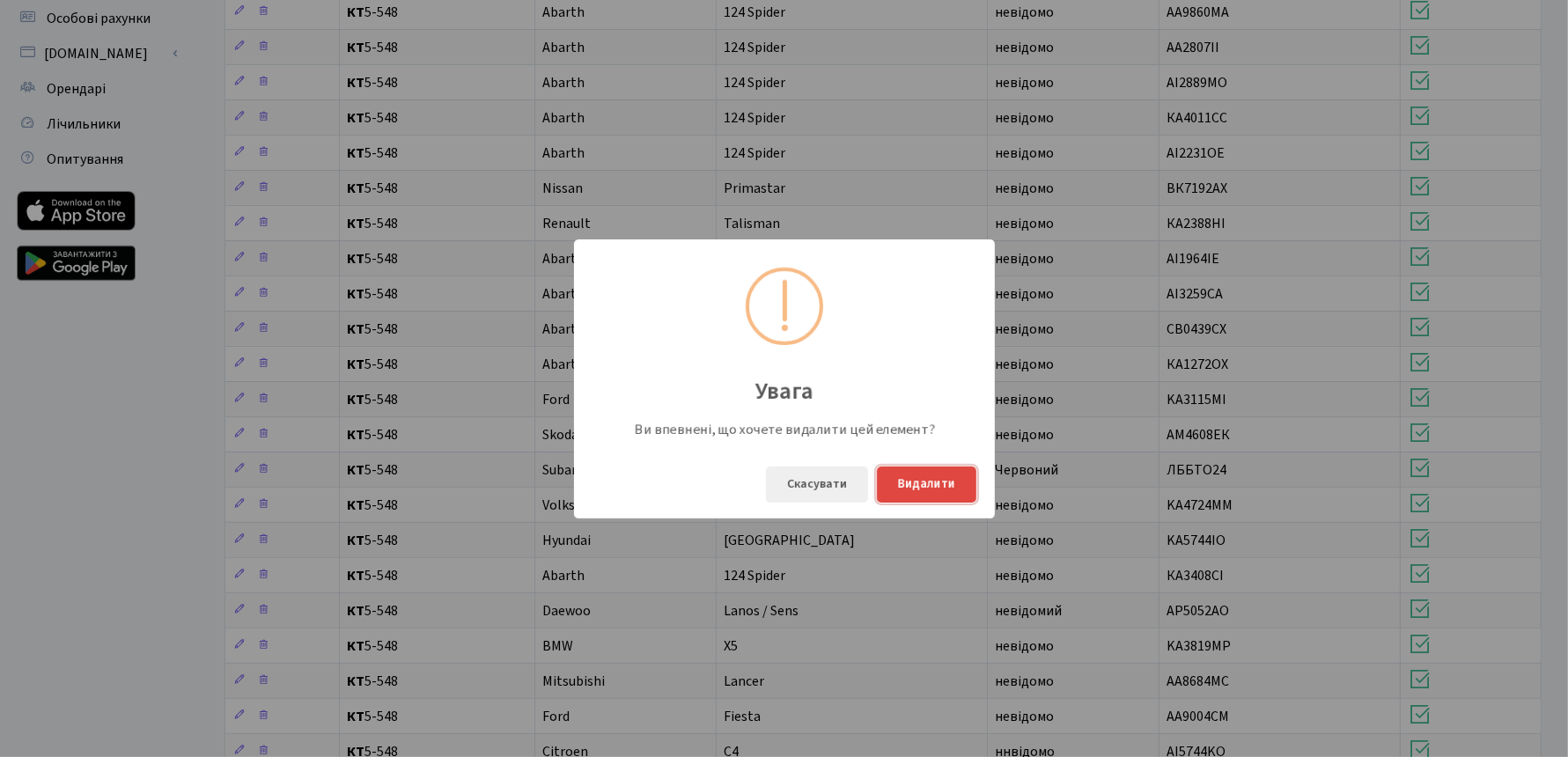
click at [918, 481] on button "Видалити" at bounding box center [926, 484] width 99 height 36
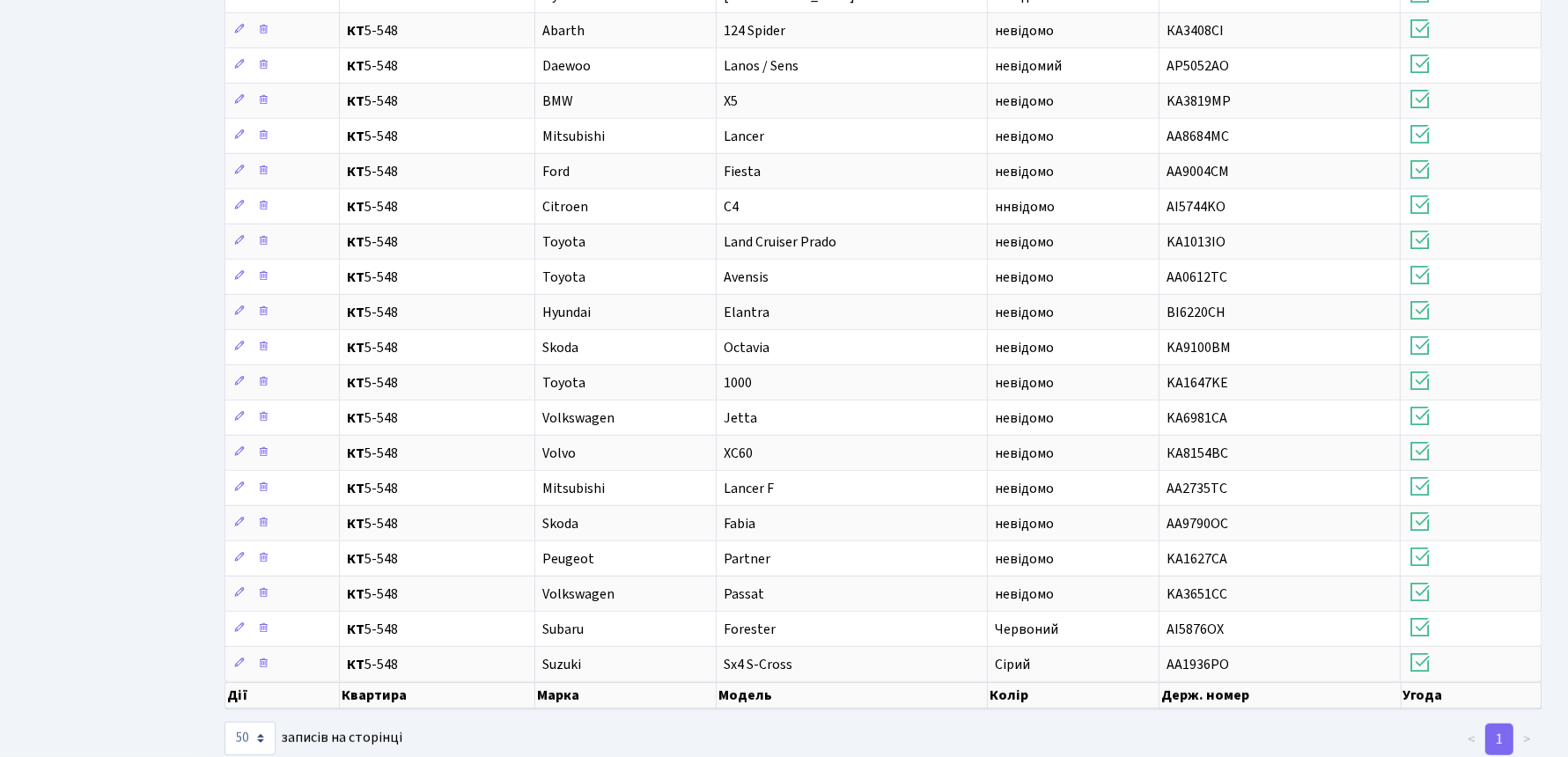
scroll to position [955, 0]
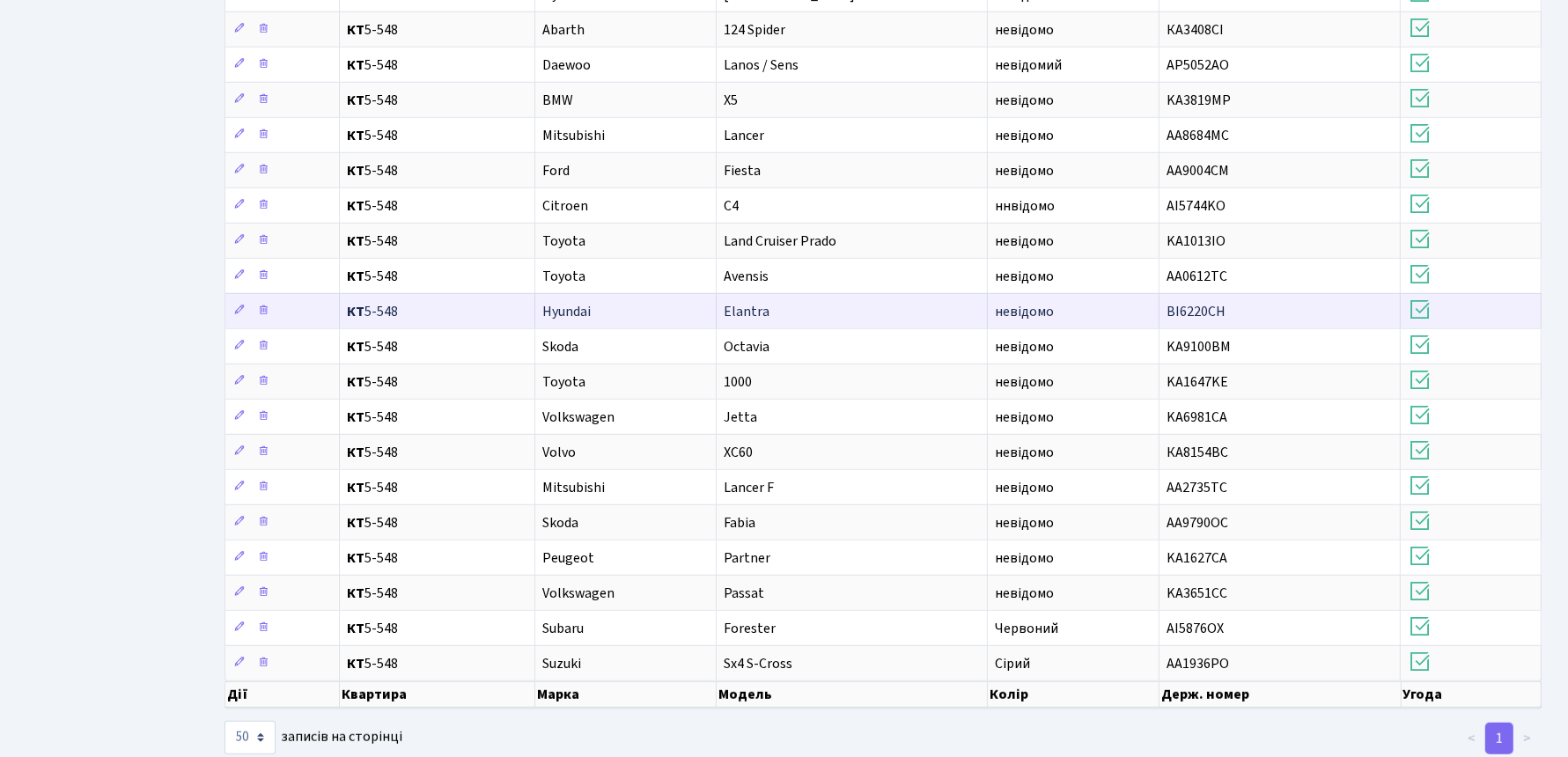
click at [740, 302] on span "Elantra" at bounding box center [747, 311] width 46 height 19
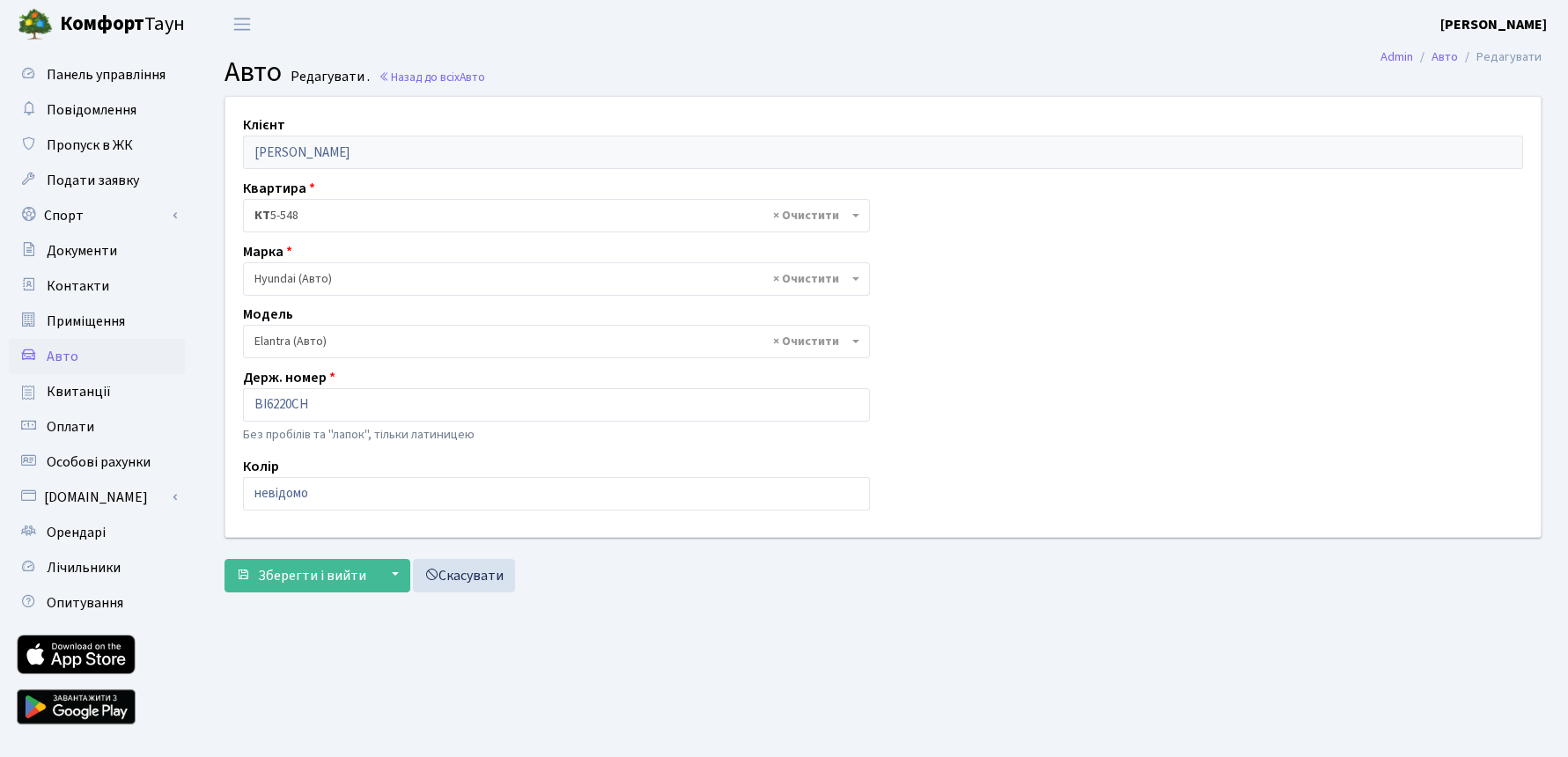
select select "996"
drag, startPoint x: 320, startPoint y: 413, endPoint x: 238, endPoint y: 408, distance: 82.2
click at [238, 408] on div "Держ. номер BI6220CH Без пробілів та "лапок", тільки латиницею" at bounding box center [556, 408] width 653 height 81
click at [478, 577] on link "Скасувати" at bounding box center [463, 575] width 102 height 33
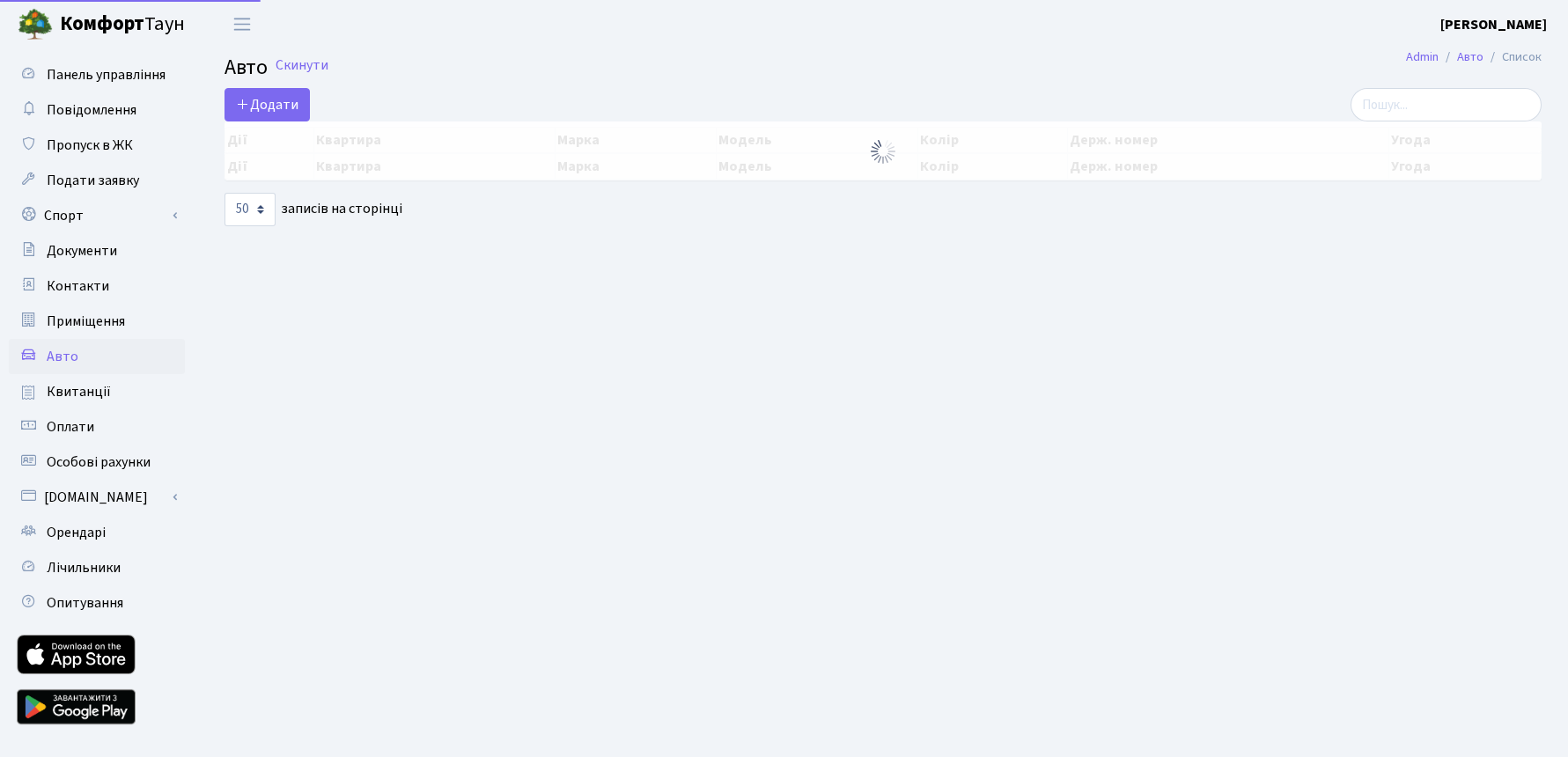
select select "50"
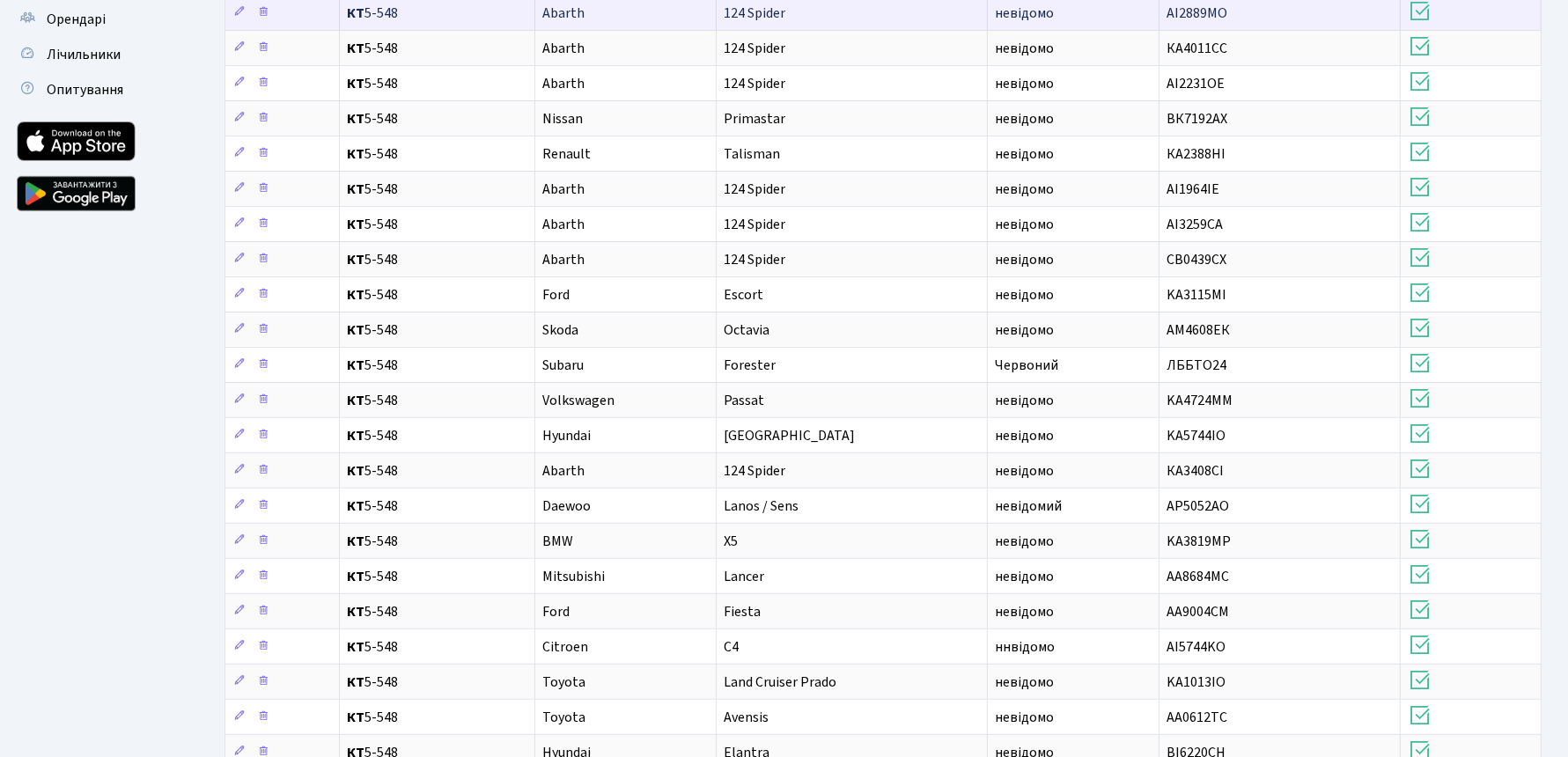
scroll to position [770, 0]
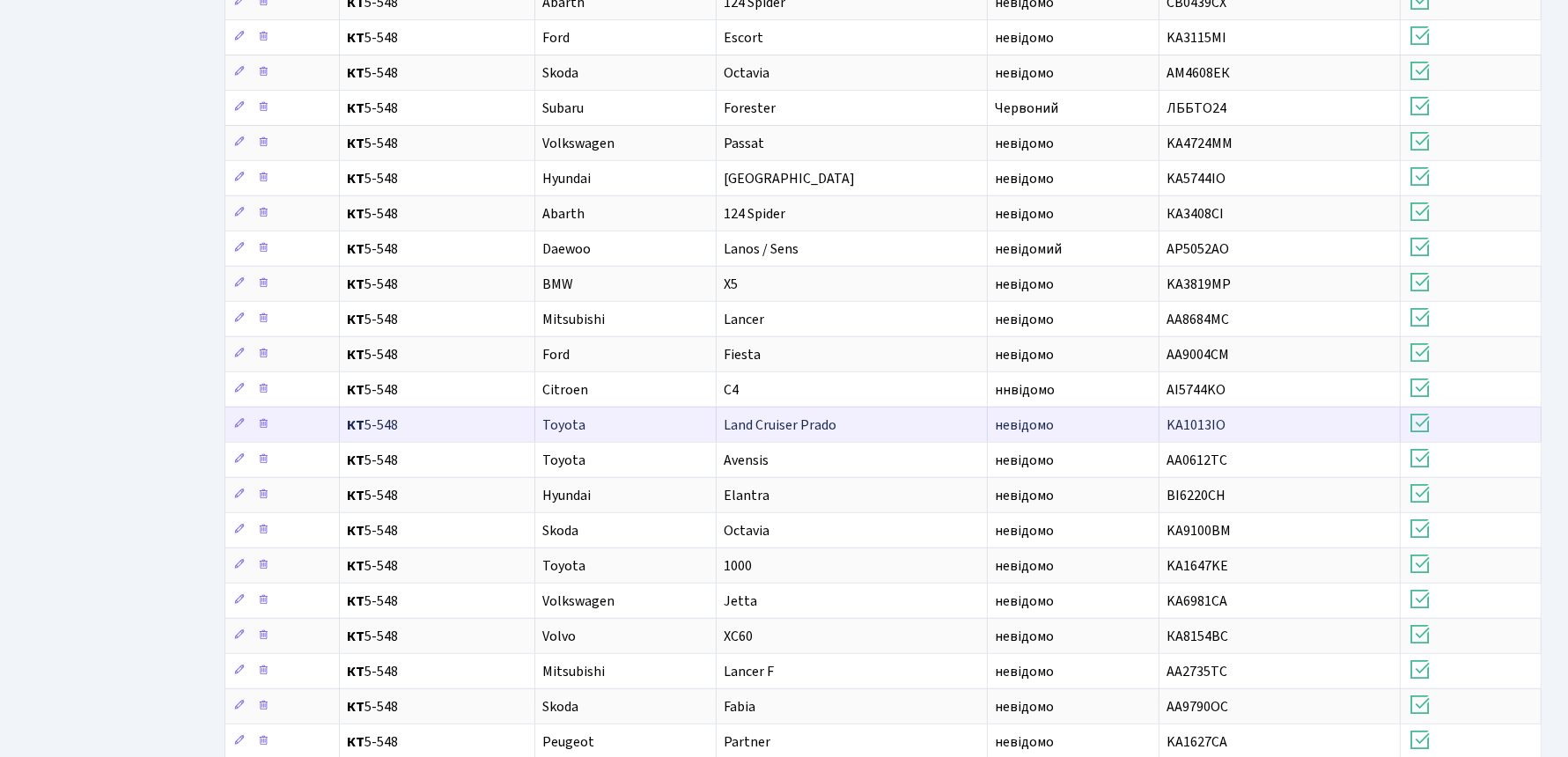
click at [807, 415] on span "Land Cruiser Prado" at bounding box center [780, 424] width 113 height 19
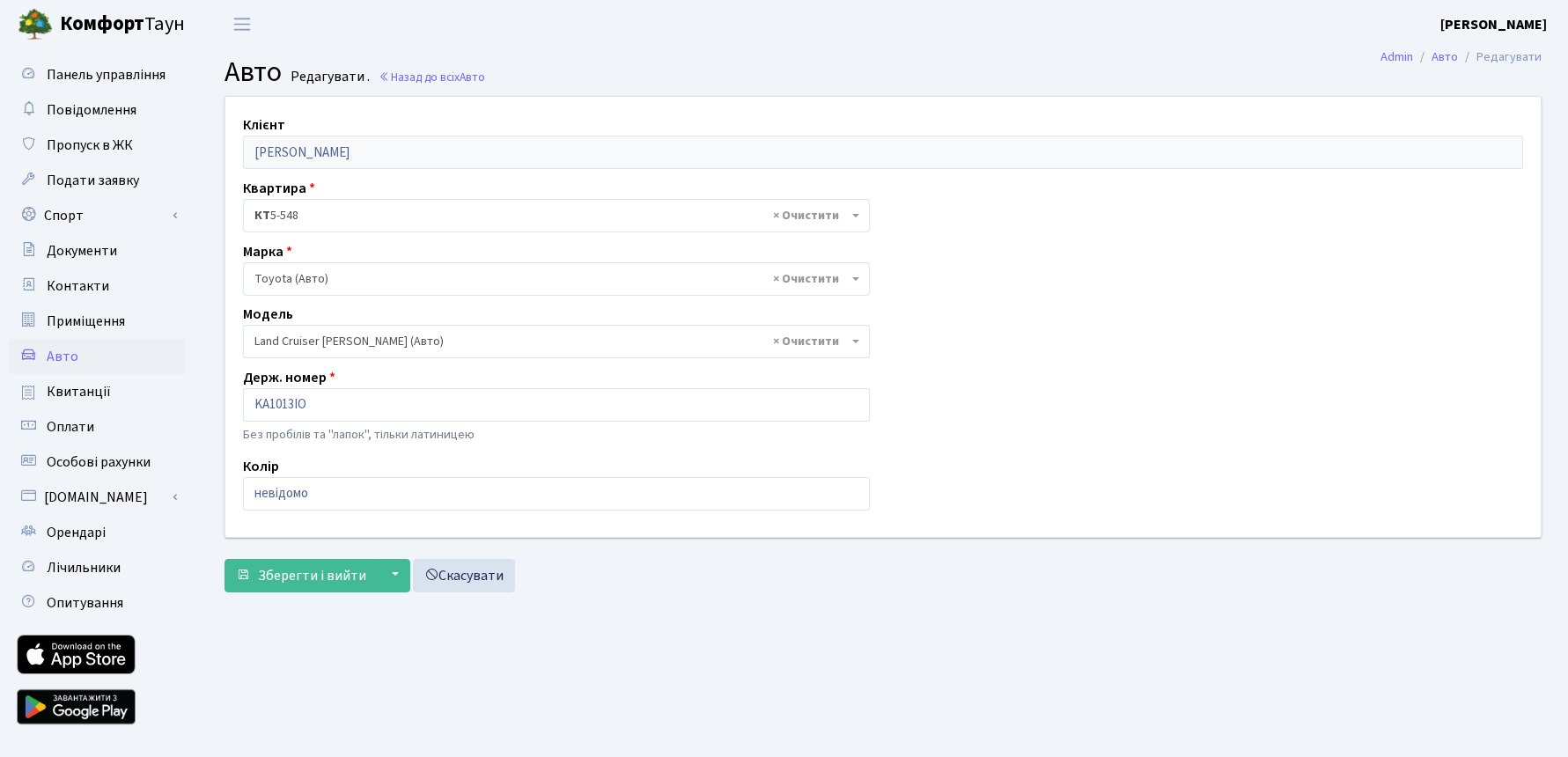
select select "2347"
drag, startPoint x: 339, startPoint y: 410, endPoint x: 239, endPoint y: 408, distance: 100.0
click at [239, 408] on div "Держ. номер KA1013IO Без пробілів та "лапок", тільки латиницею" at bounding box center [556, 408] width 653 height 81
click at [476, 569] on link "Скасувати" at bounding box center [463, 575] width 102 height 33
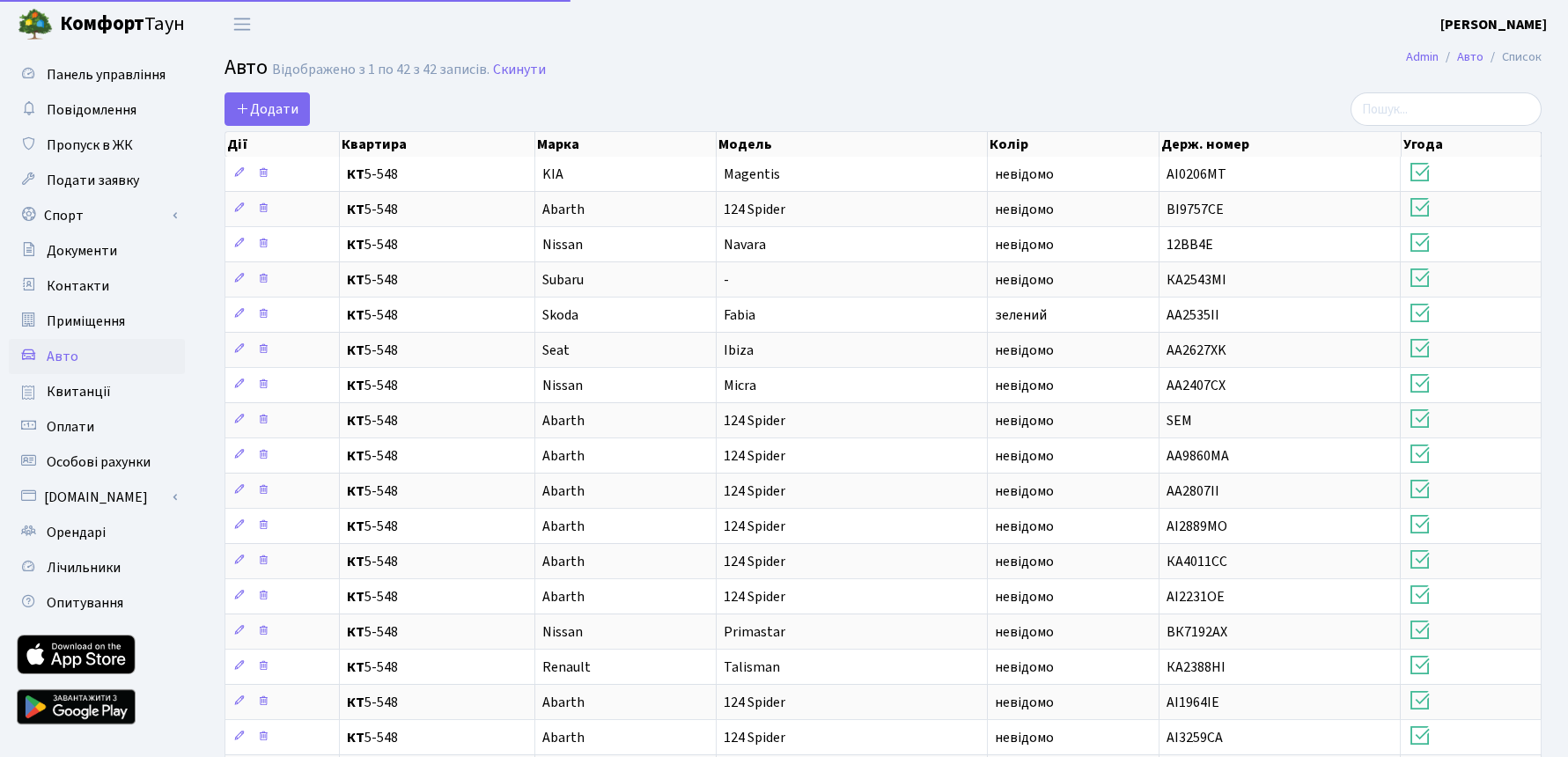
select select "50"
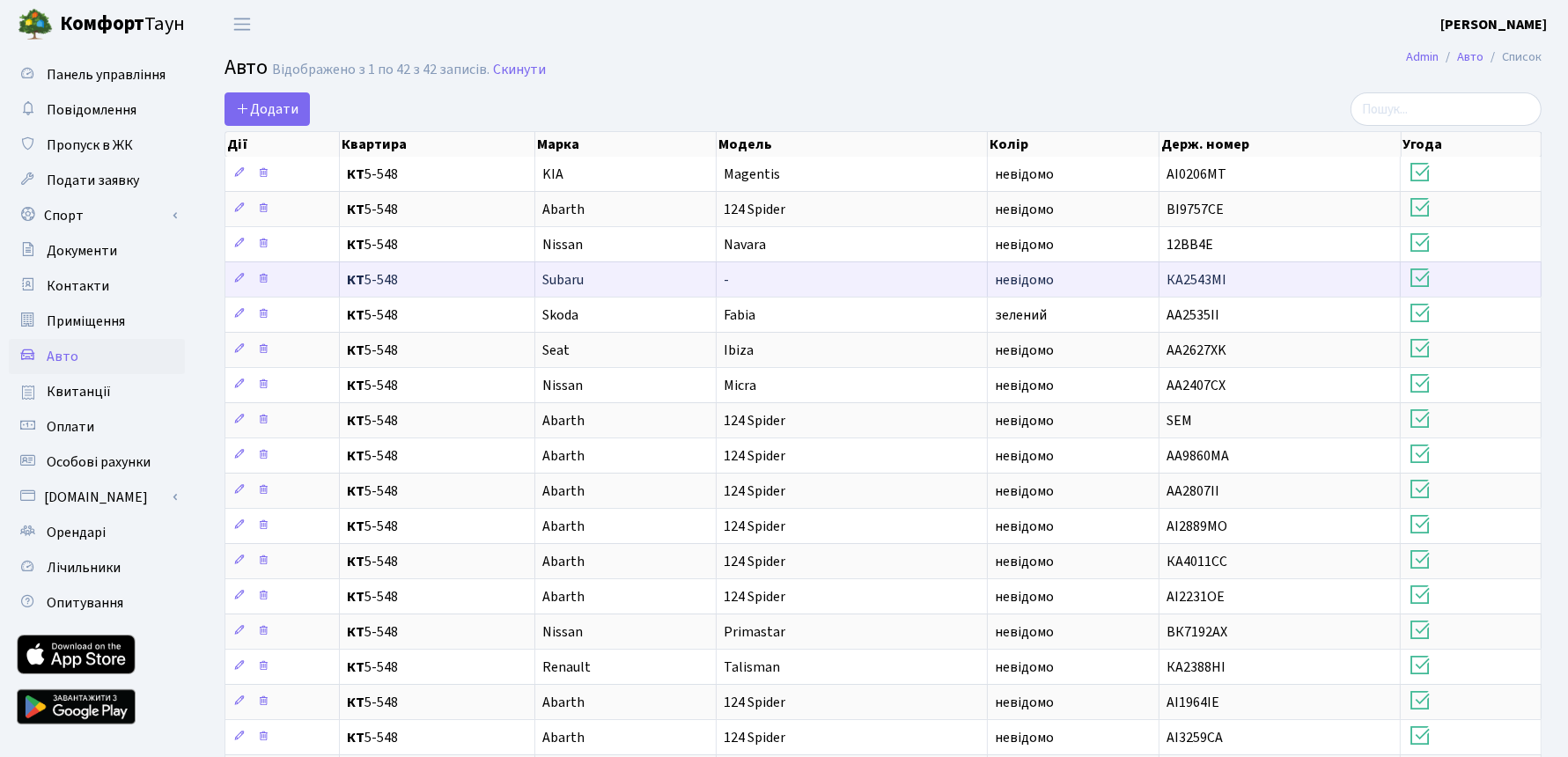
click at [677, 276] on td "Subaru" at bounding box center [626, 279] width 181 height 35
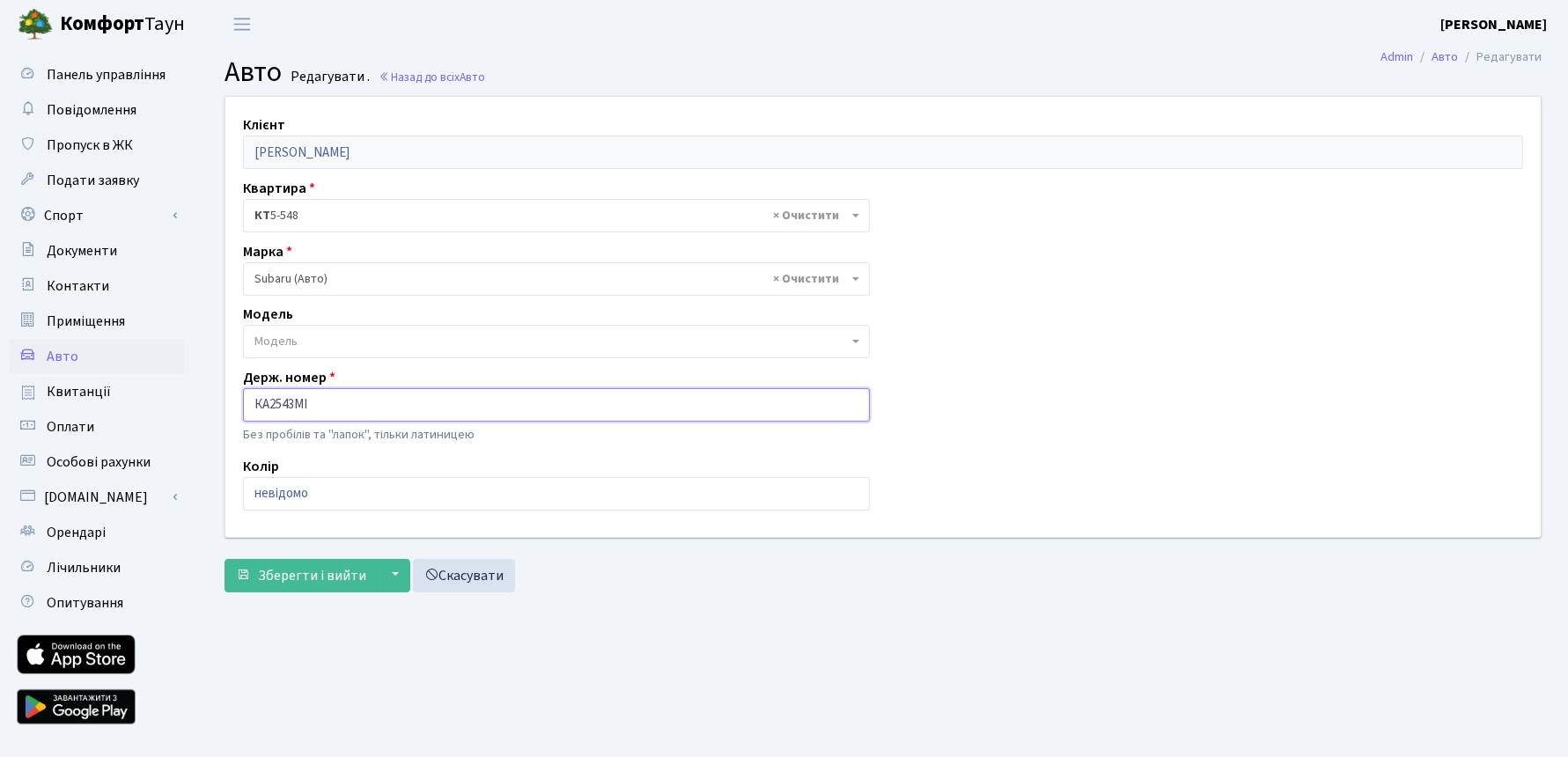
drag, startPoint x: 325, startPoint y: 410, endPoint x: 227, endPoint y: 410, distance: 98.0
click at [227, 410] on div "Клієнт [PERSON_NAME] Квартира - <b>КТ</b>&nbsp;&nbsp;&nbsp;&nbsp;5-548 × КТ 5-5…" at bounding box center [883, 316] width 1342 height 439
click at [486, 572] on link "Скасувати" at bounding box center [463, 575] width 102 height 33
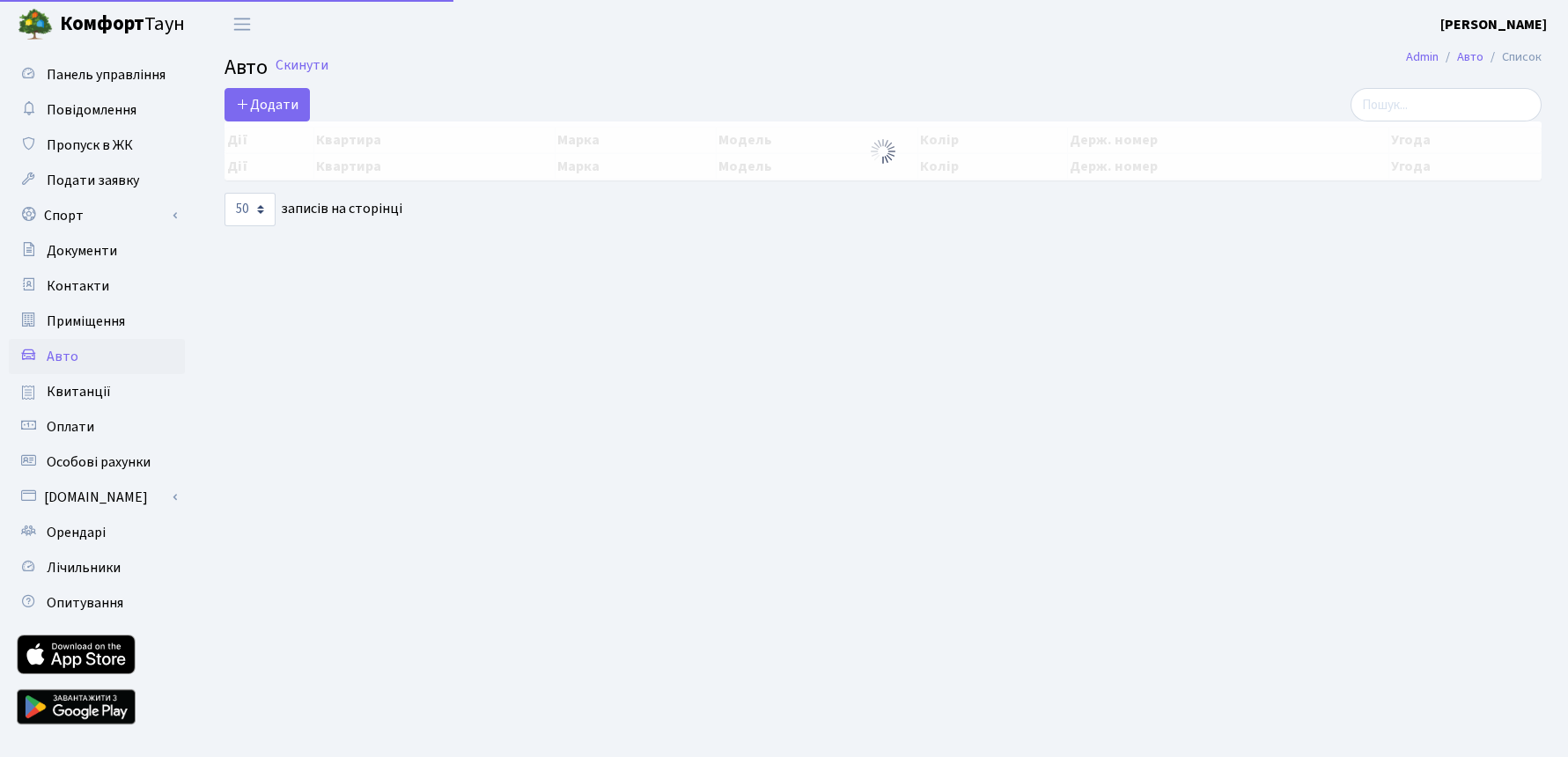
select select "50"
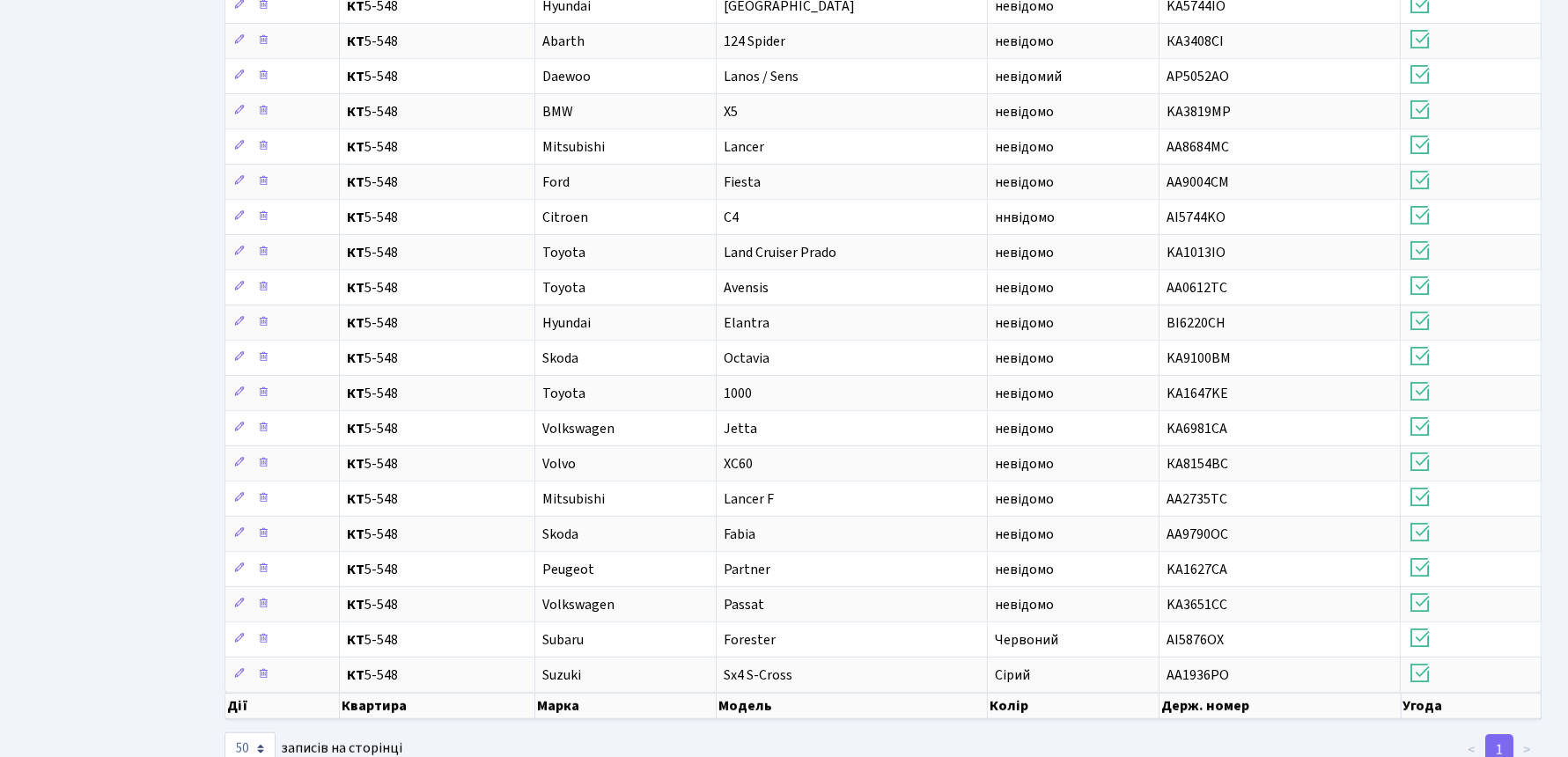
scroll to position [955, 0]
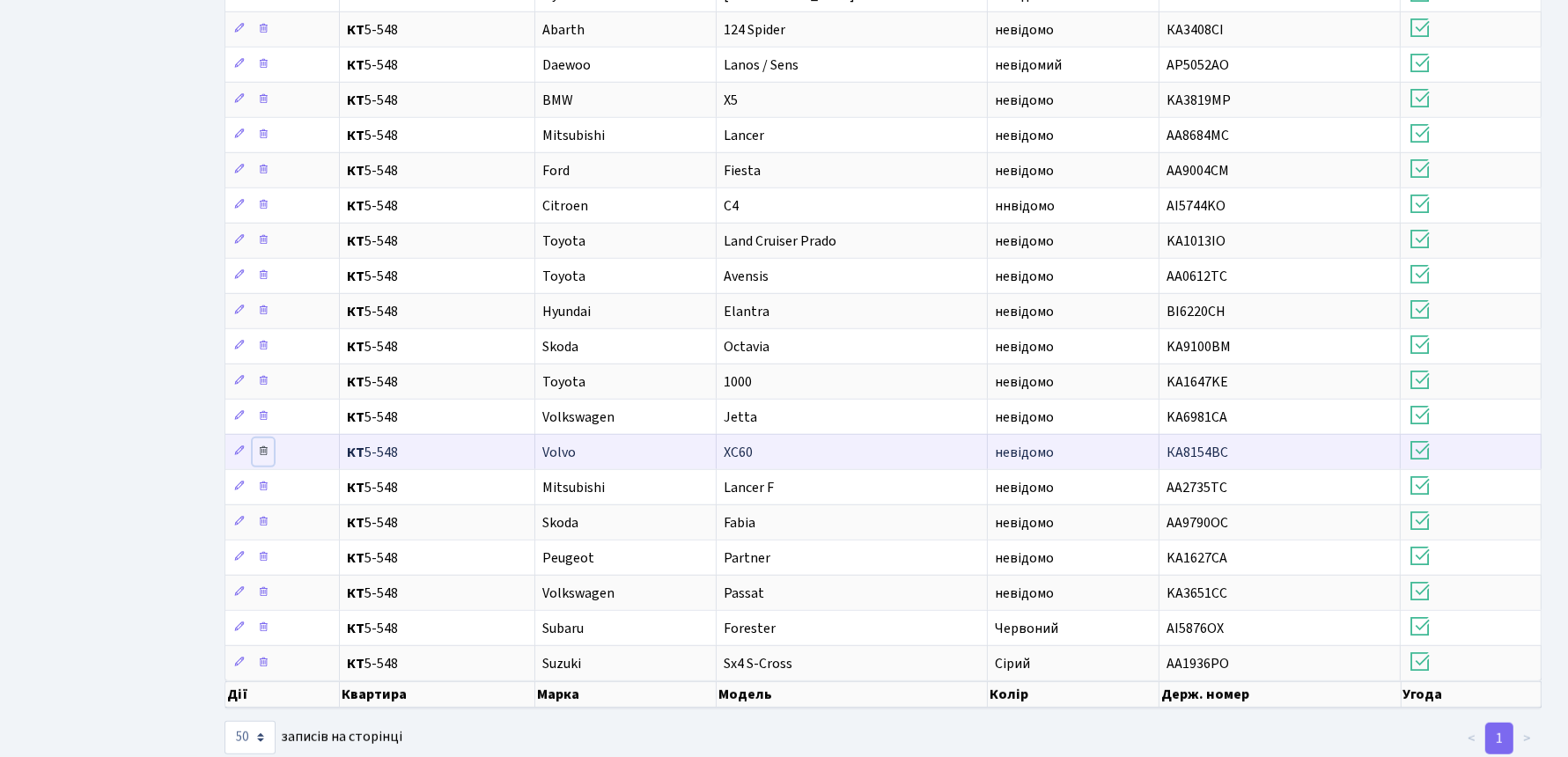
click at [265, 445] on icon at bounding box center [263, 450] width 12 height 12
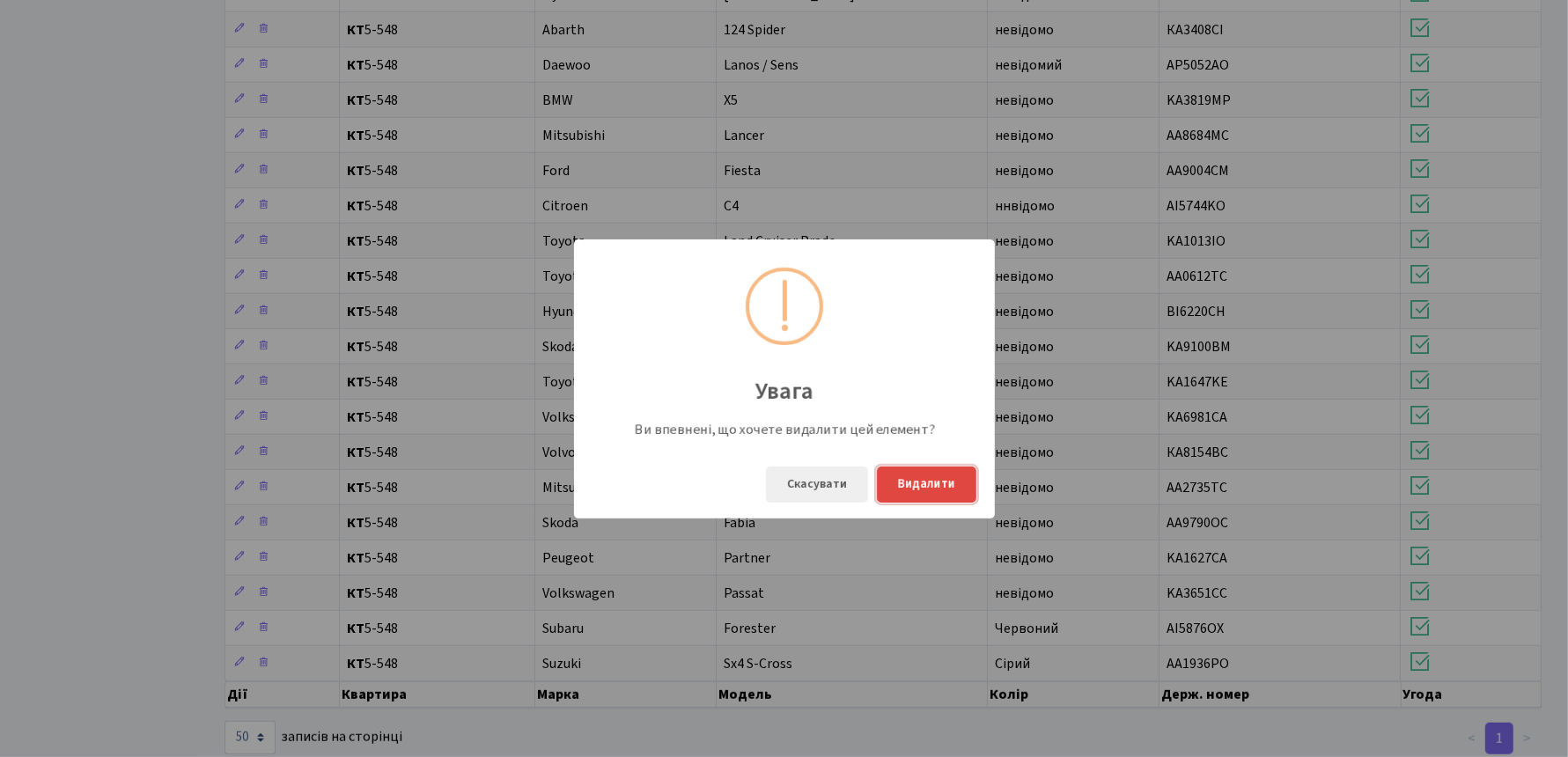
click at [907, 475] on button "Видалити" at bounding box center [926, 484] width 99 height 36
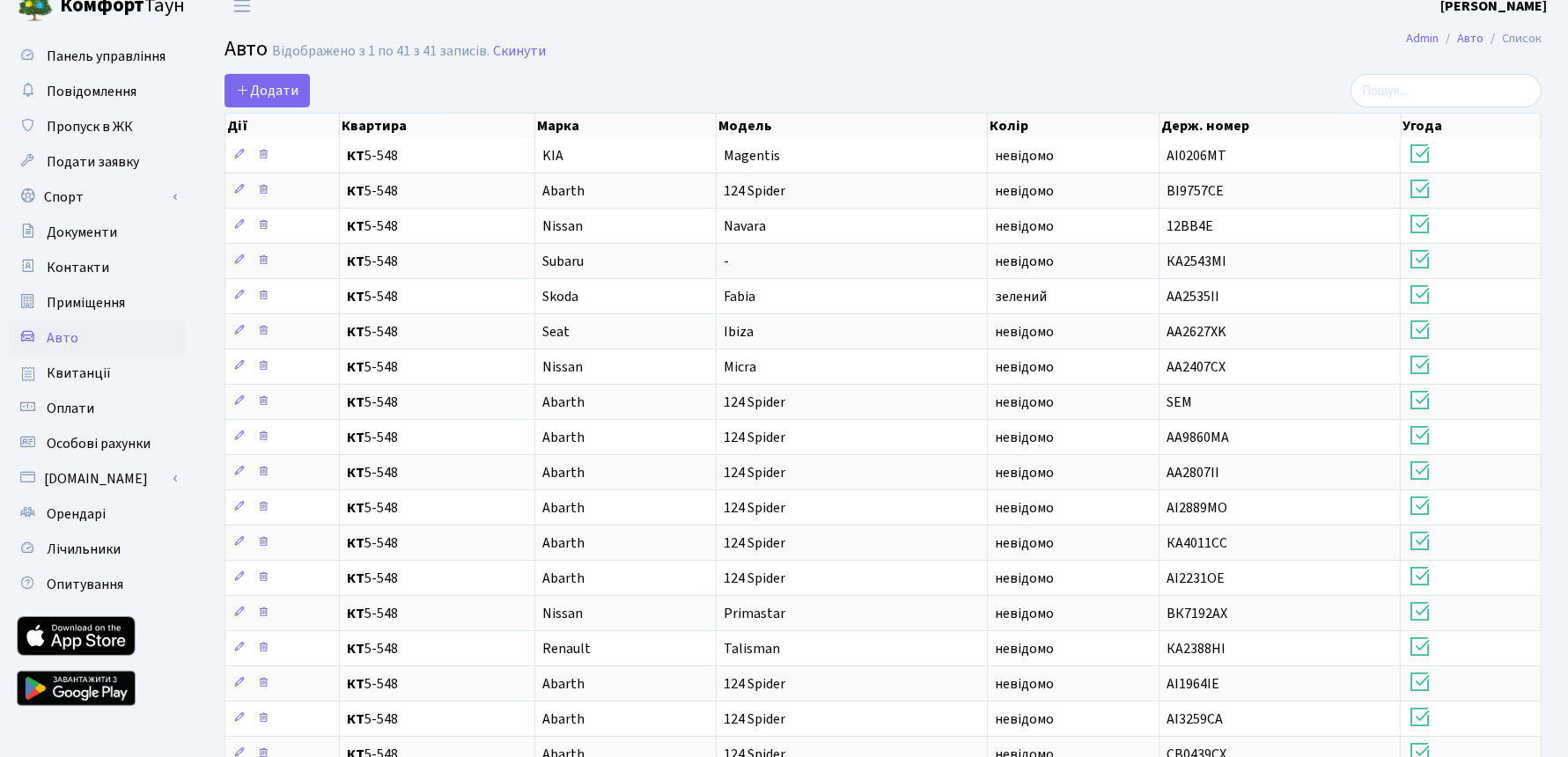
scroll to position [0, 0]
